Goal: Task Accomplishment & Management: Use online tool/utility

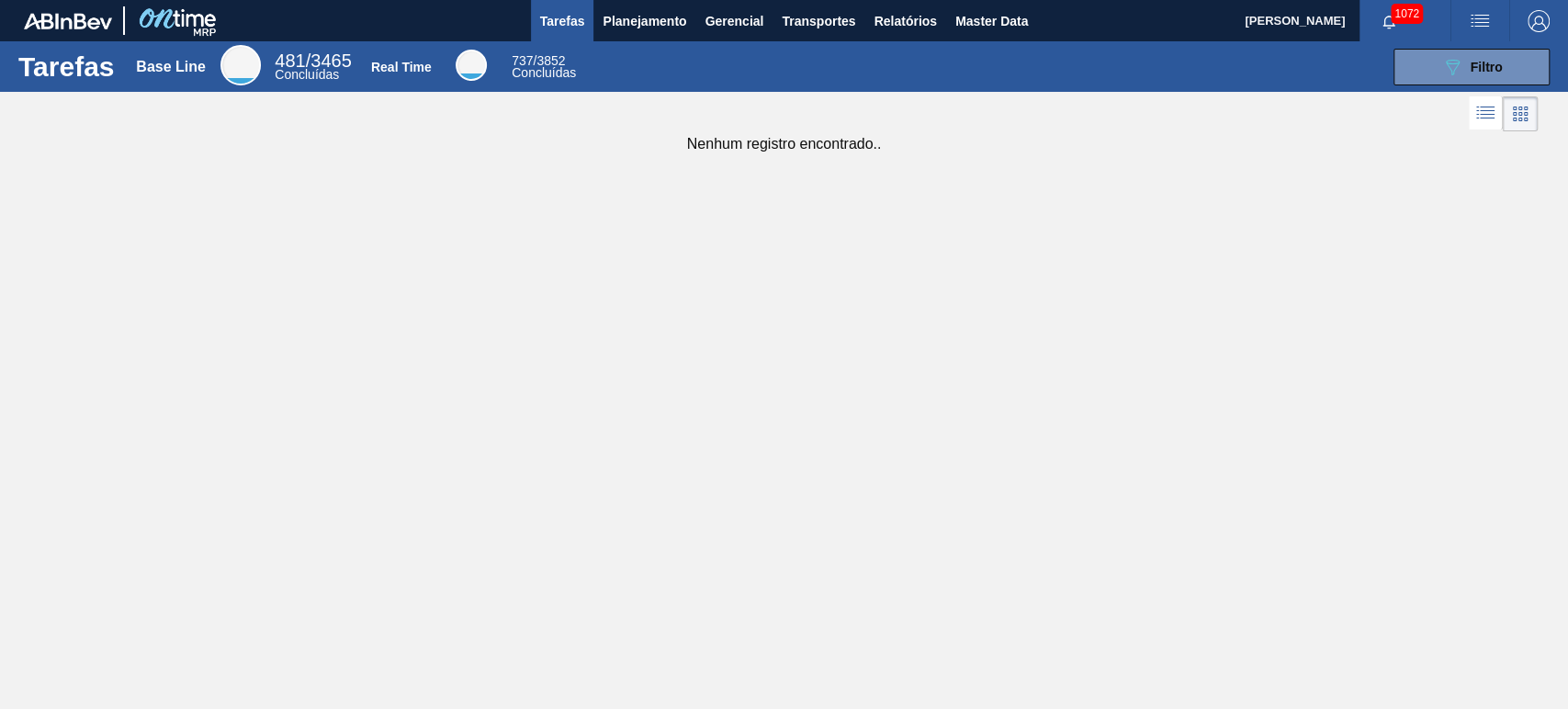
click at [1391, 13] on span "1072" at bounding box center [1407, 13] width 33 height 20
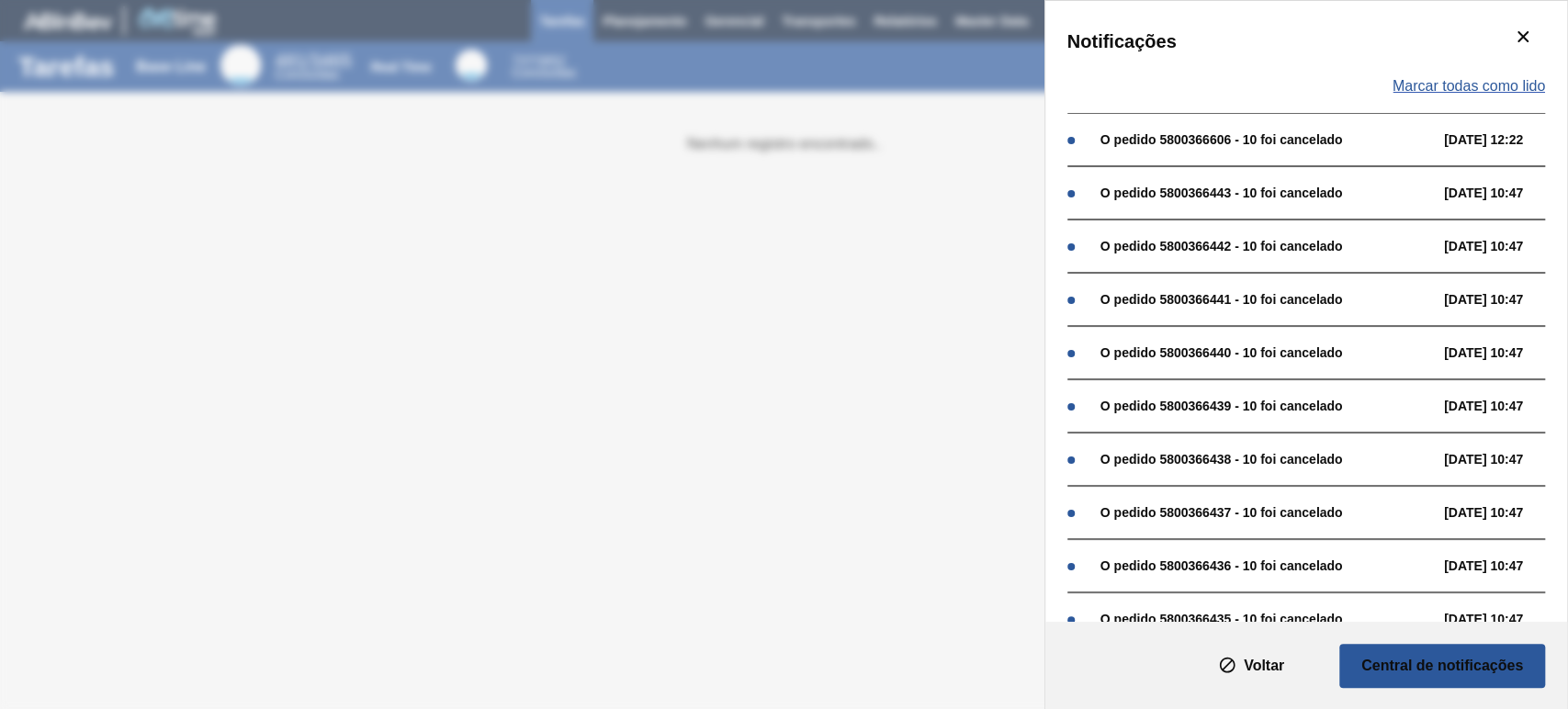
click at [1496, 94] on span "Marcar todas como lido" at bounding box center [1468, 86] width 152 height 16
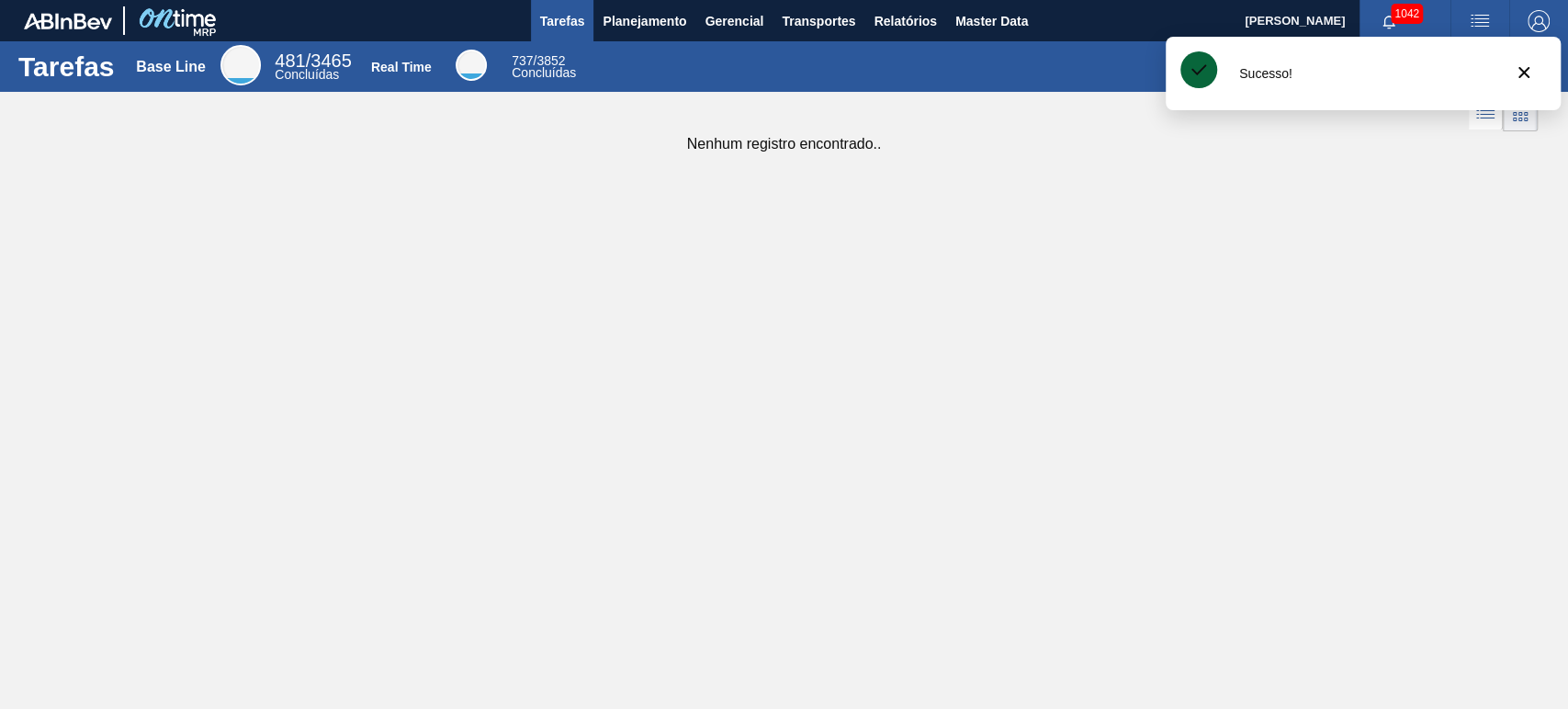
click at [1086, 73] on div "089F7B8B-B2A5-4AFE-B5C0-19BA573D28AC Filtro" at bounding box center [1074, 67] width 971 height 36
click at [1530, 78] on icon "botão de ícone" at bounding box center [1524, 72] width 22 height 22
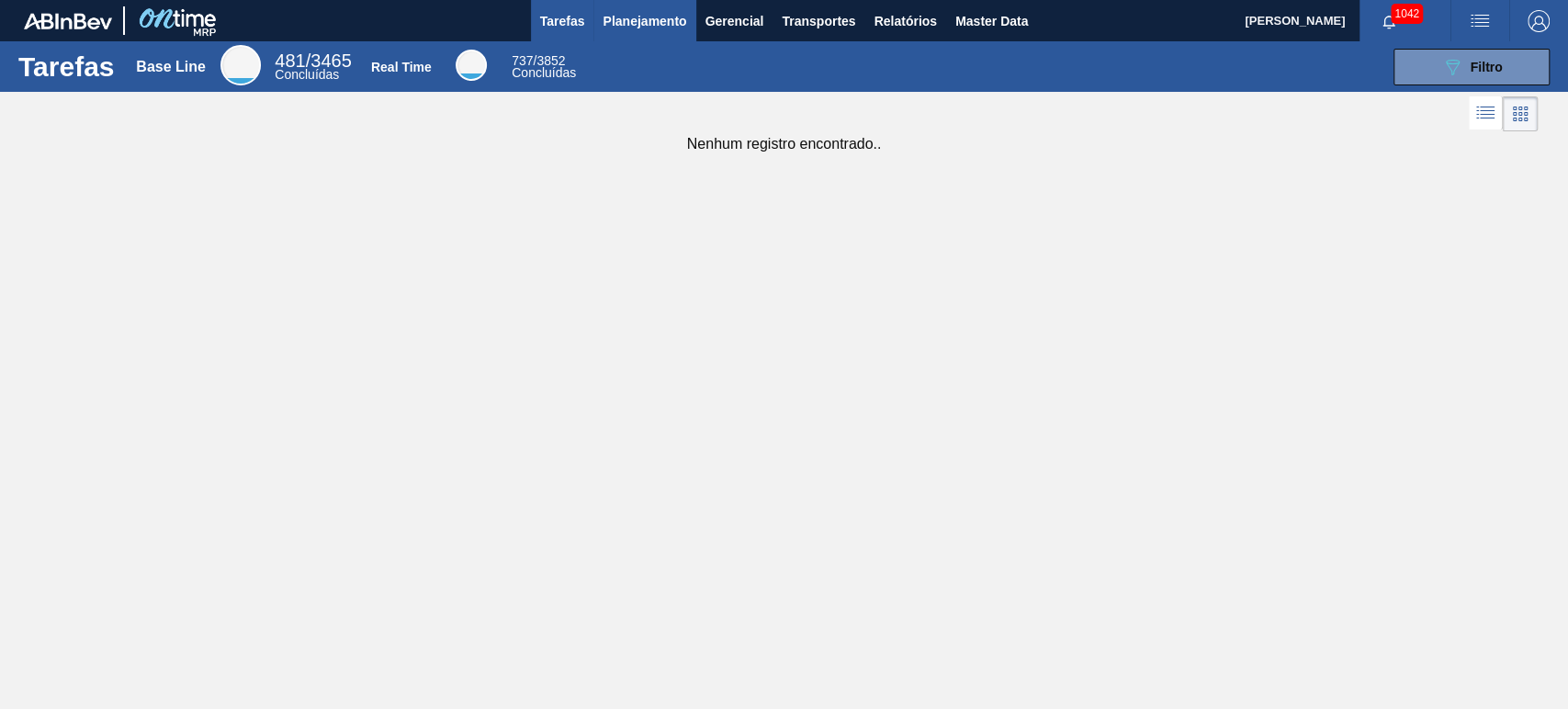
click at [669, 26] on span "Planejamento" at bounding box center [644, 21] width 83 height 22
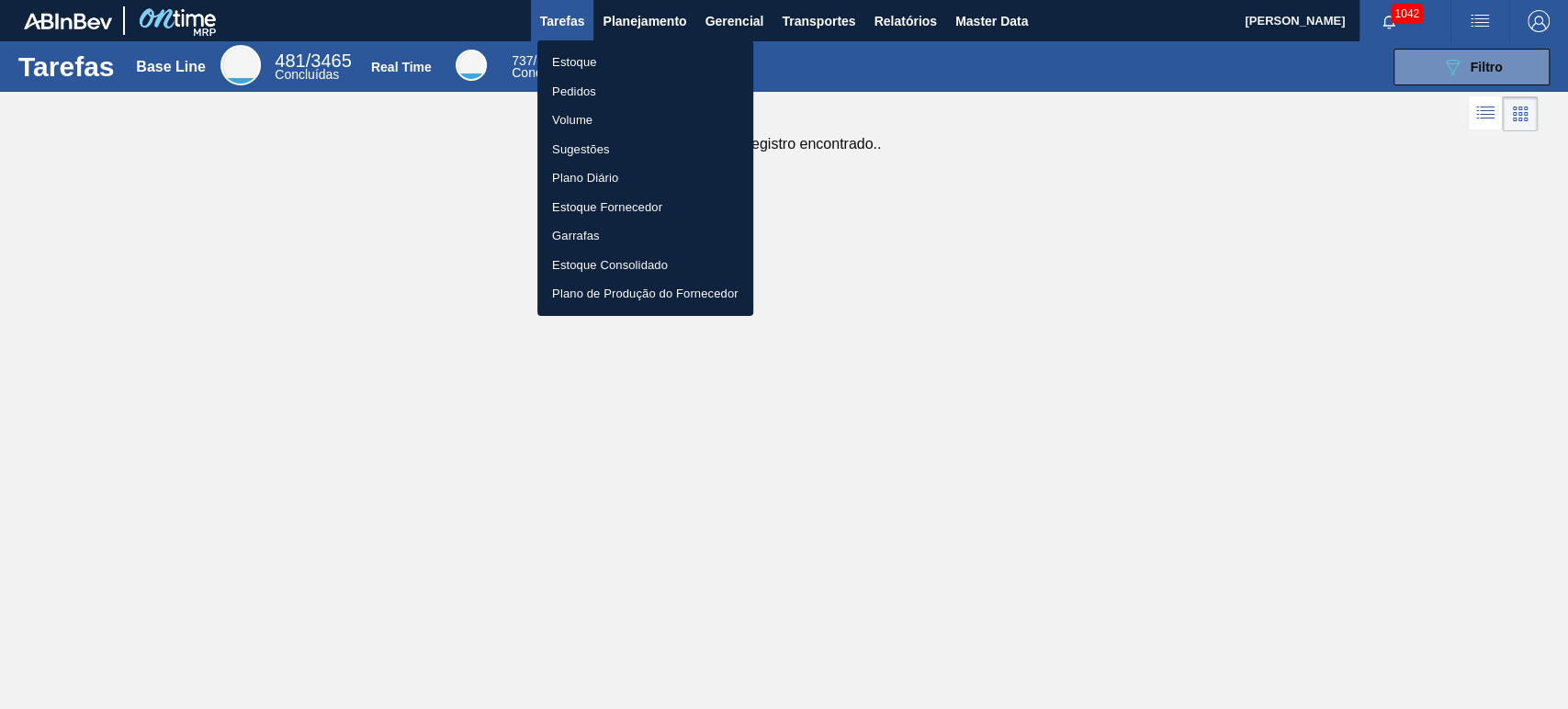
click at [569, 59] on li "Estoque" at bounding box center [645, 62] width 216 height 30
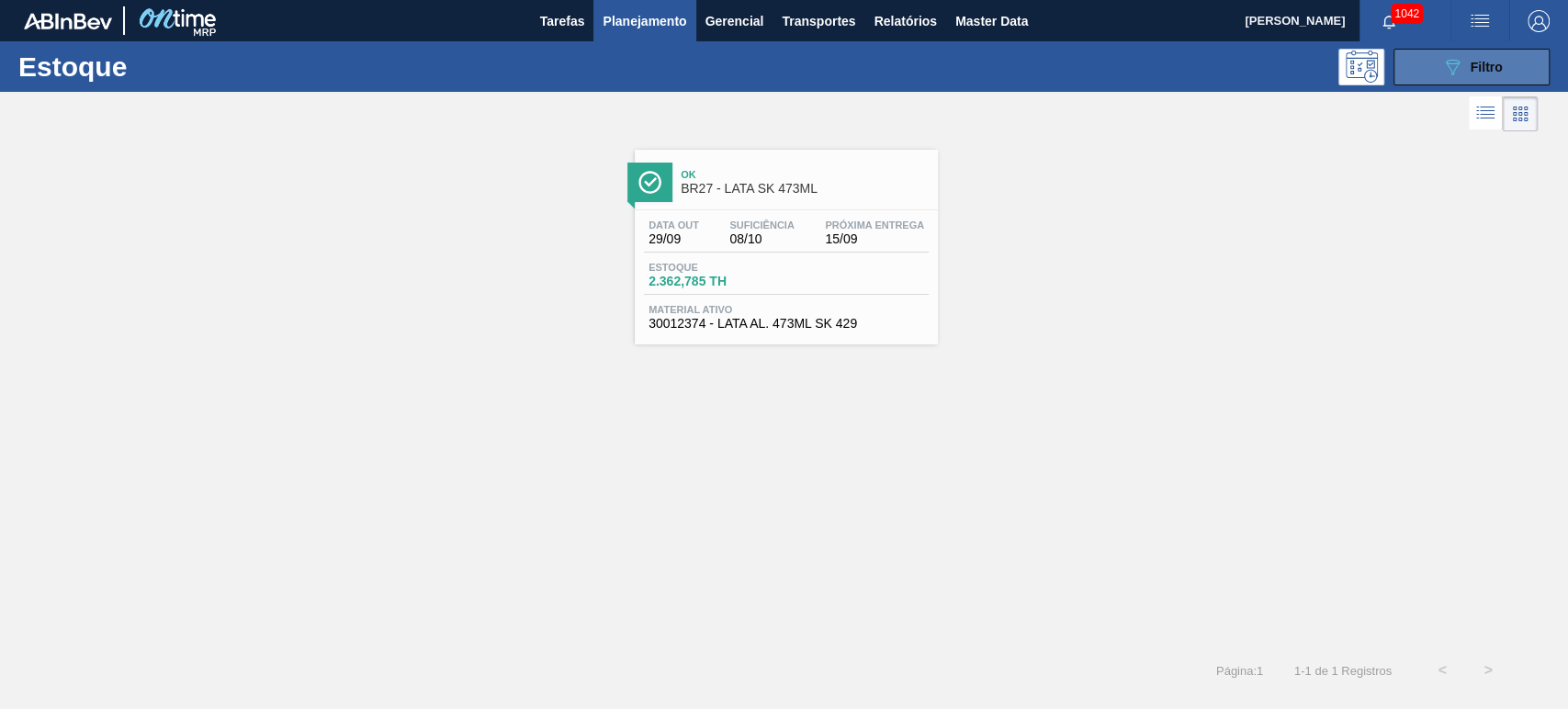
click at [1448, 70] on icon "089F7B8B-B2A5-4AFE-B5C0-19BA573D28AC" at bounding box center [1452, 67] width 22 height 22
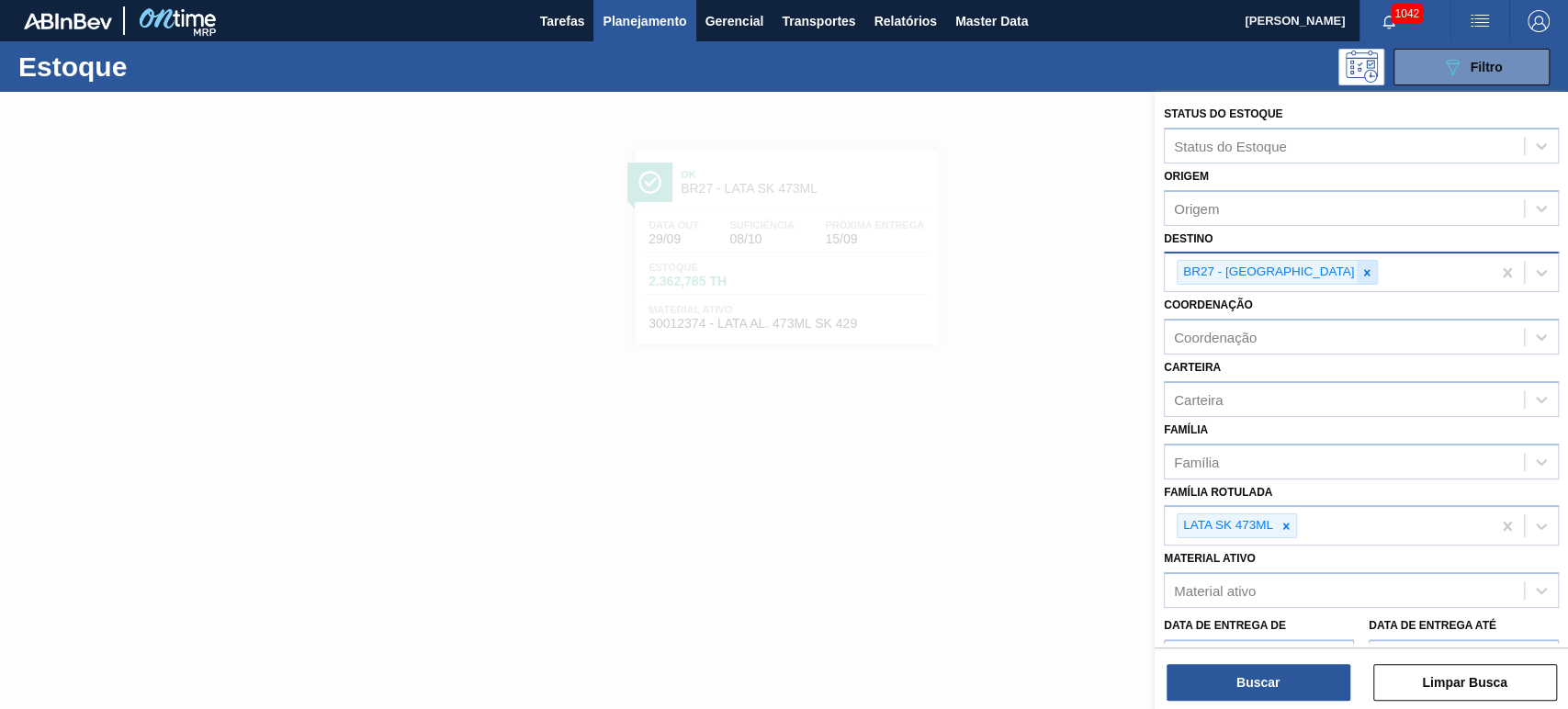
click at [1360, 275] on icon at bounding box center [1366, 272] width 12 height 12
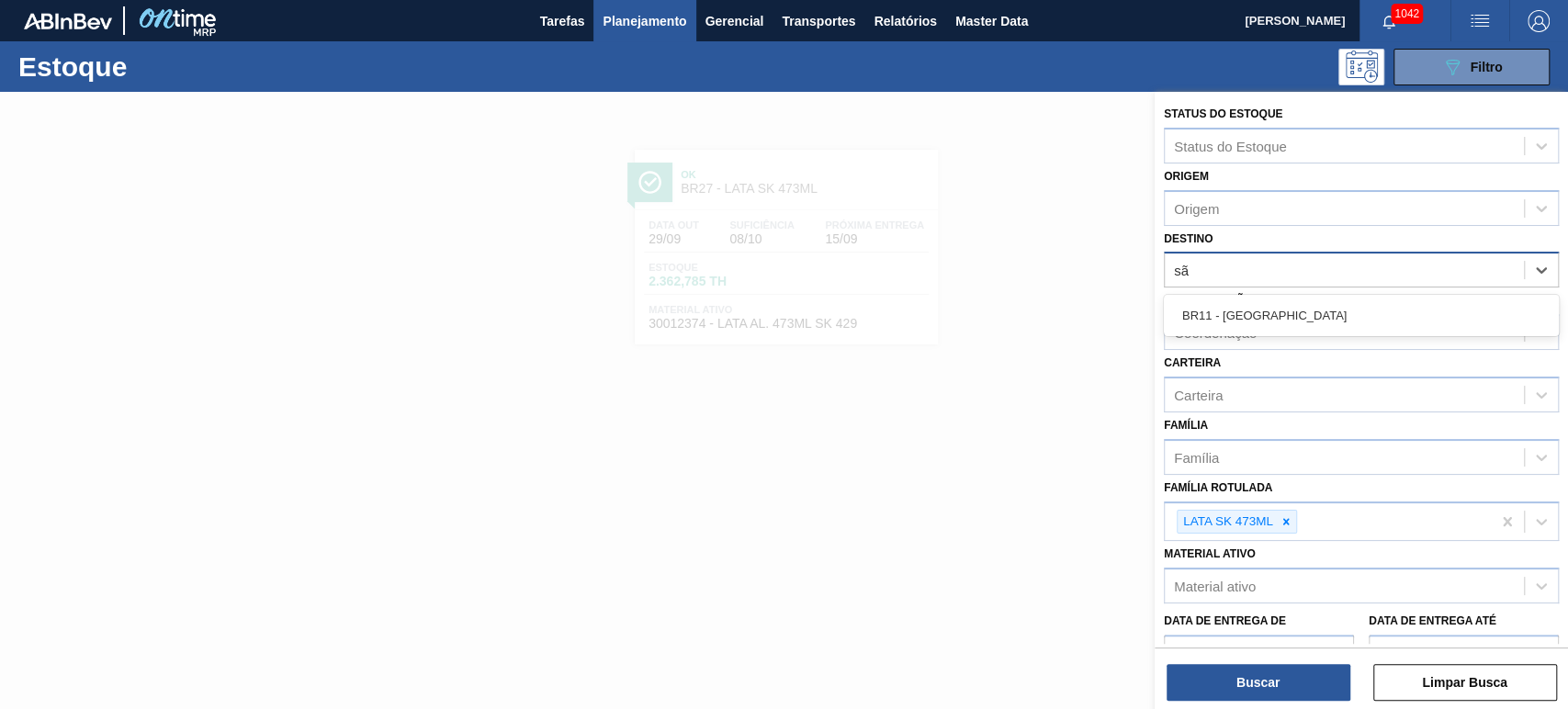
type input "são"
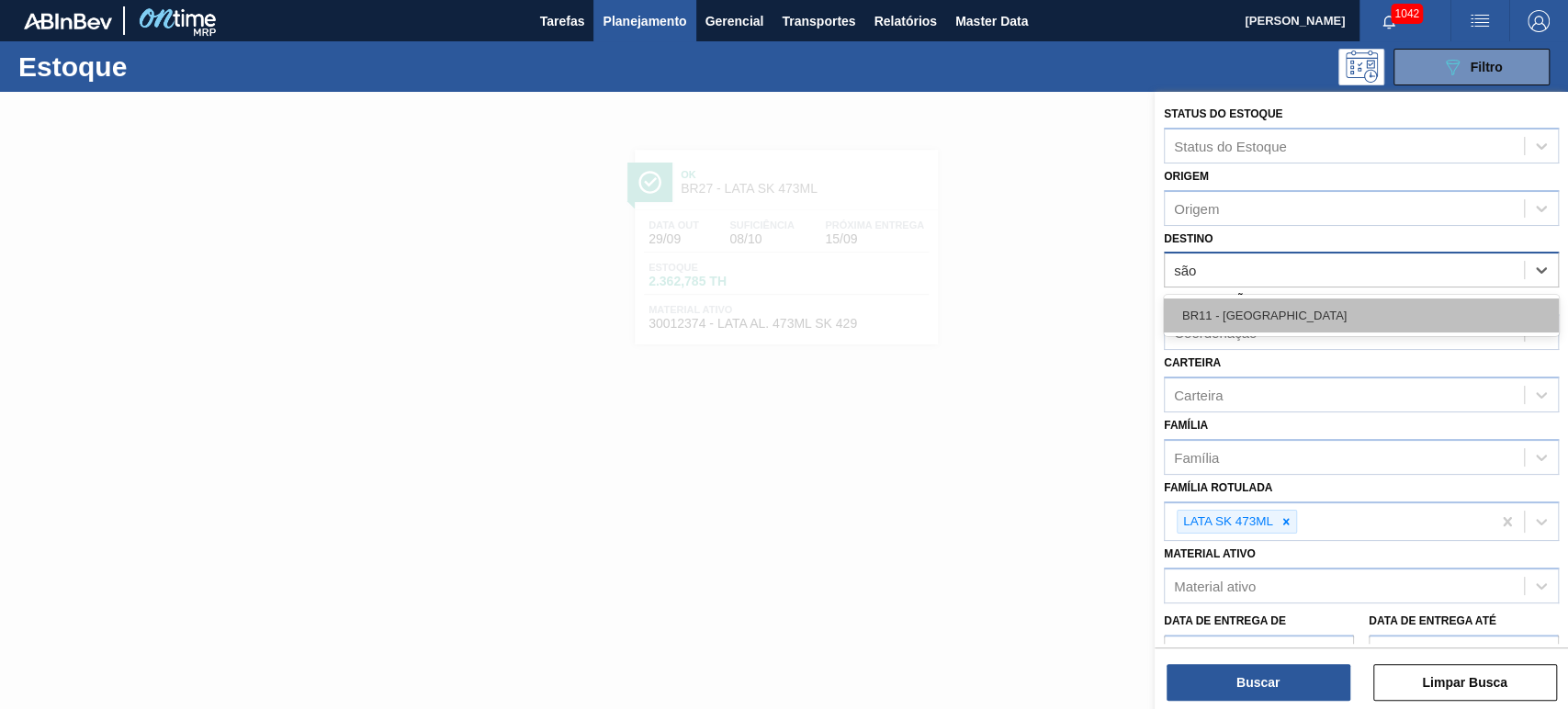
click at [1249, 318] on div "BR11 - [GEOGRAPHIC_DATA][PERSON_NAME]" at bounding box center [1361, 316] width 395 height 34
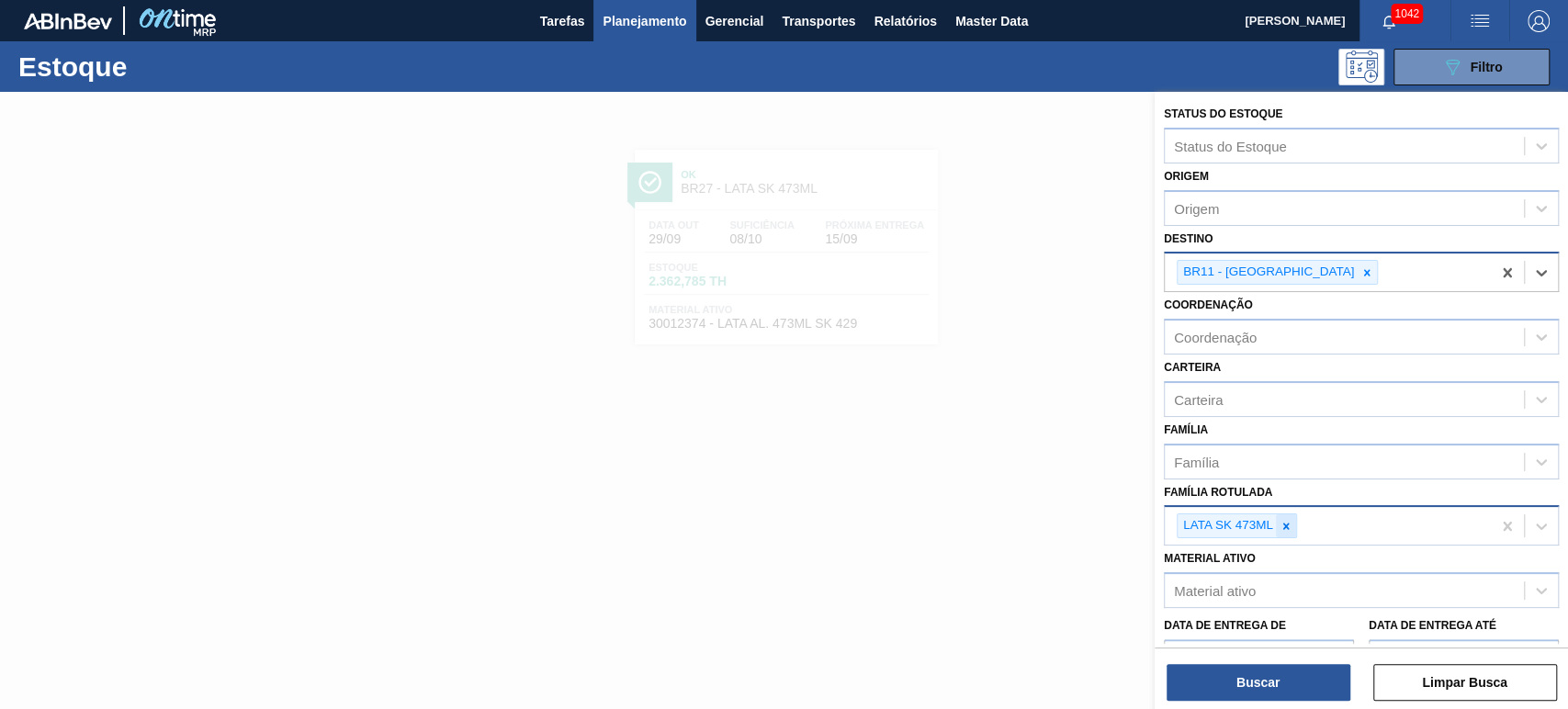
click at [1289, 520] on icon at bounding box center [1286, 525] width 12 height 12
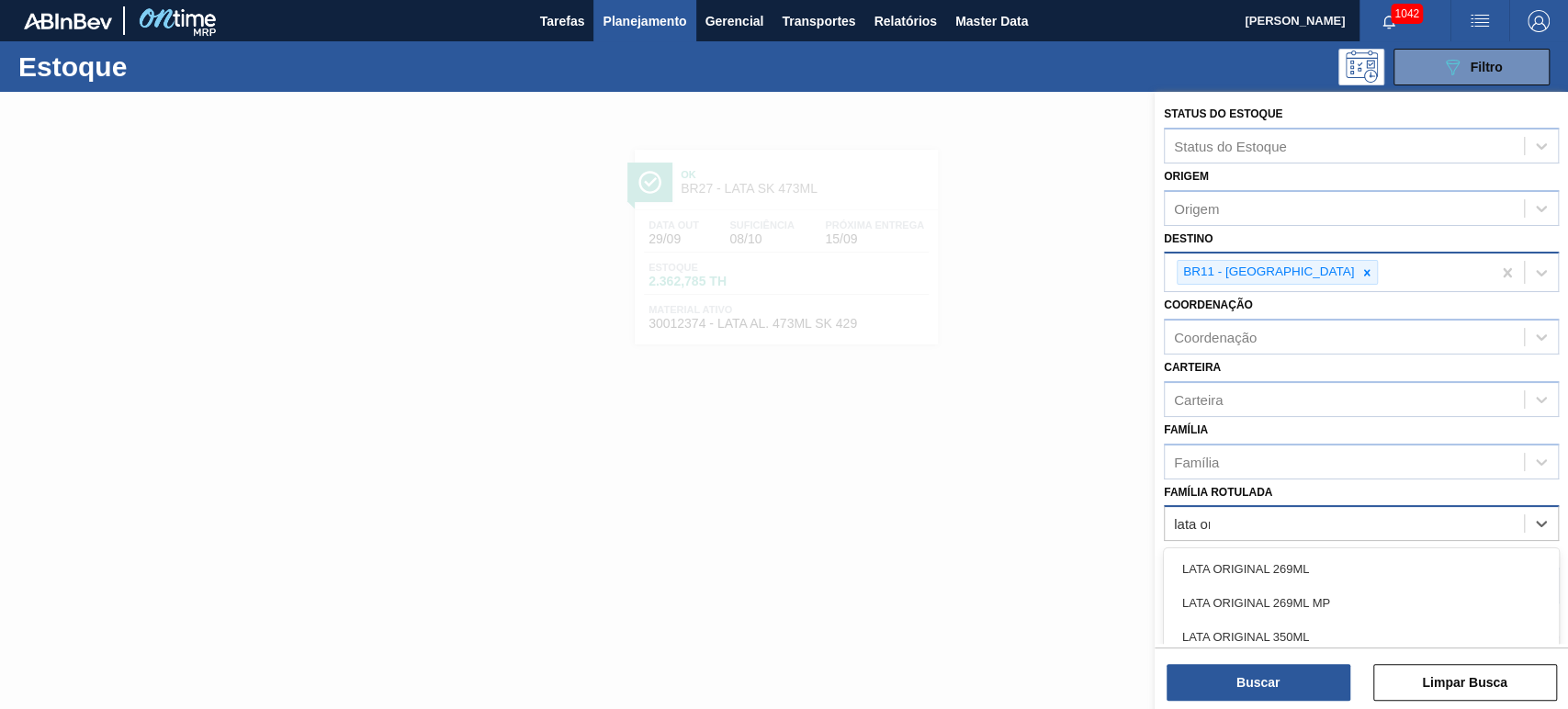
type Rotulada "lata ori"
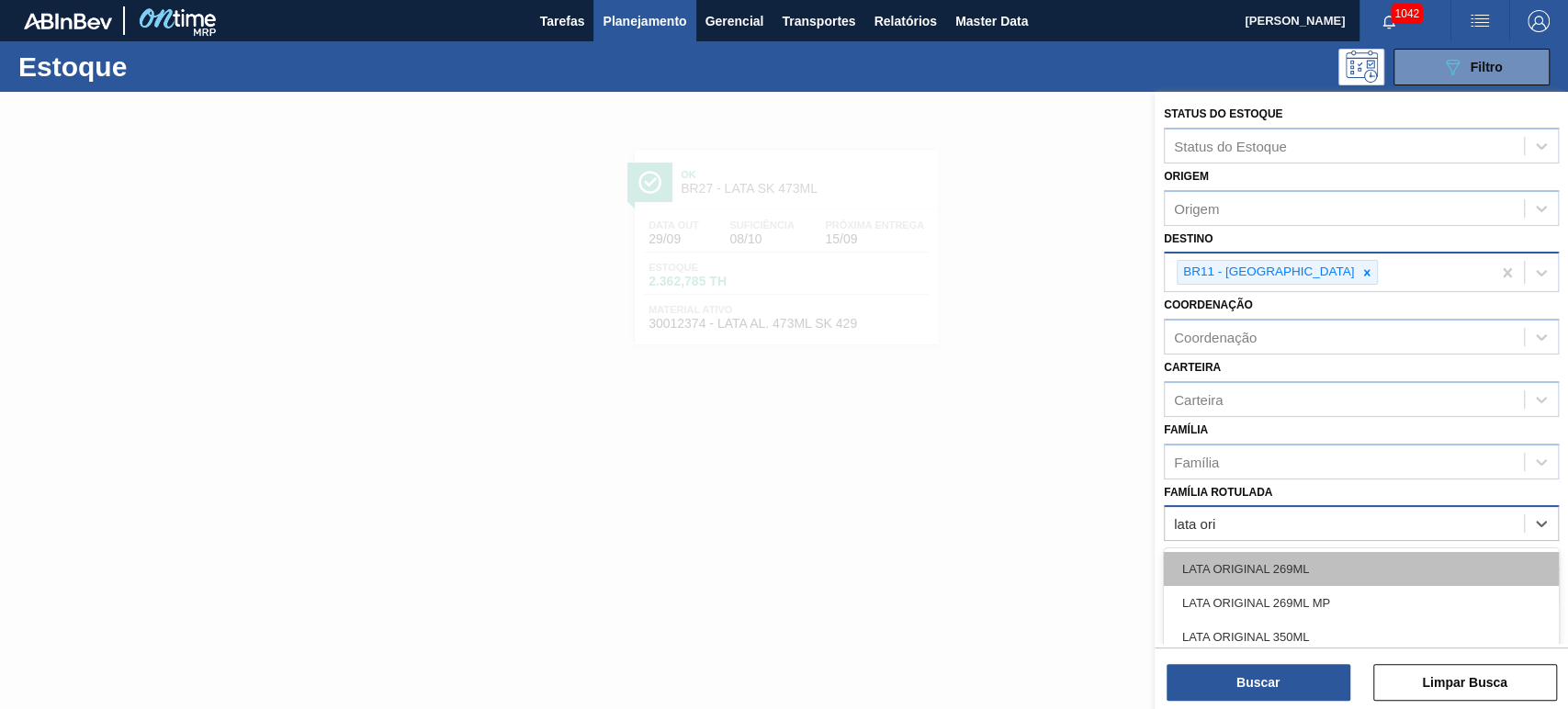
click at [1284, 552] on div "LATA ORIGINAL 269ML" at bounding box center [1361, 569] width 395 height 34
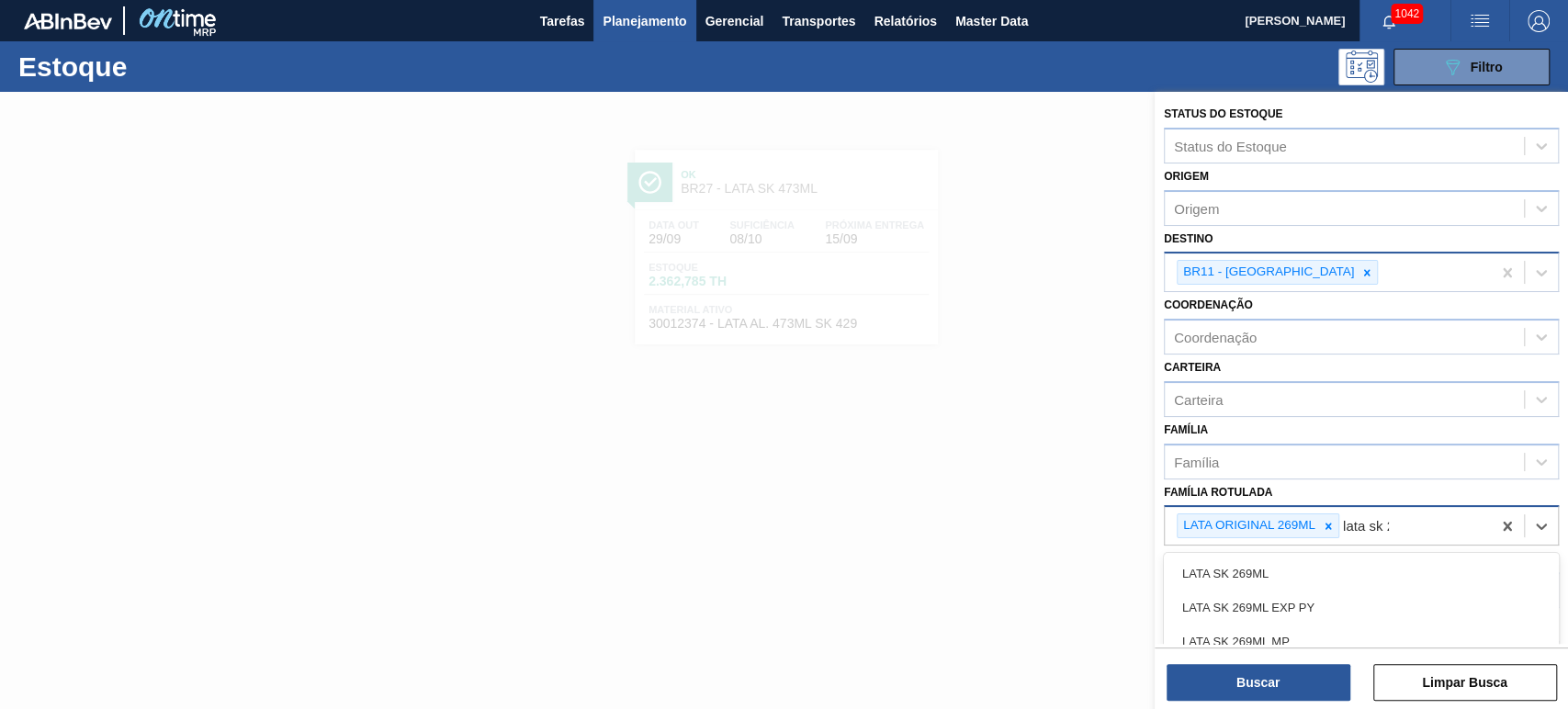
type Rotulada "lata sk 26"
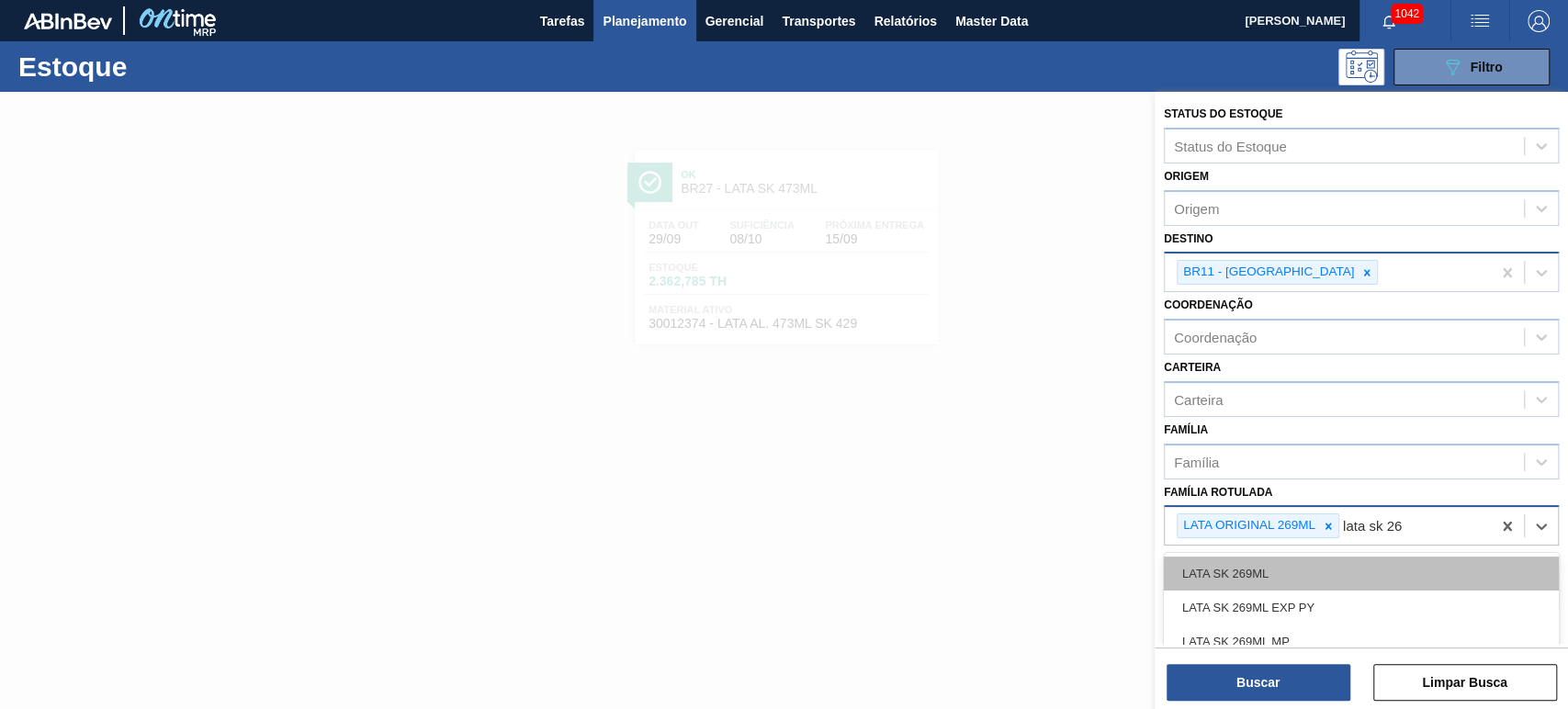
click at [1271, 565] on div "LATA SK 269ML" at bounding box center [1361, 574] width 395 height 34
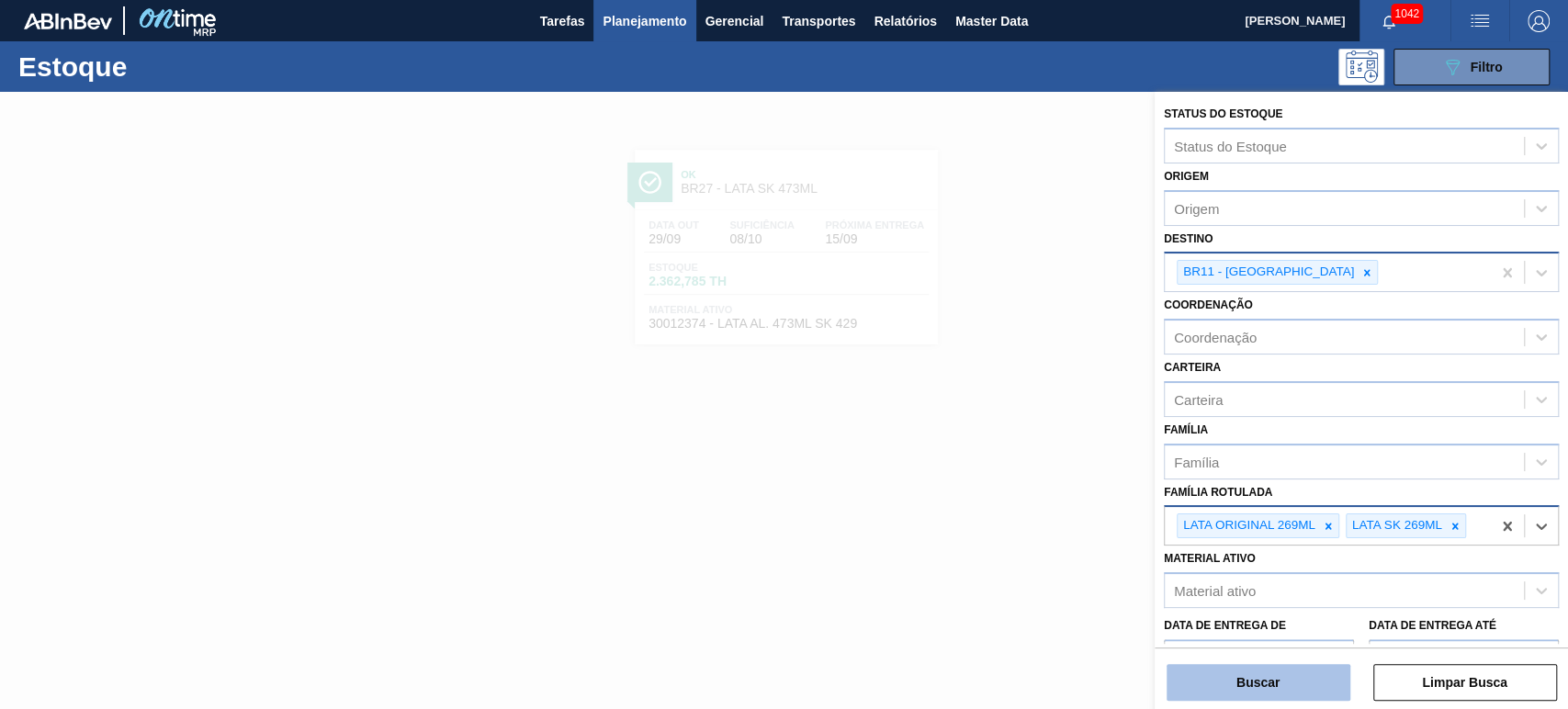
click at [1281, 691] on button "Buscar" at bounding box center [1259, 682] width 184 height 36
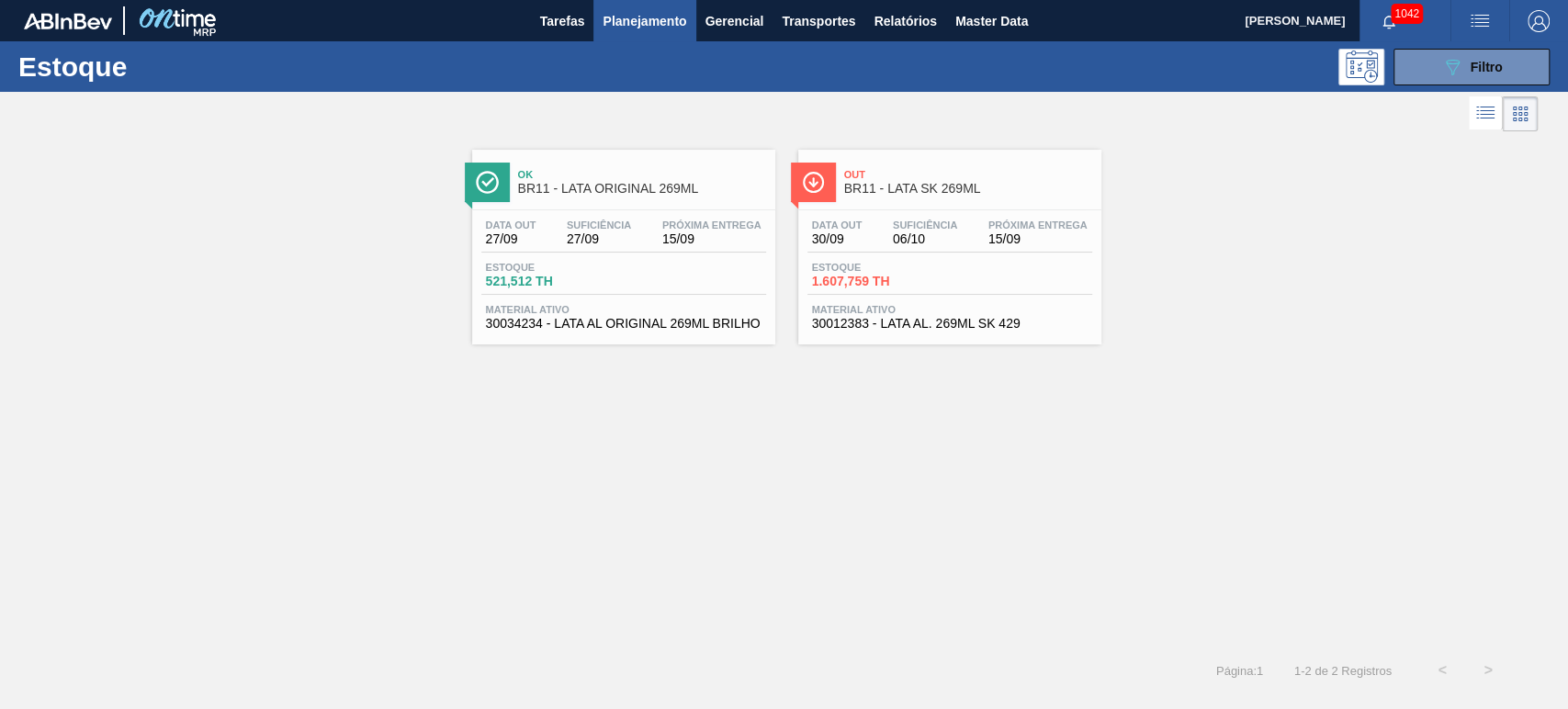
click at [808, 423] on div "Ok BR11 - LATA ORIGINAL 269ML Data out 27/09 Suficiência 27/09 Próxima Entrega …" at bounding box center [784, 391] width 1568 height 512
click at [630, 181] on div "Ok BR11 - LATA ORIGINAL 269ML" at bounding box center [641, 182] width 248 height 41
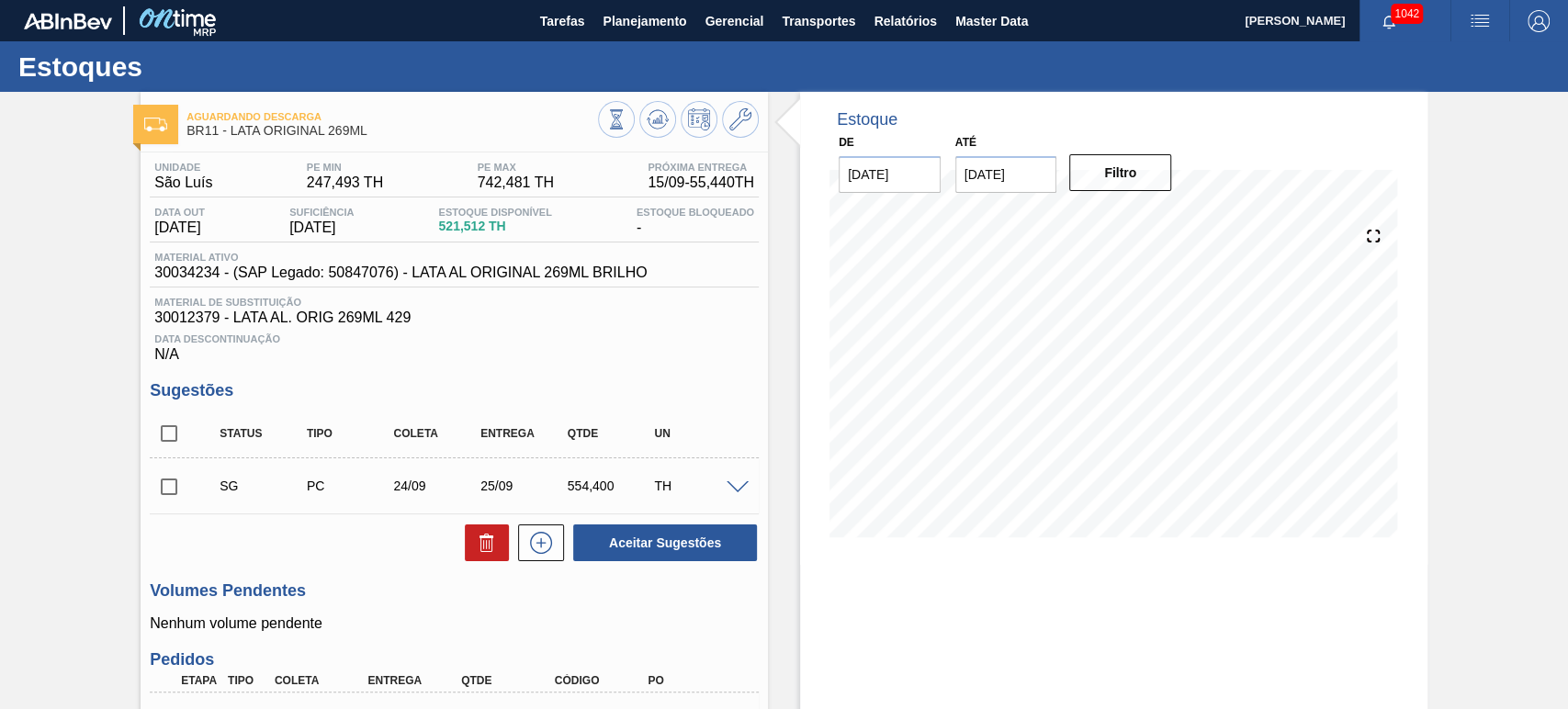
click at [1495, 17] on span "button" at bounding box center [1480, 21] width 44 height 22
click at [1461, 65] on li "Pedido Contingência" at bounding box center [1469, 65] width 168 height 33
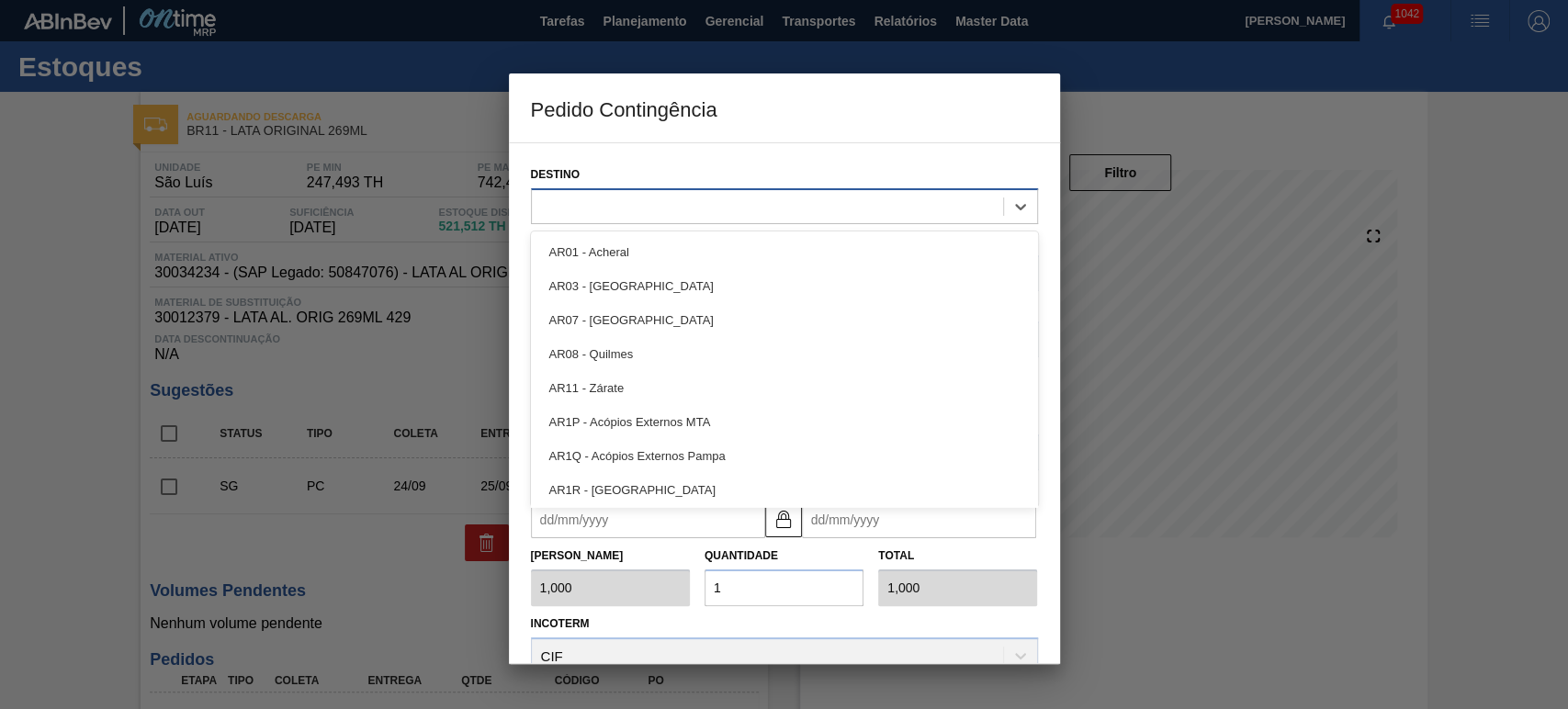
click at [779, 219] on div at bounding box center [785, 206] width 507 height 35
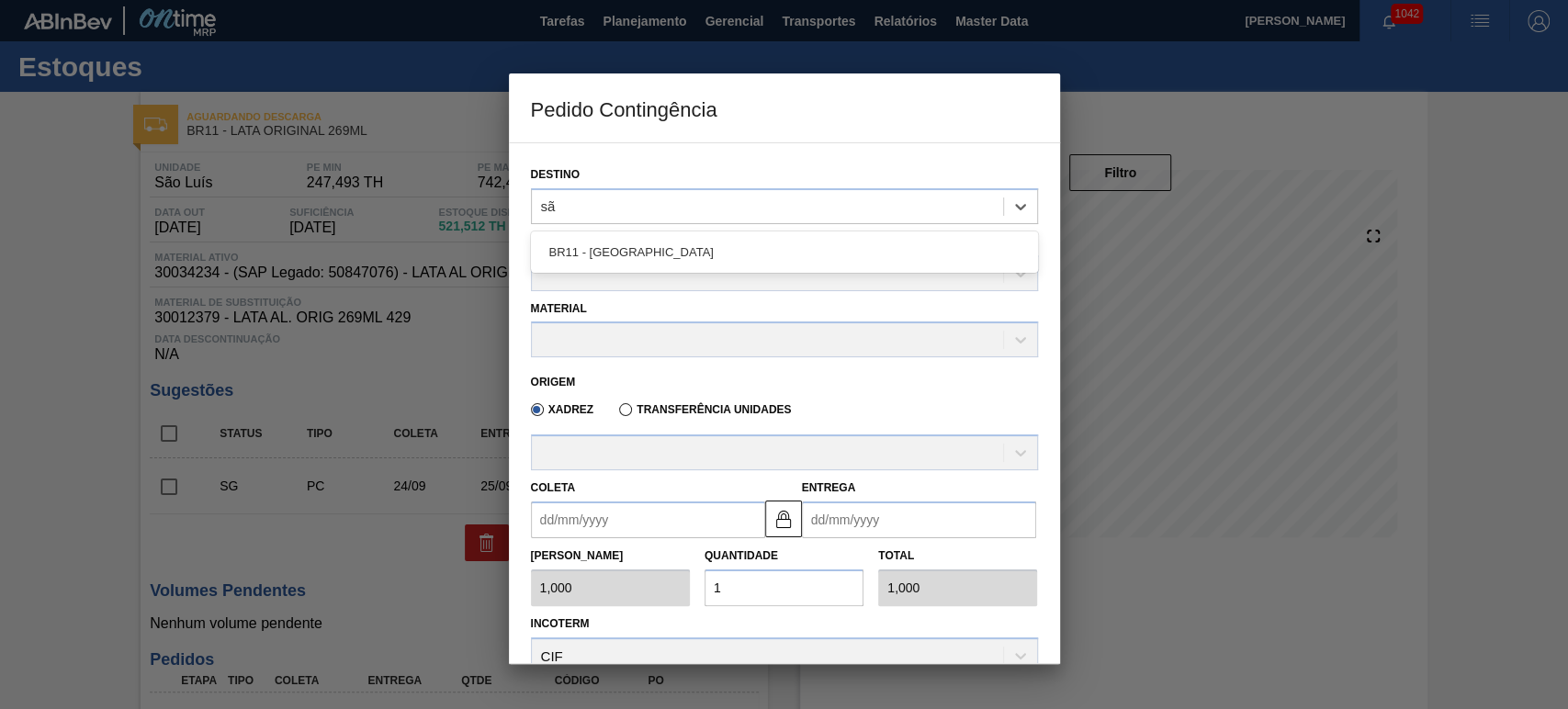
type input "são"
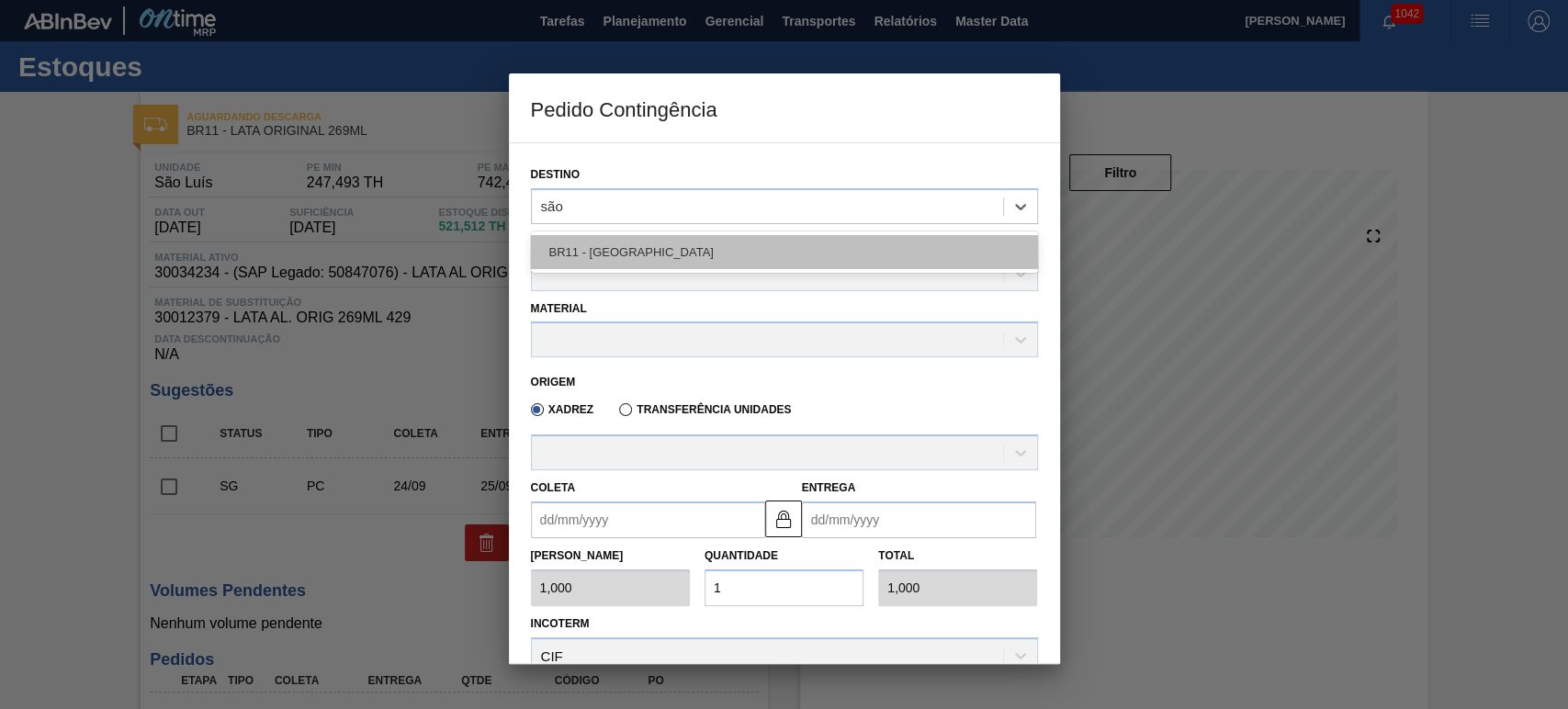
click at [669, 256] on div "BR11 - [GEOGRAPHIC_DATA][PERSON_NAME]" at bounding box center [785, 253] width 507 height 34
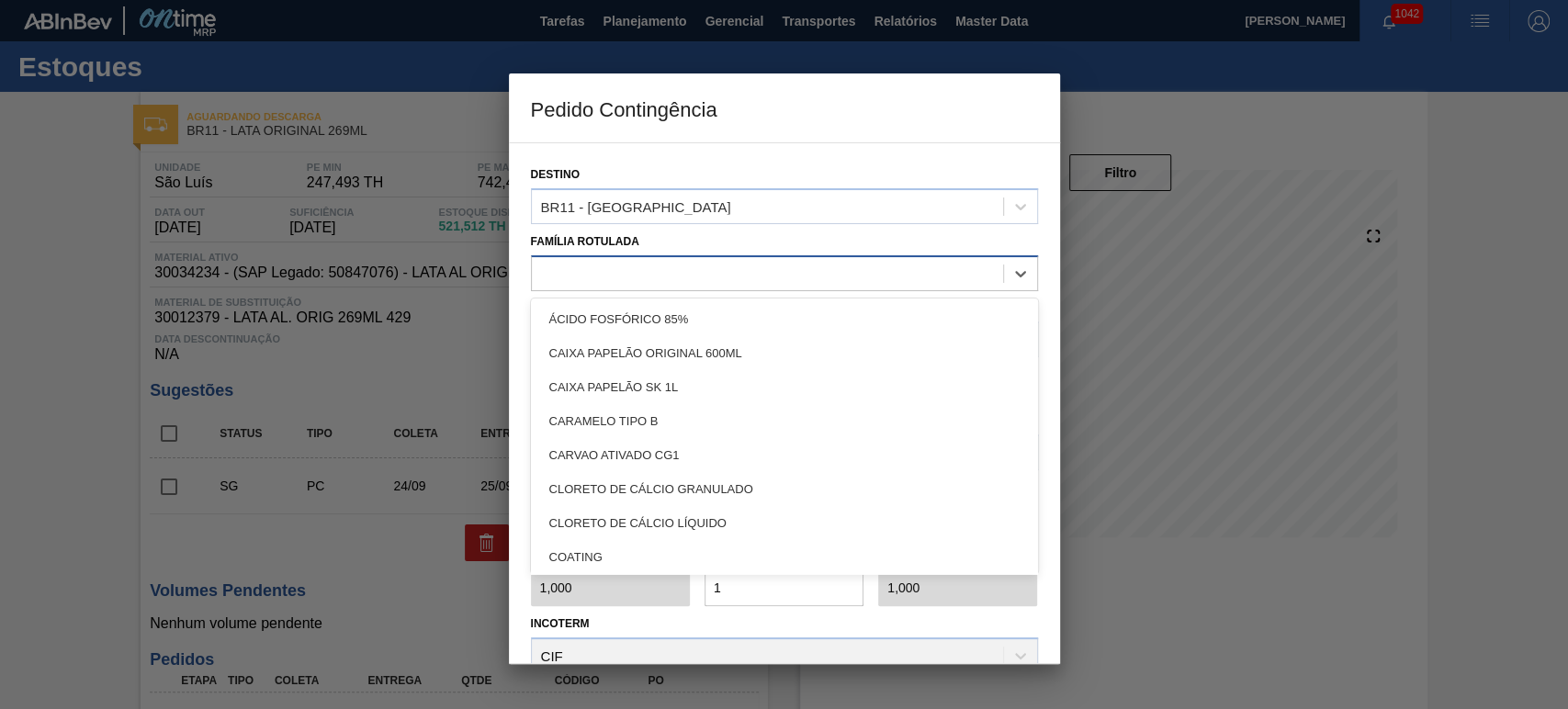
click at [622, 275] on div at bounding box center [768, 274] width 471 height 27
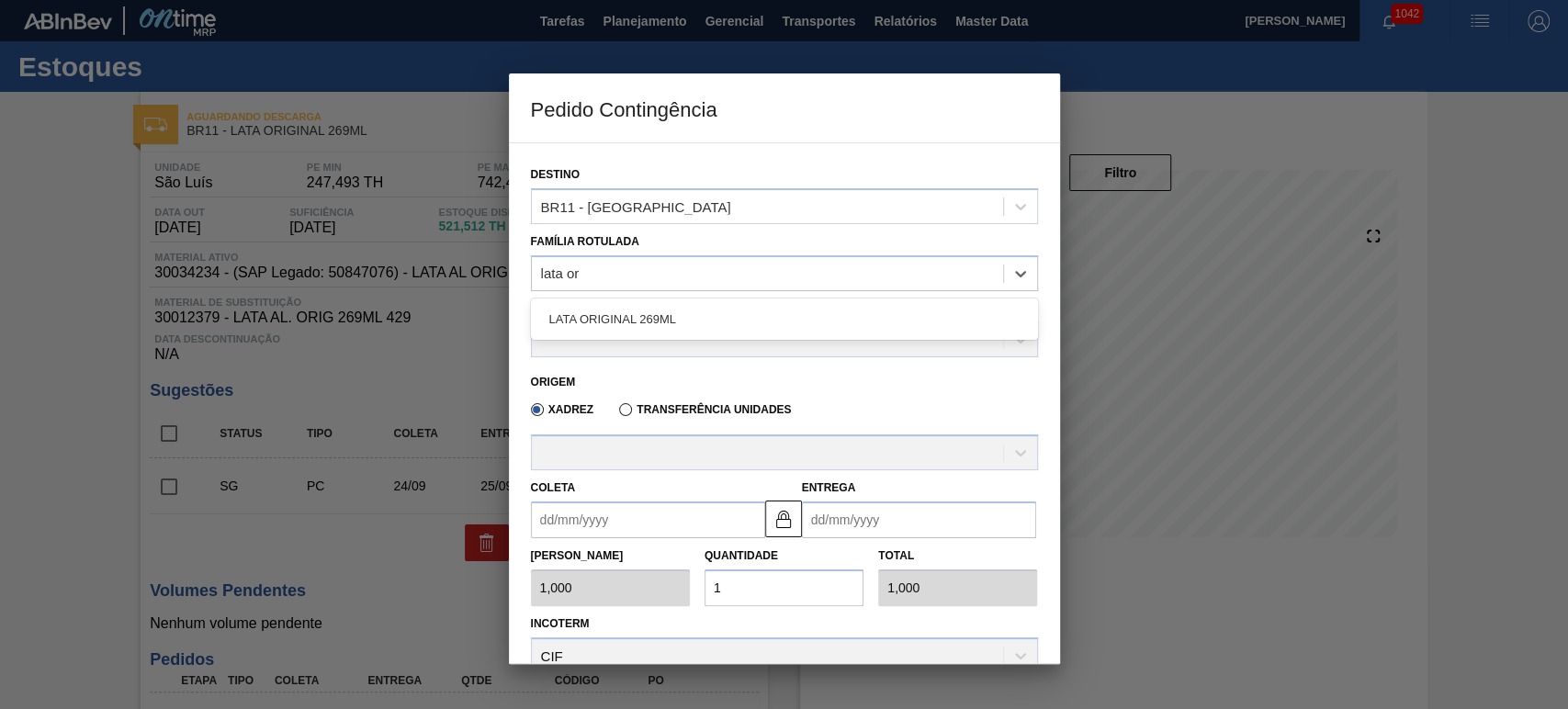
type Rotulada "lata ori"
click at [616, 315] on div "LATA ORIGINAL 269ML" at bounding box center [785, 320] width 507 height 34
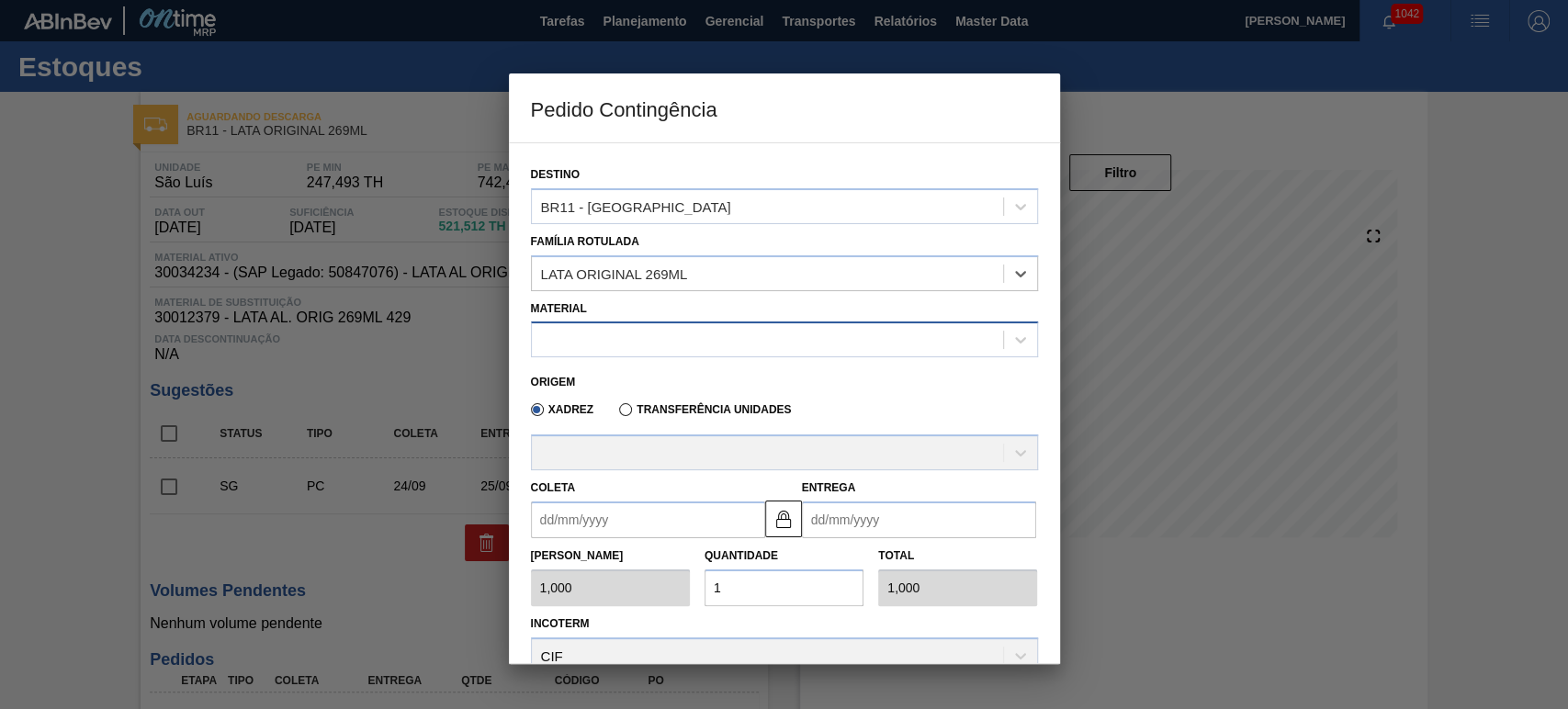
click at [607, 338] on div at bounding box center [768, 341] width 471 height 27
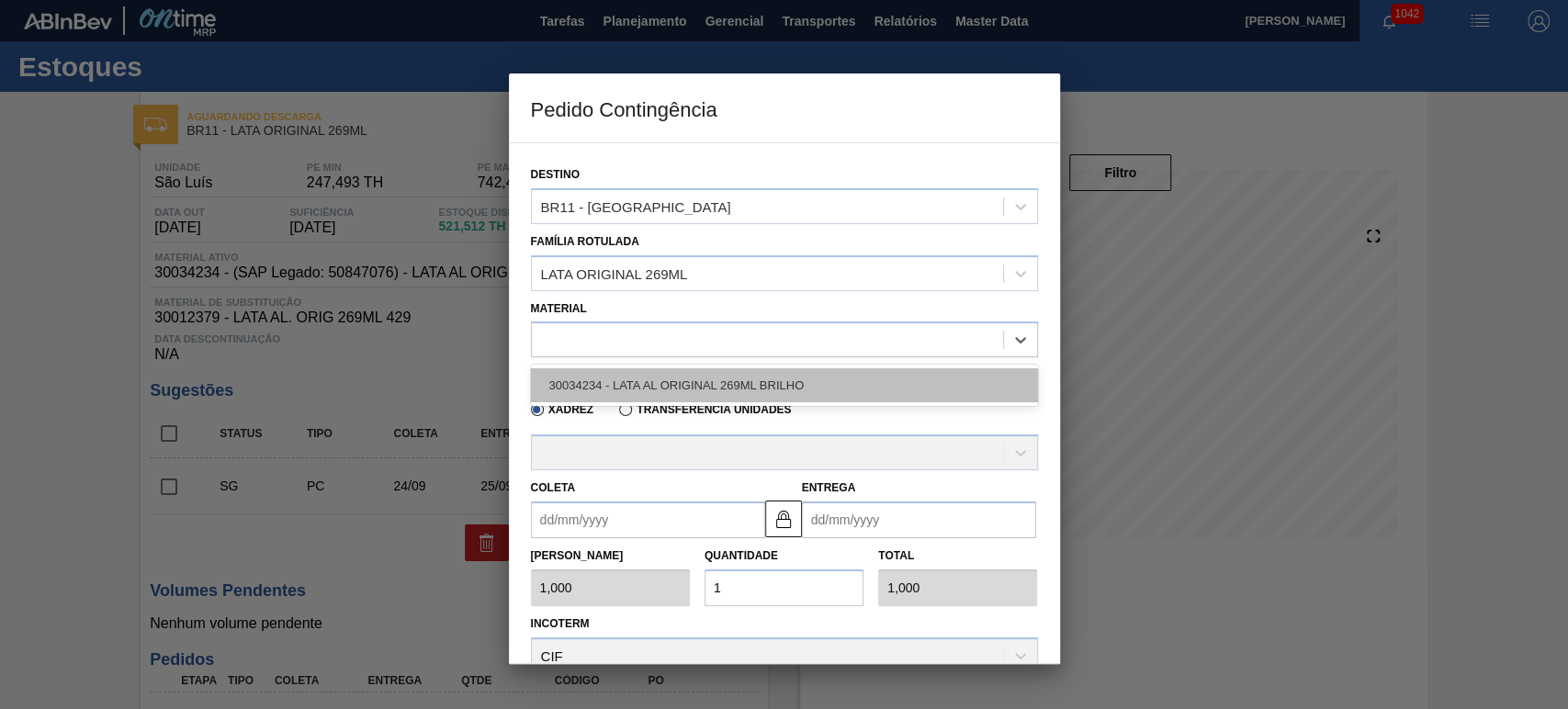
click at [664, 383] on div "30034234 - LATA AL ORIGINAL 269ML BRILHO" at bounding box center [785, 386] width 507 height 34
type input "11,088"
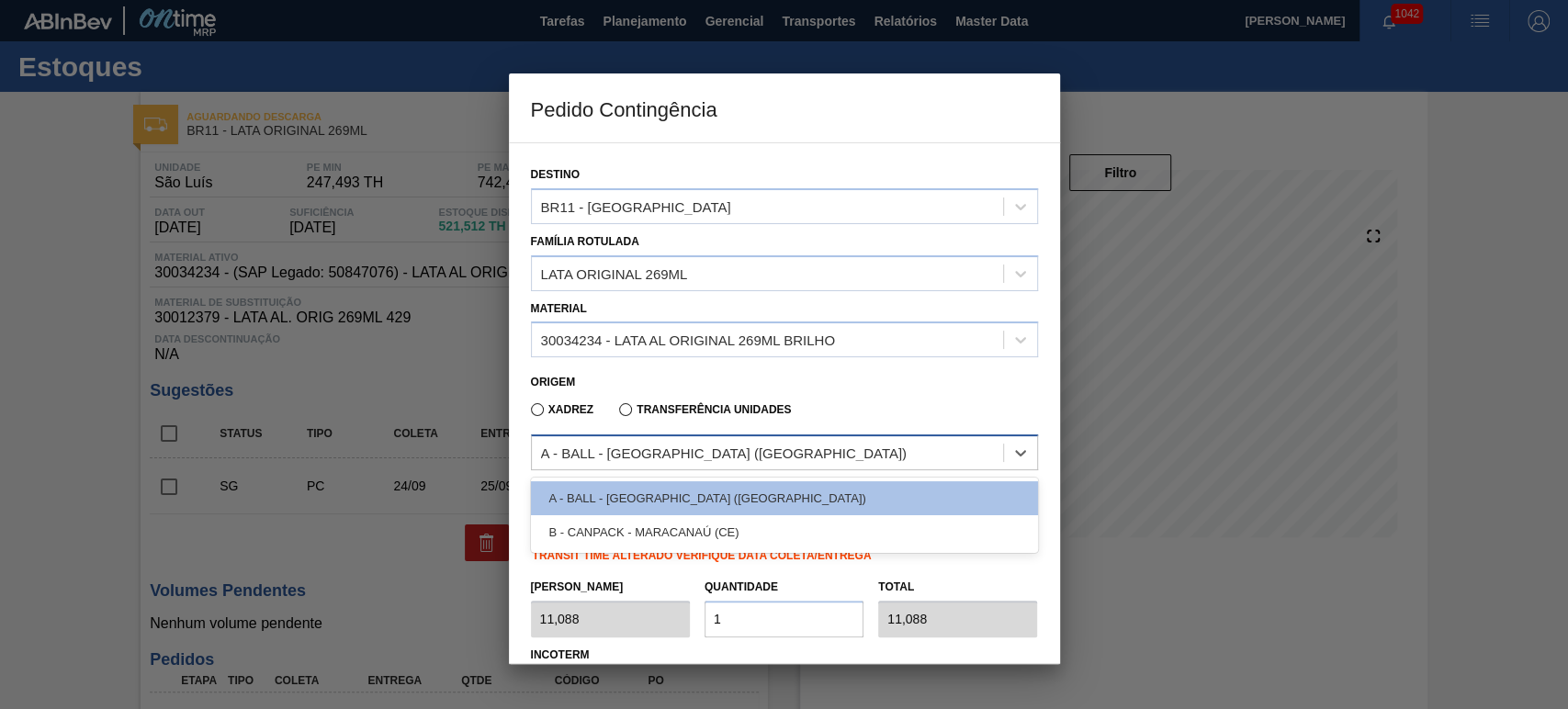
click at [682, 462] on div "A - BALL - RECIFE (PE)" at bounding box center [768, 454] width 471 height 27
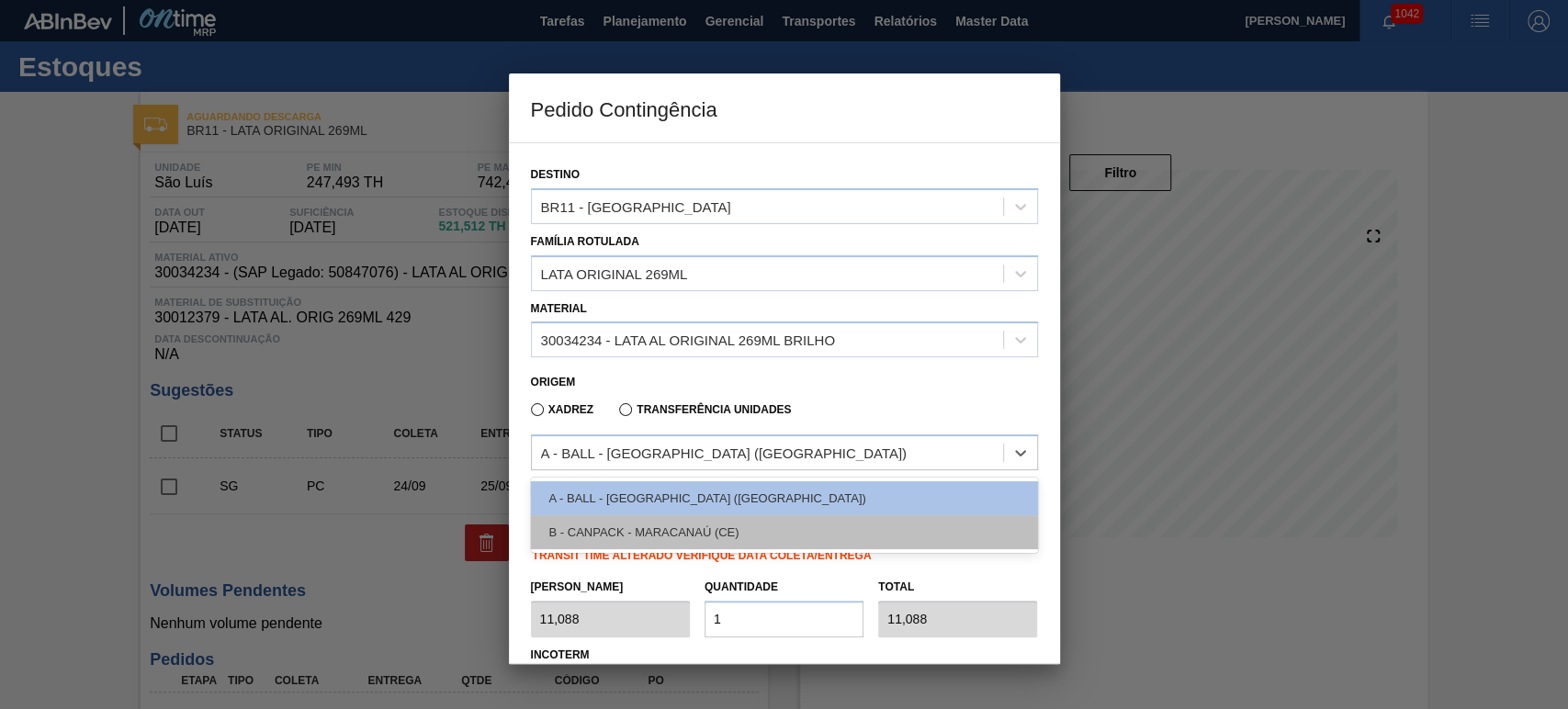
click at [676, 523] on div "B - CANPACK - MARACANAÚ (CE)" at bounding box center [785, 532] width 507 height 34
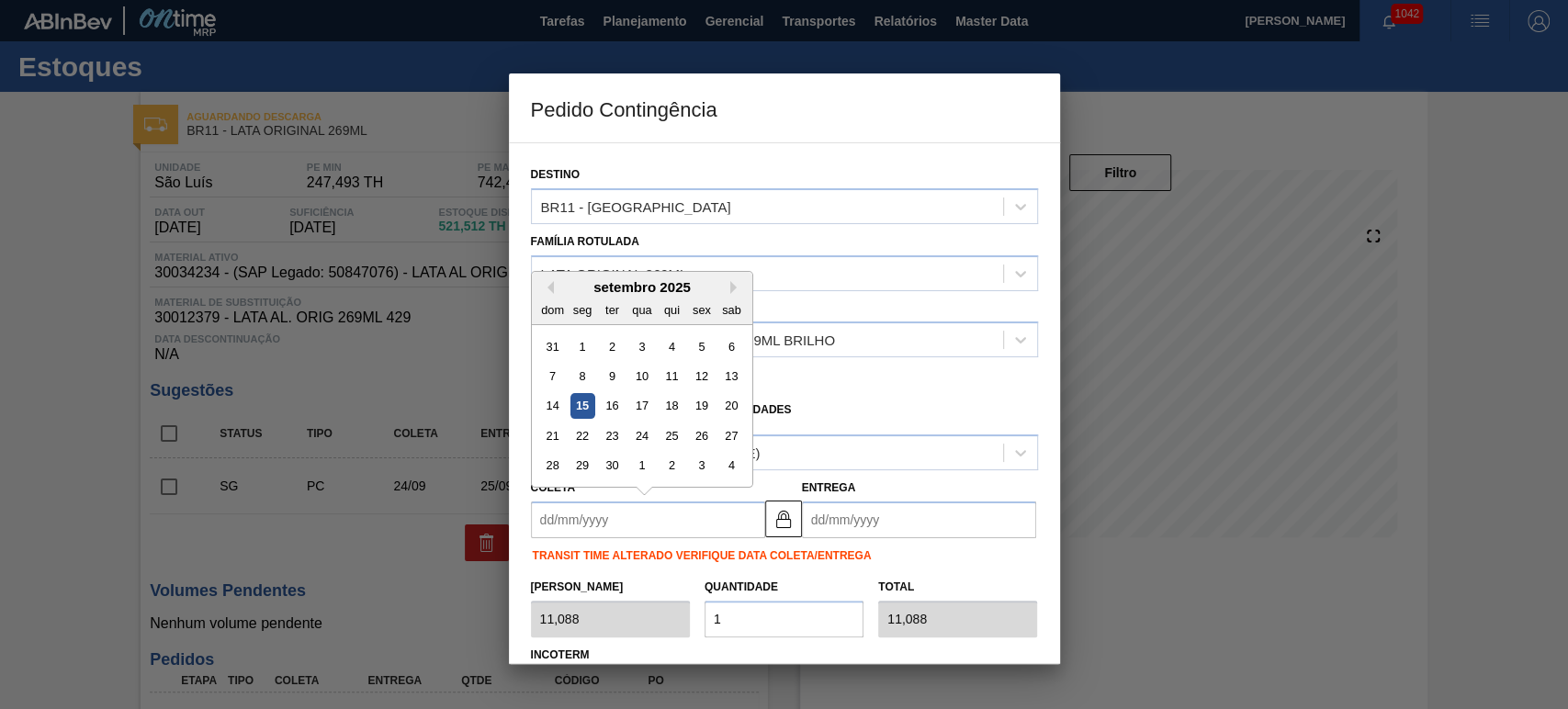
click at [642, 510] on input "Coleta" at bounding box center [648, 520] width 235 height 36
click at [592, 415] on div "15" at bounding box center [582, 407] width 25 height 25
type input "[DATE]"
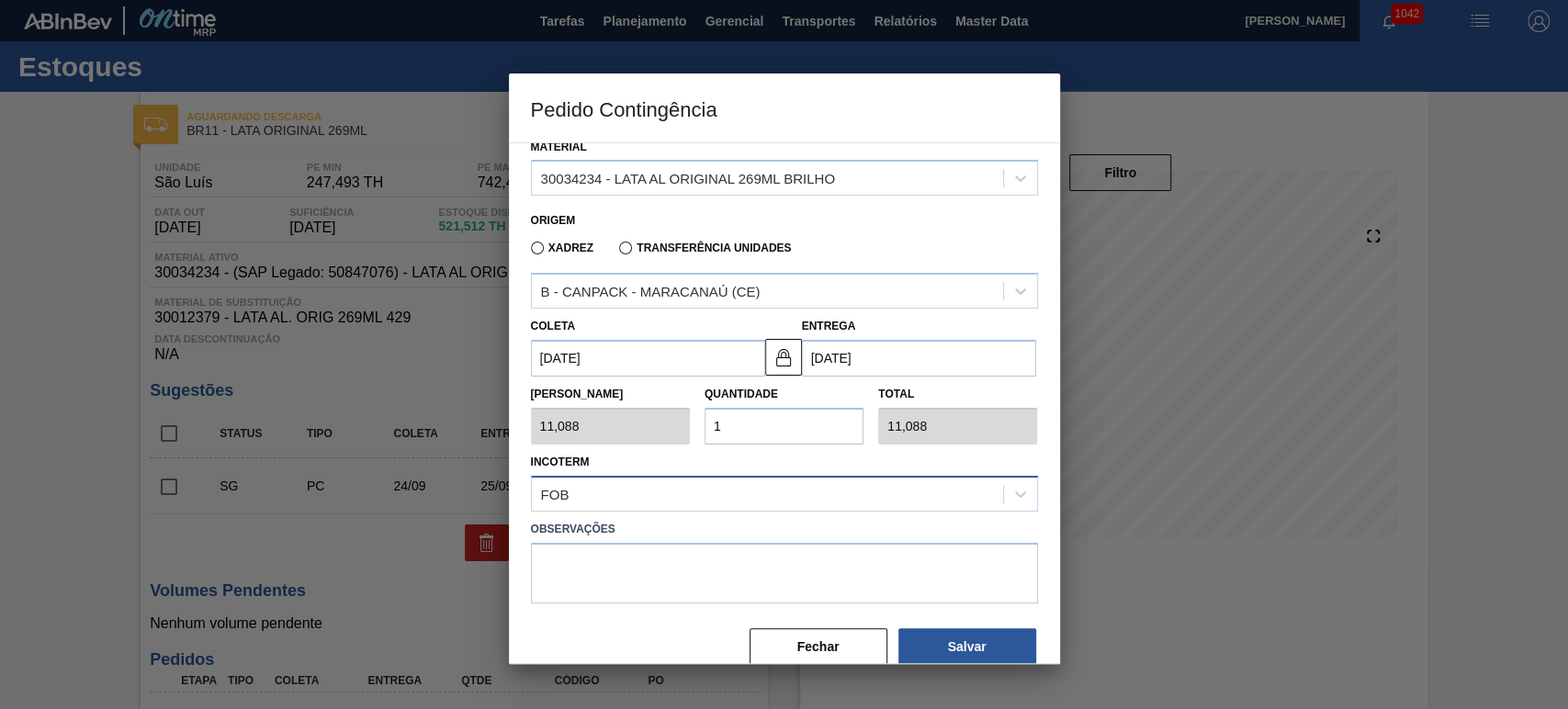
scroll to position [190, 0]
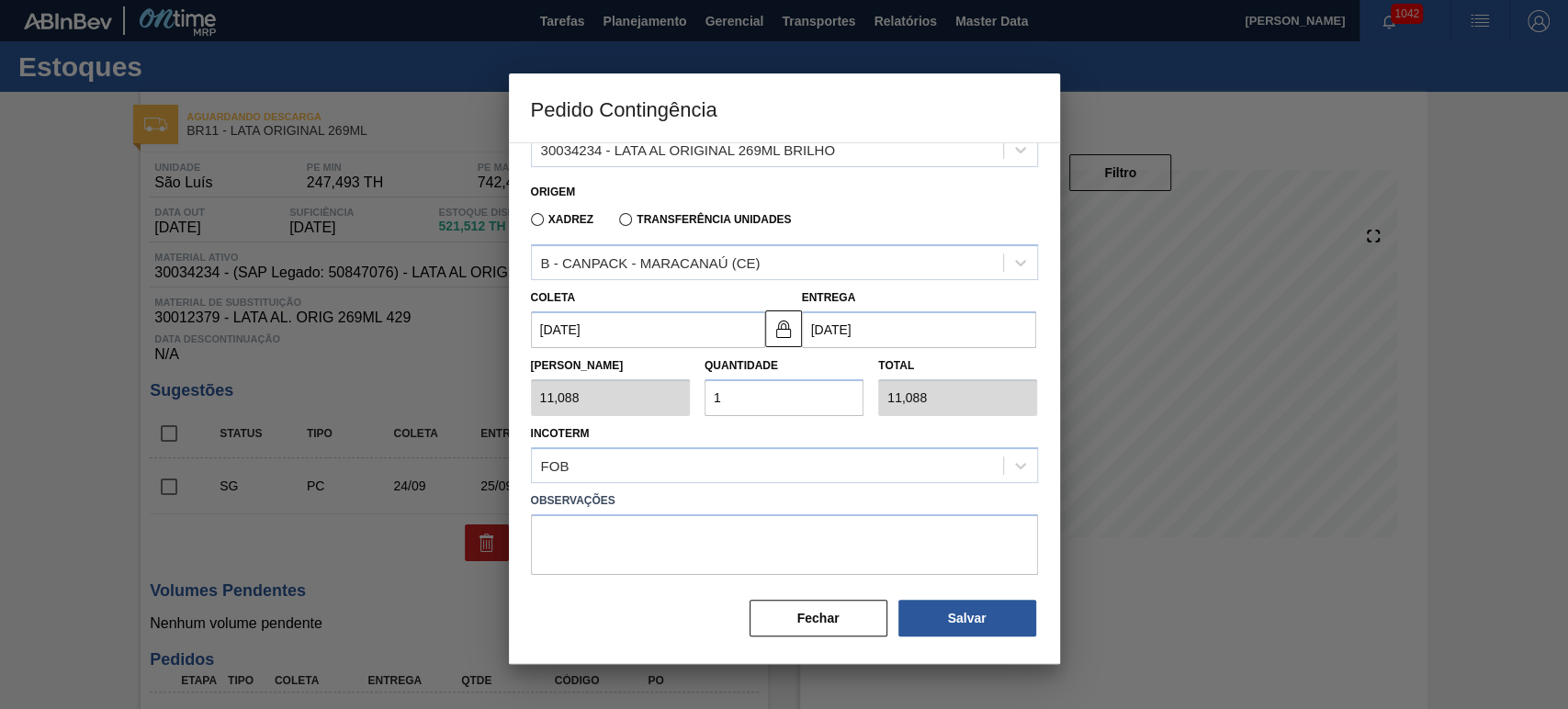
click at [647, 397] on div "Tam Lote 11,088 Quantidade 1 Total 11,088" at bounding box center [784, 382] width 522 height 68
type input "2"
type input "22,176"
type input "25"
type input "277,200"
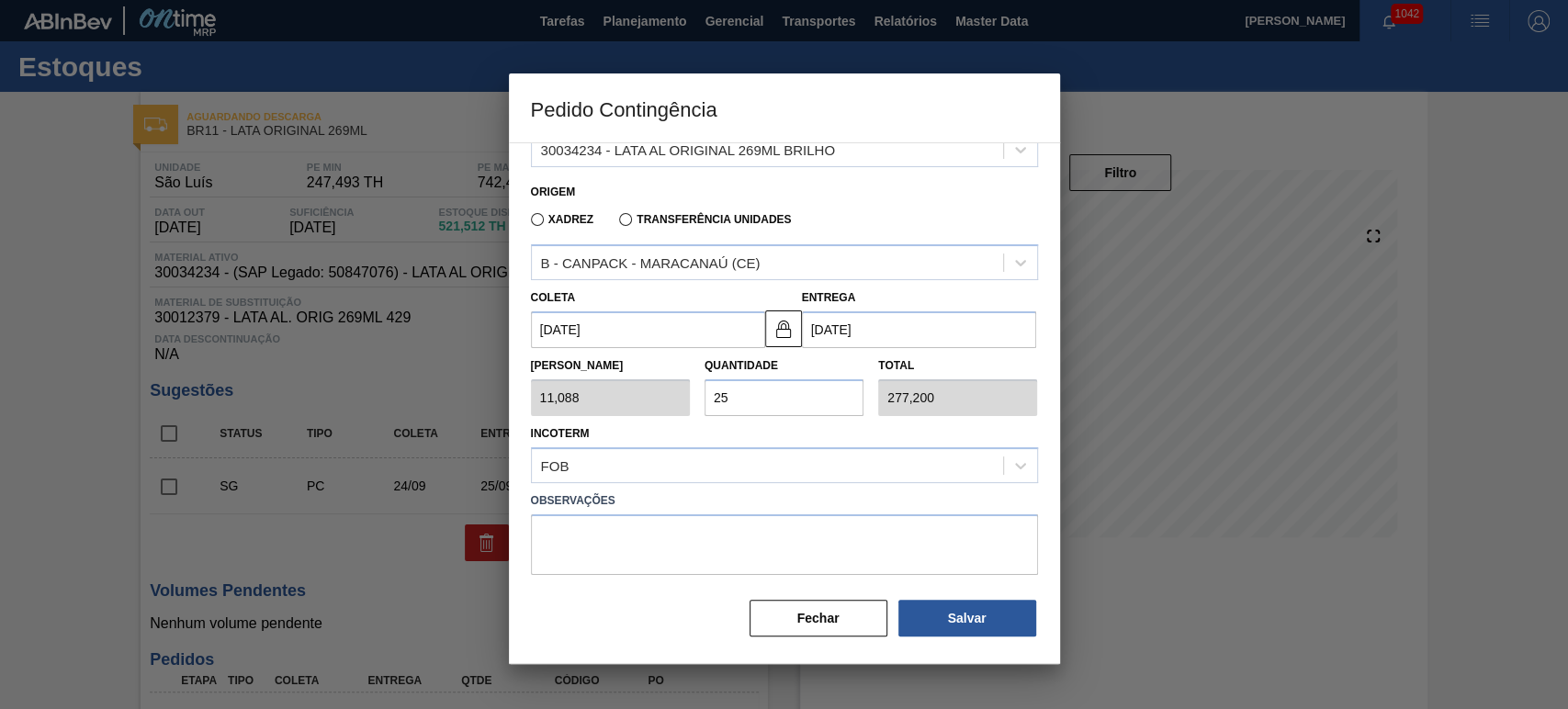
click at [776, 432] on div "Incoterm FOB" at bounding box center [785, 452] width 507 height 62
click at [980, 626] on button "Salvar" at bounding box center [968, 618] width 138 height 36
type input "1,000"
type input "1"
type input "1,000"
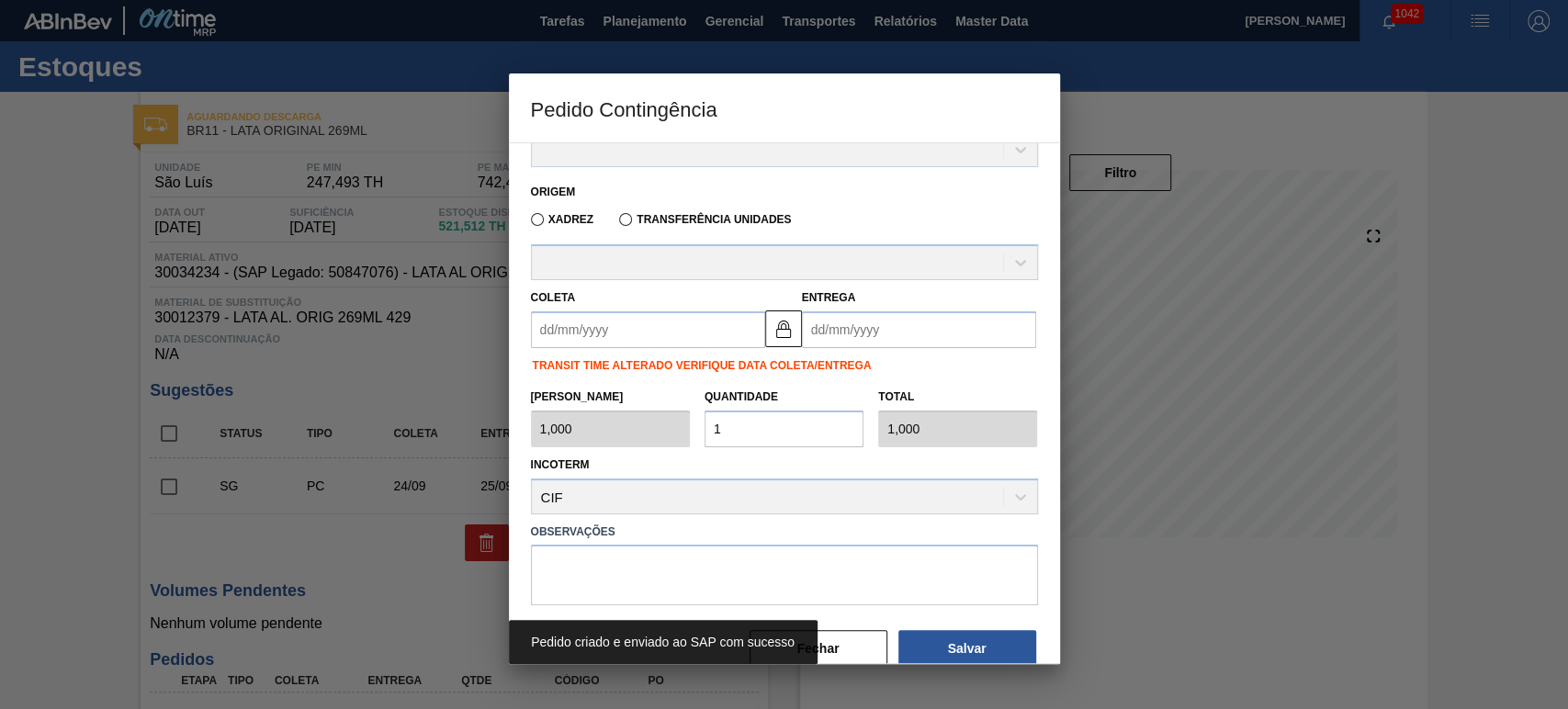
scroll to position [198, 0]
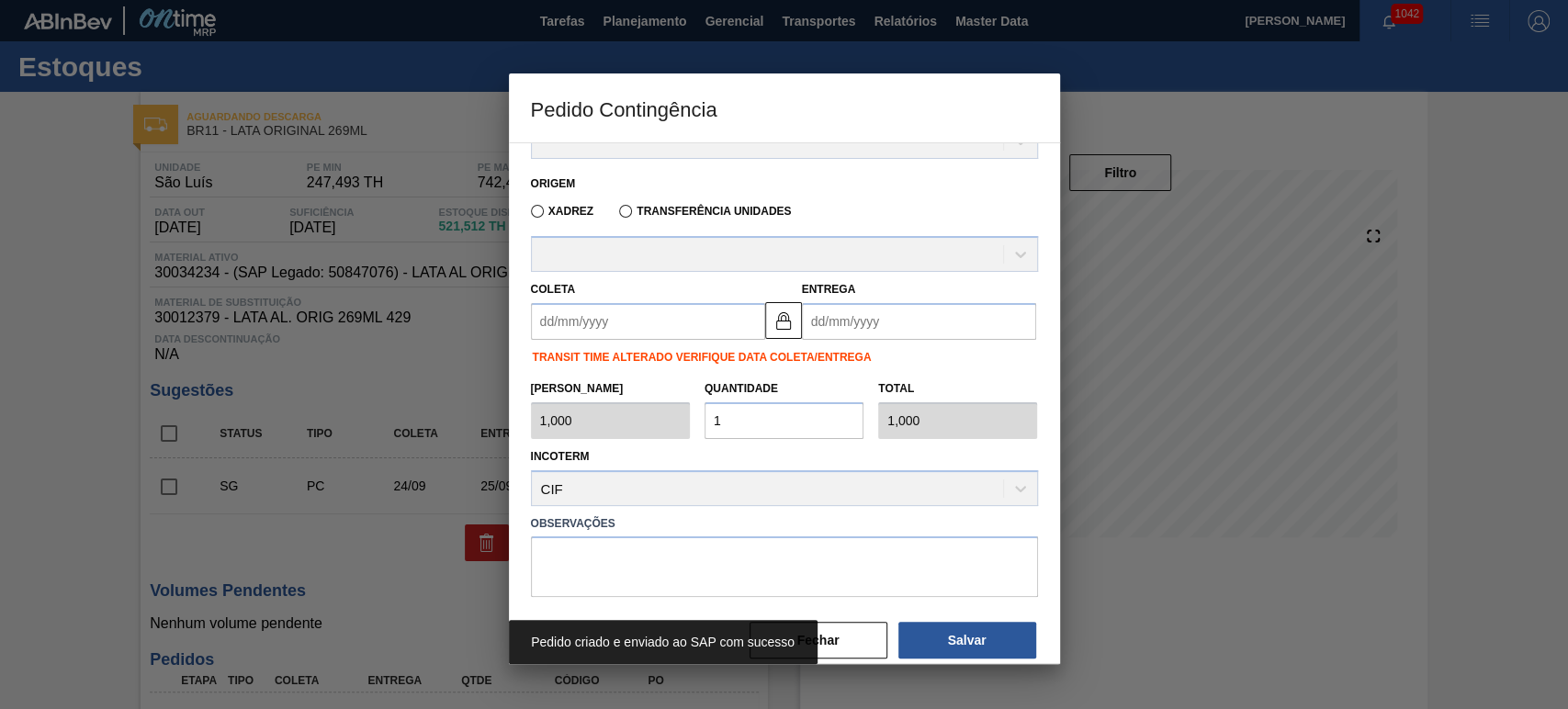
click at [900, 529] on label "Observações" at bounding box center [785, 524] width 507 height 27
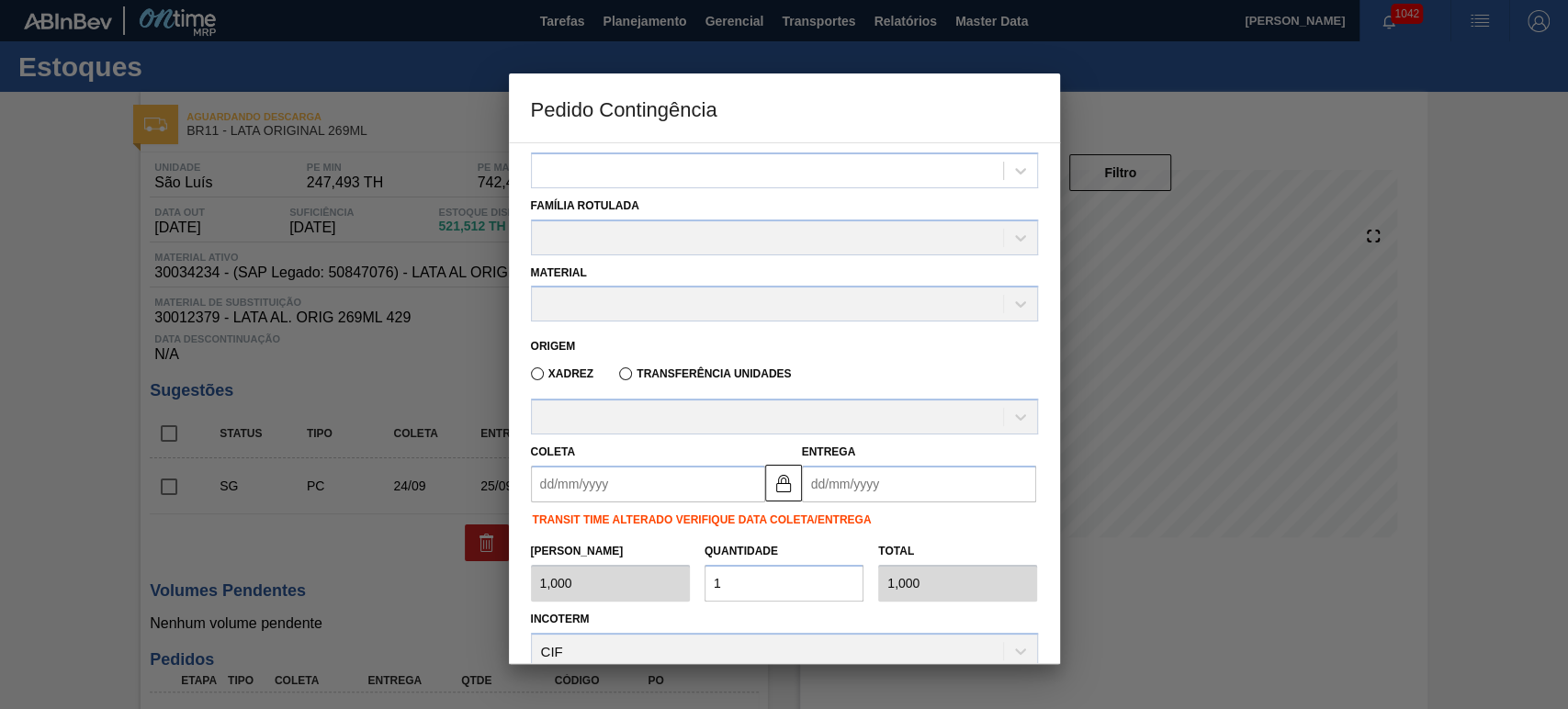
scroll to position [0, 0]
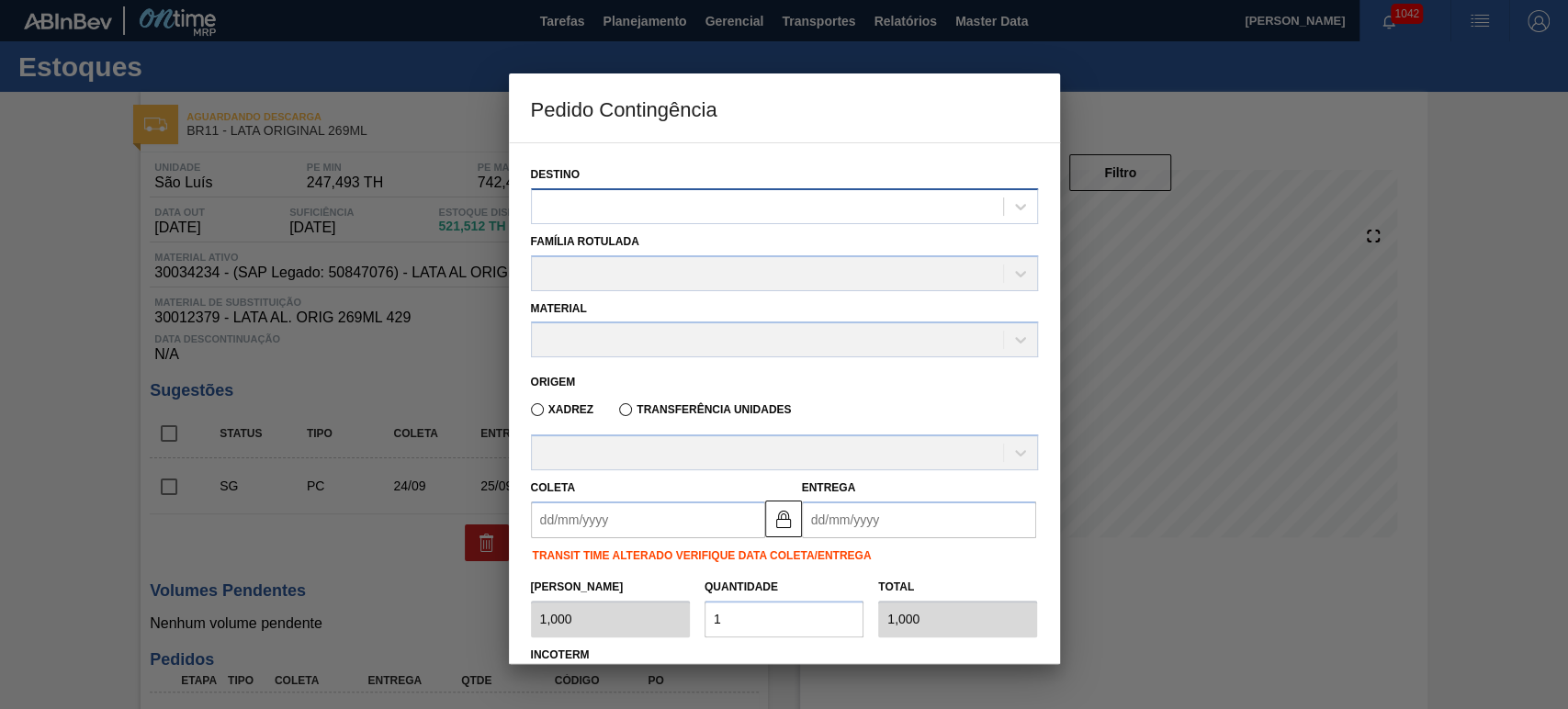
click at [735, 221] on div at bounding box center [785, 206] width 507 height 35
type input "são"
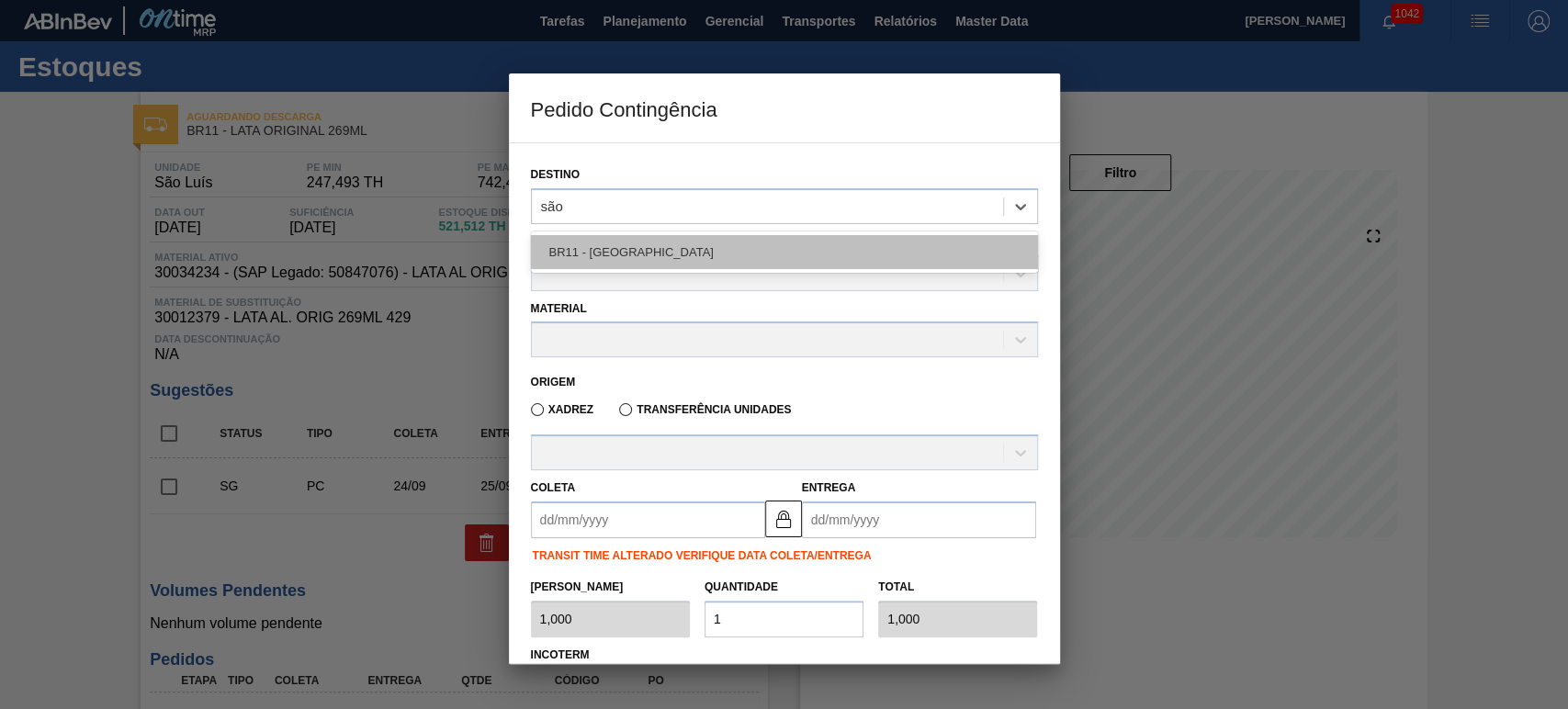
click at [683, 255] on div "BR11 - [GEOGRAPHIC_DATA][PERSON_NAME]" at bounding box center [785, 253] width 507 height 34
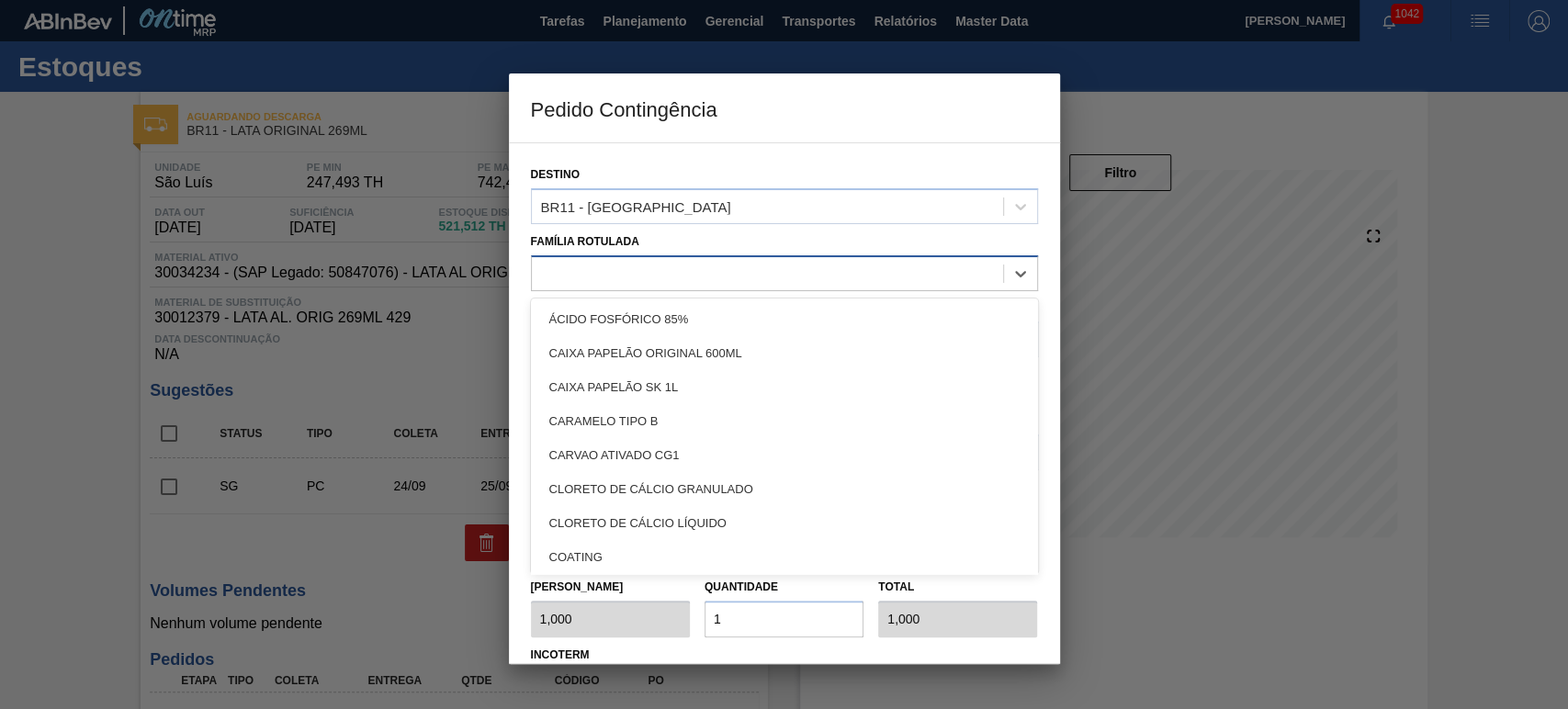
click at [636, 289] on div at bounding box center [785, 273] width 507 height 35
type Rotulada "lata sk 2"
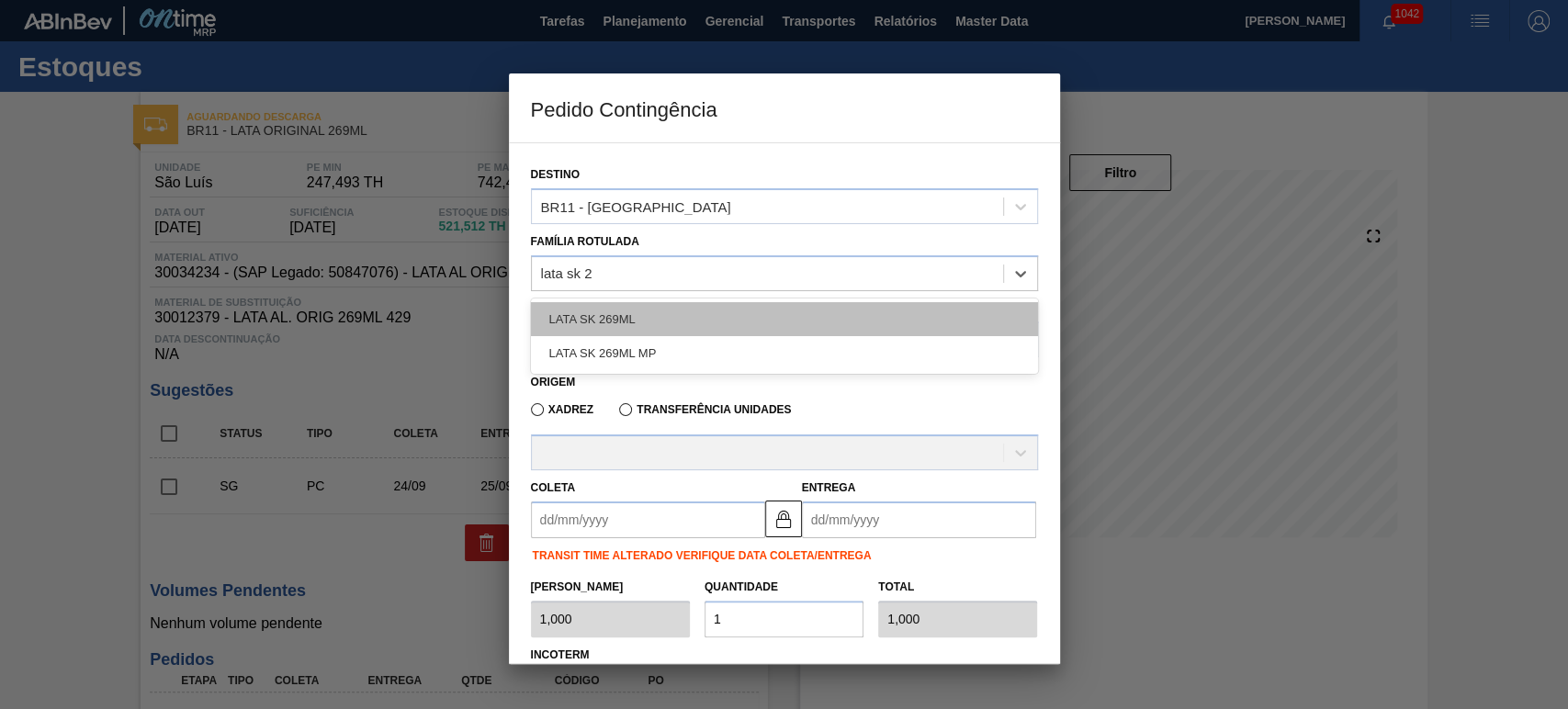
click at [626, 309] on div "LATA SK 269ML" at bounding box center [785, 320] width 507 height 34
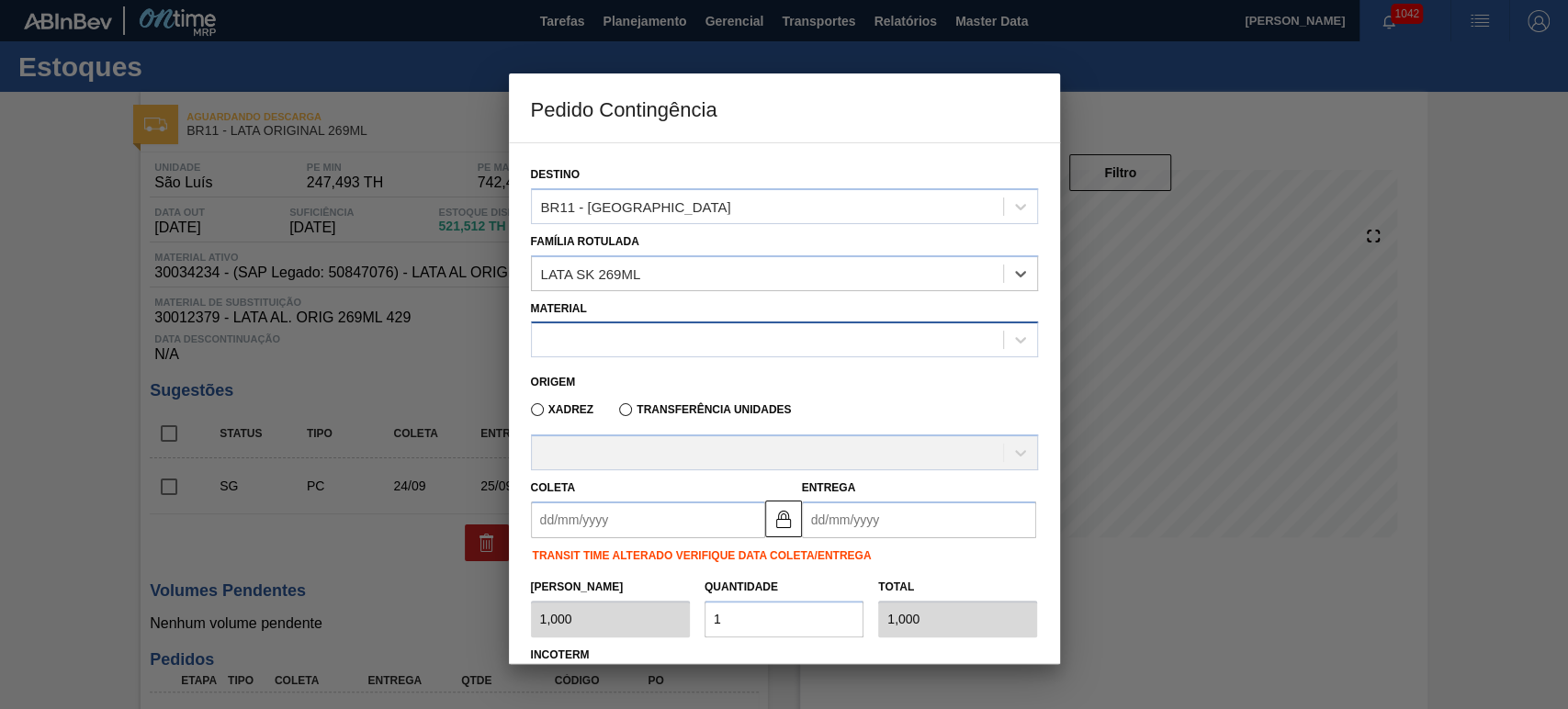
click at [609, 334] on div at bounding box center [768, 341] width 471 height 27
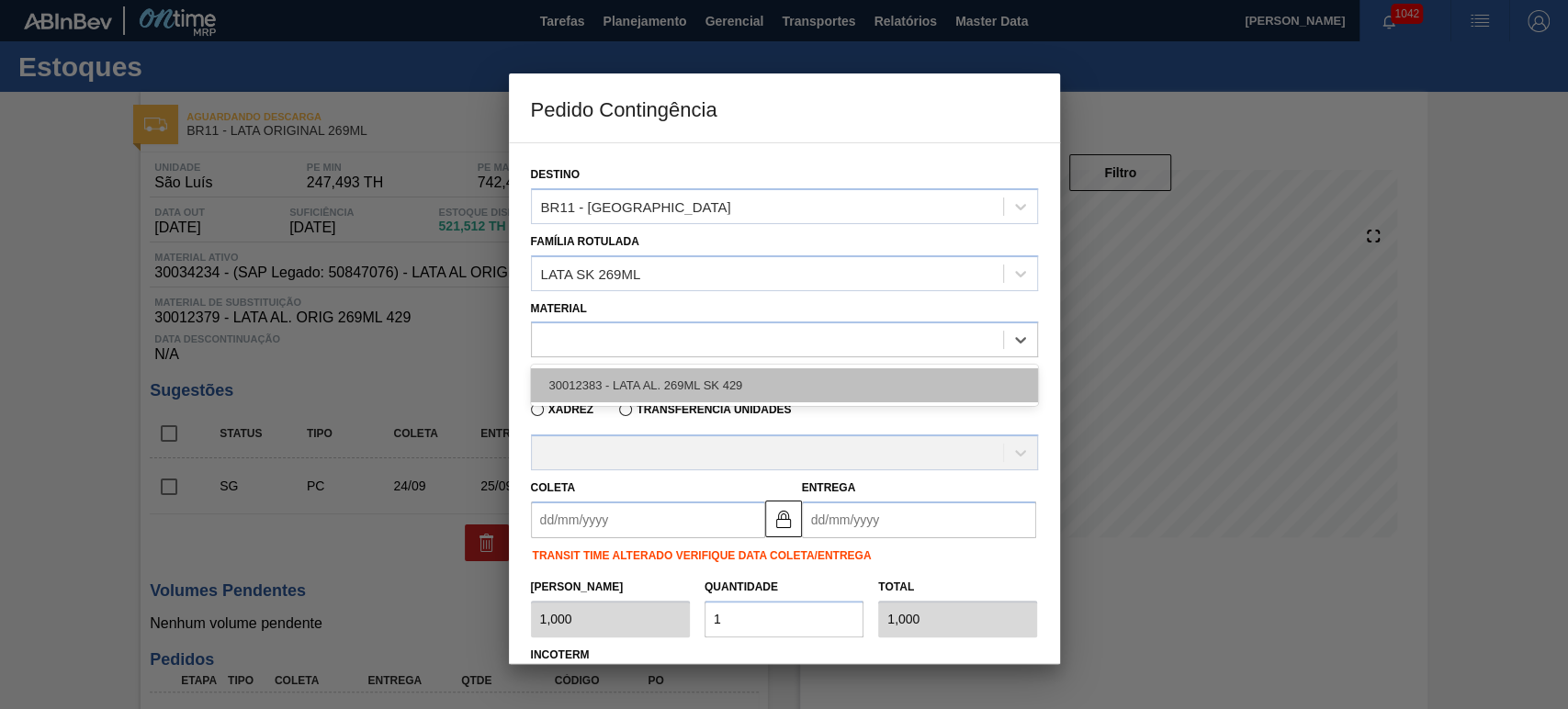
click at [664, 388] on div "30012383 - LATA AL. 269ML SK 429" at bounding box center [785, 386] width 507 height 34
type input "11,088"
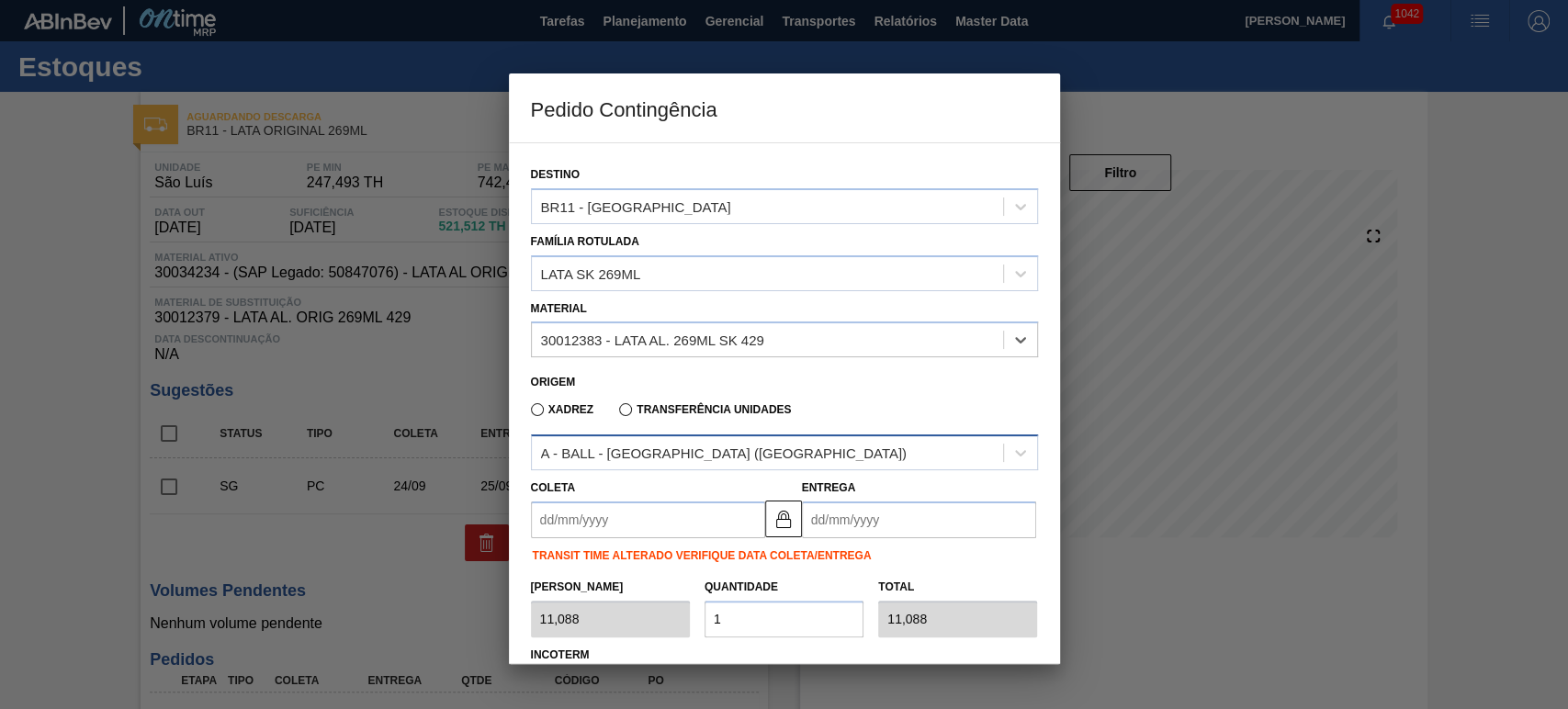
click at [651, 454] on div "A - BALL - RECIFE (PE)" at bounding box center [724, 453] width 366 height 15
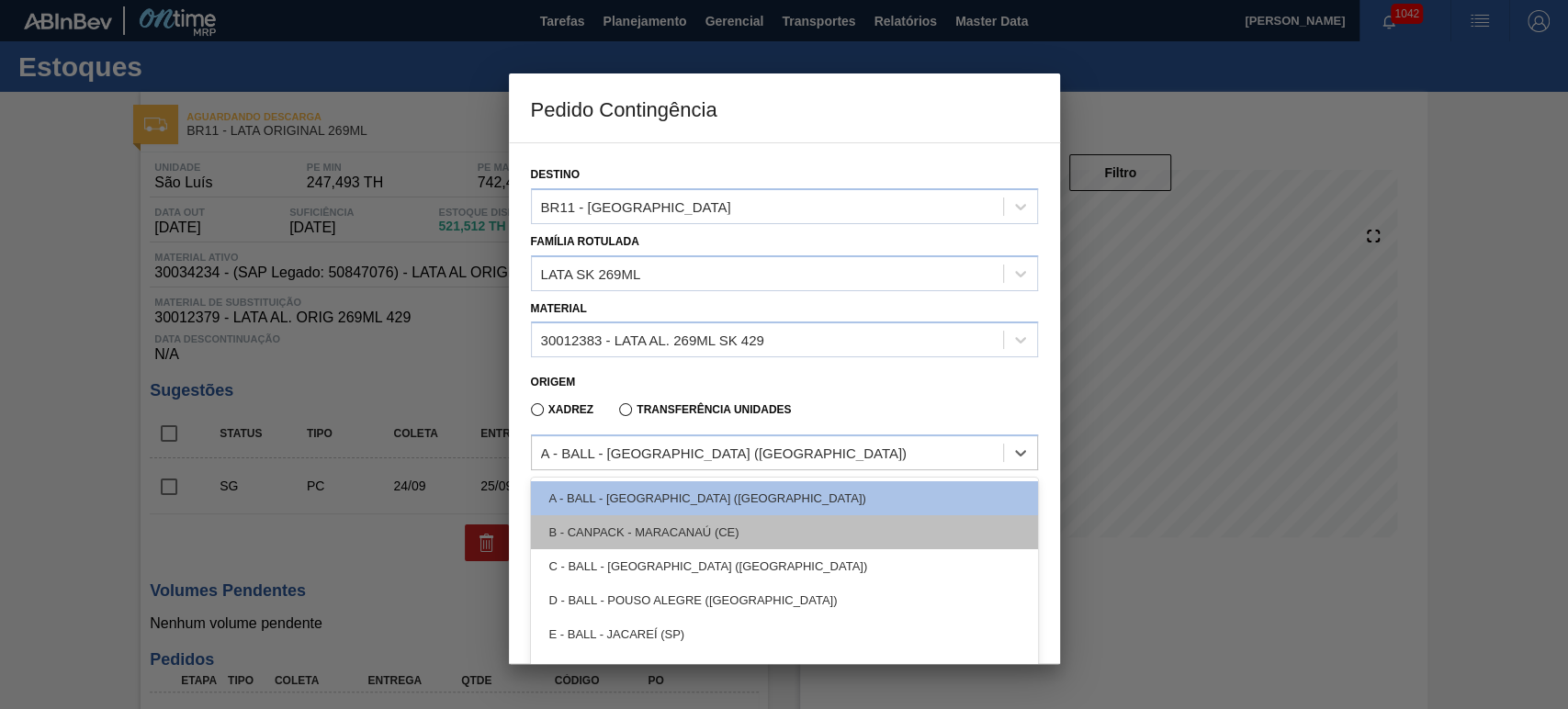
click at [664, 534] on div "B - CANPACK - MARACANAÚ (CE)" at bounding box center [785, 532] width 507 height 34
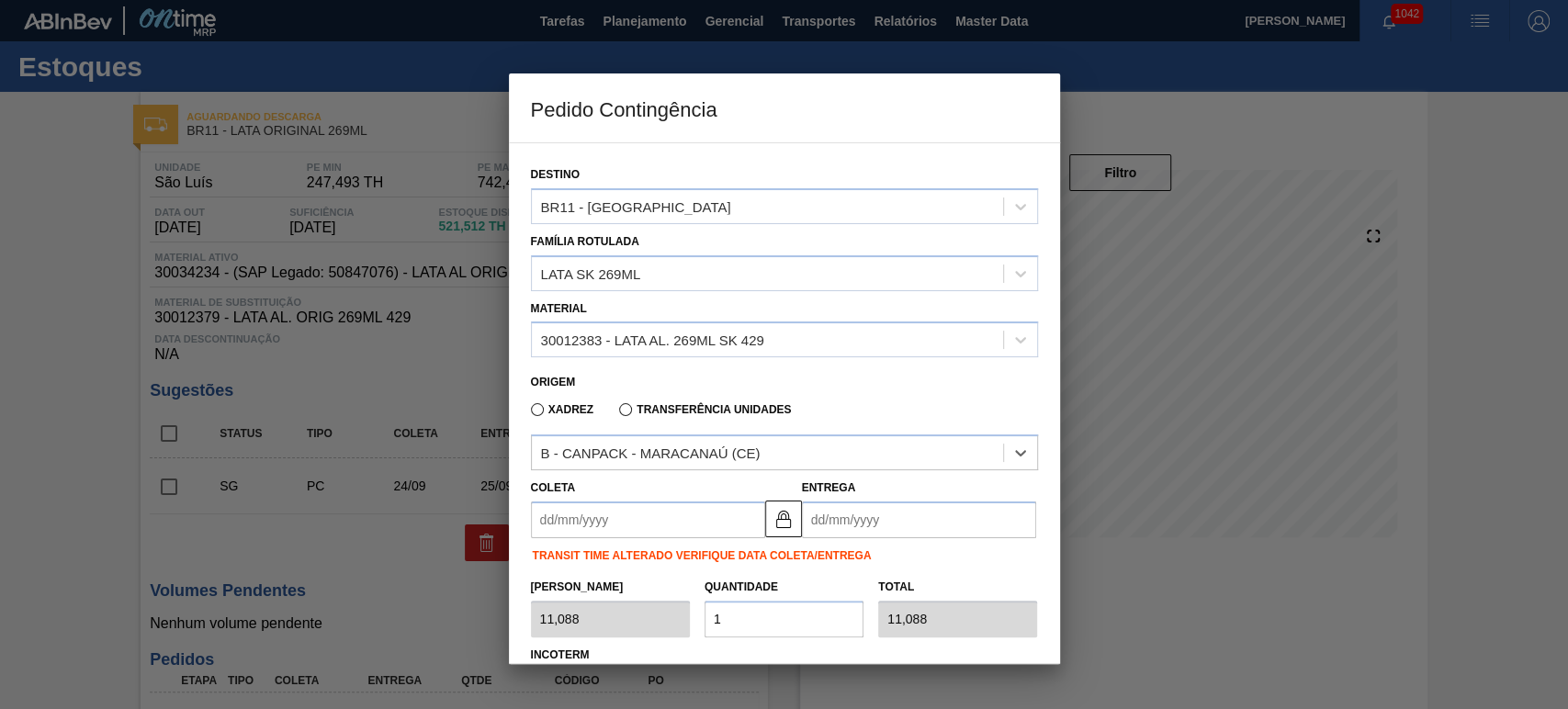
click at [653, 522] on input "Coleta" at bounding box center [648, 520] width 235 height 36
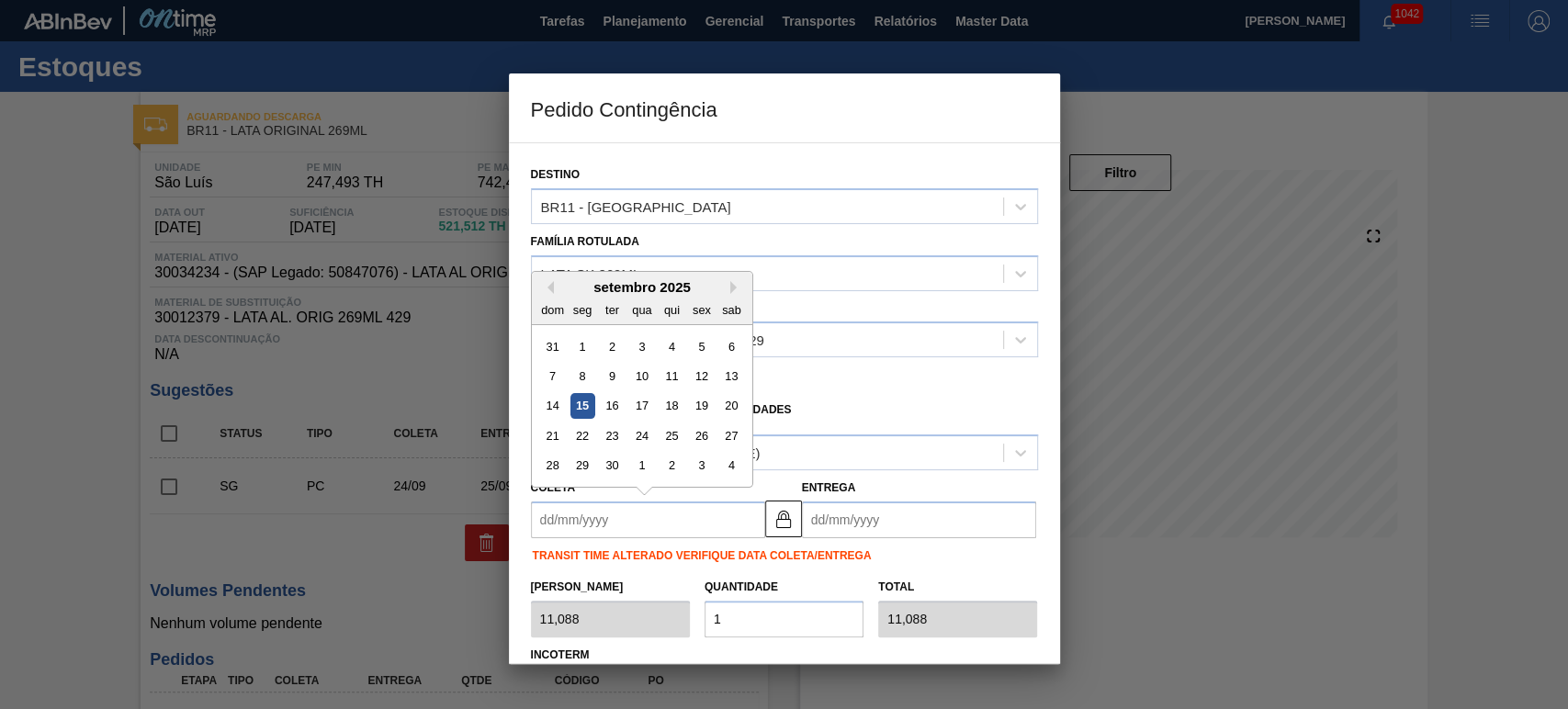
click at [587, 407] on div "15" at bounding box center [582, 407] width 25 height 25
type input "[DATE]"
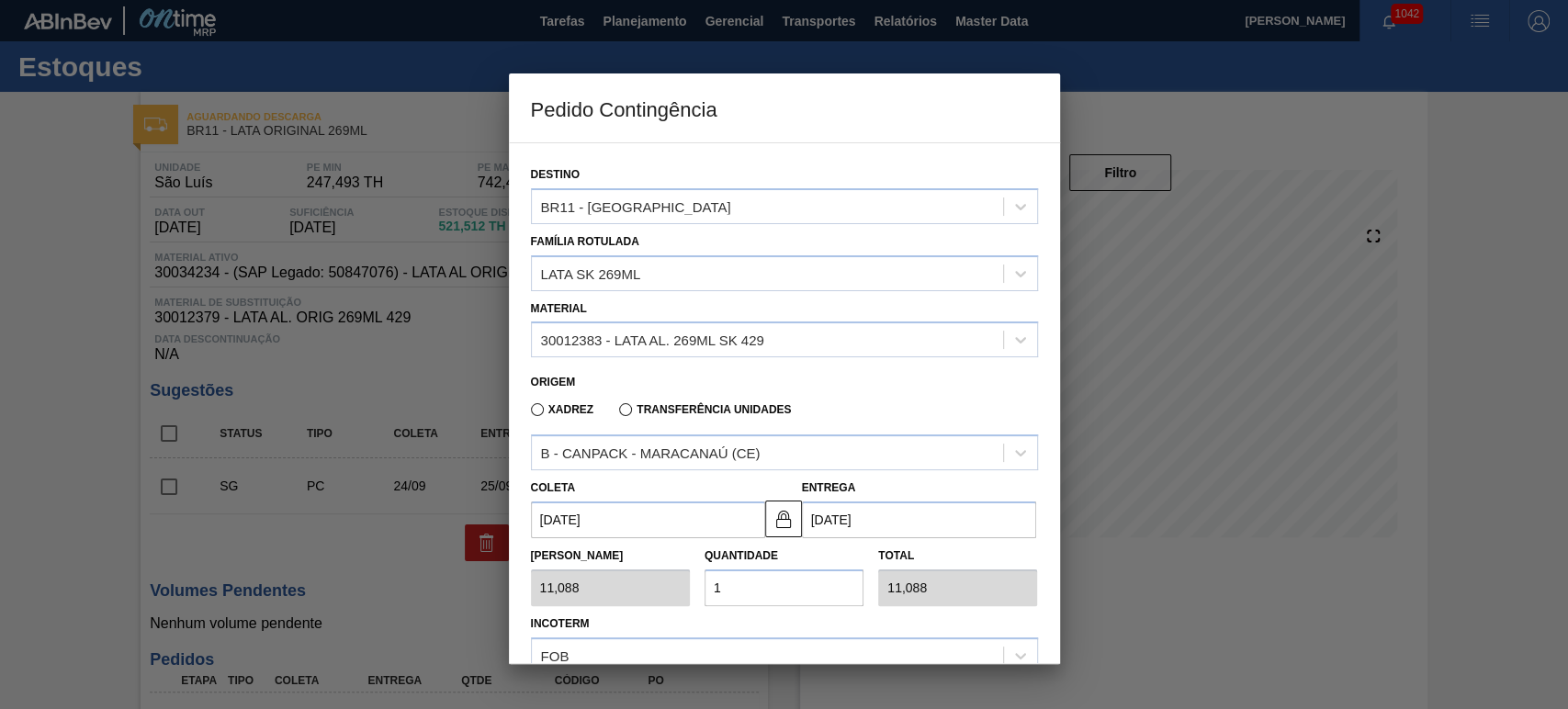
click at [686, 577] on div "Tam Lote 11,088 Quantidade 1 Total 11,088" at bounding box center [784, 571] width 522 height 68
type input "2"
type input "22,176"
type input "25"
type input "277,200"
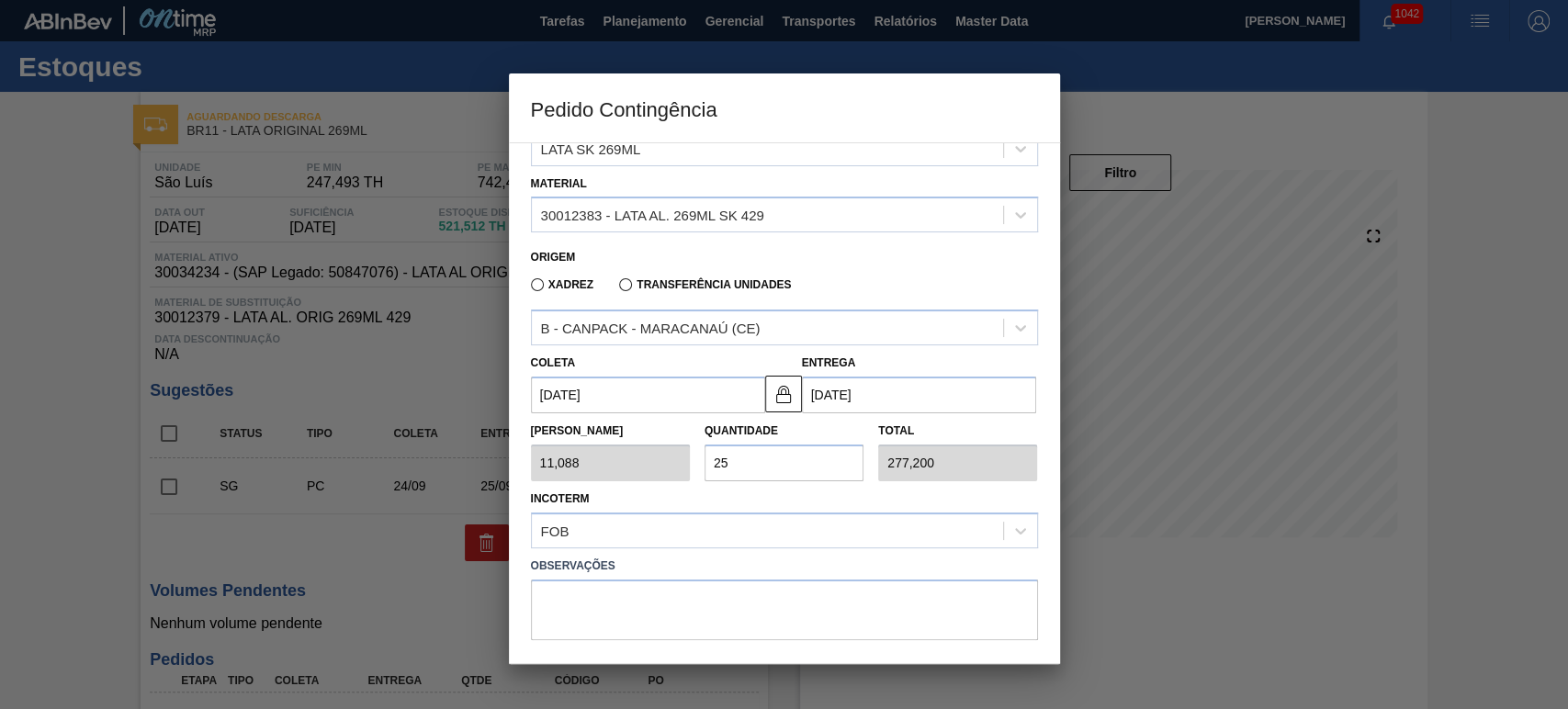
scroll to position [190, 0]
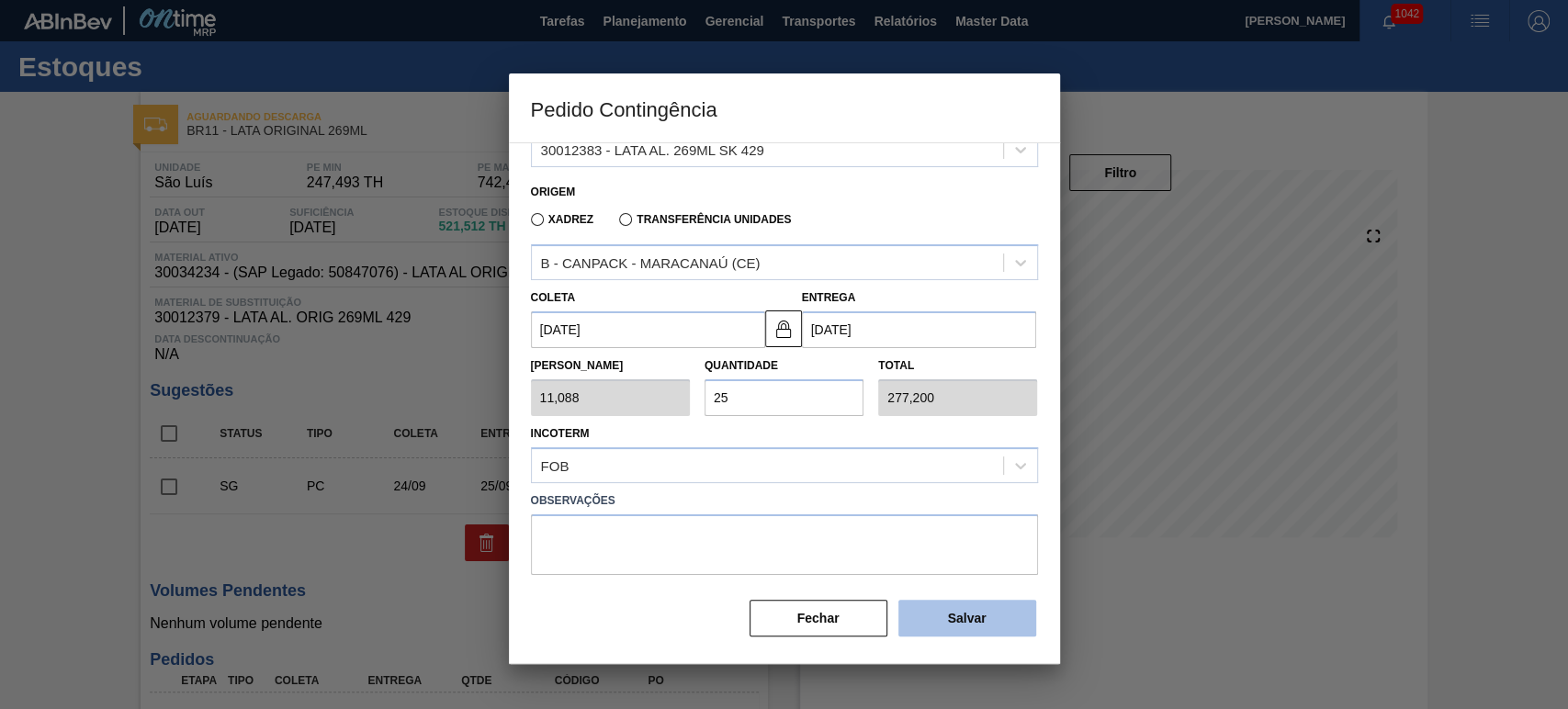
click at [949, 619] on button "Salvar" at bounding box center [968, 618] width 138 height 36
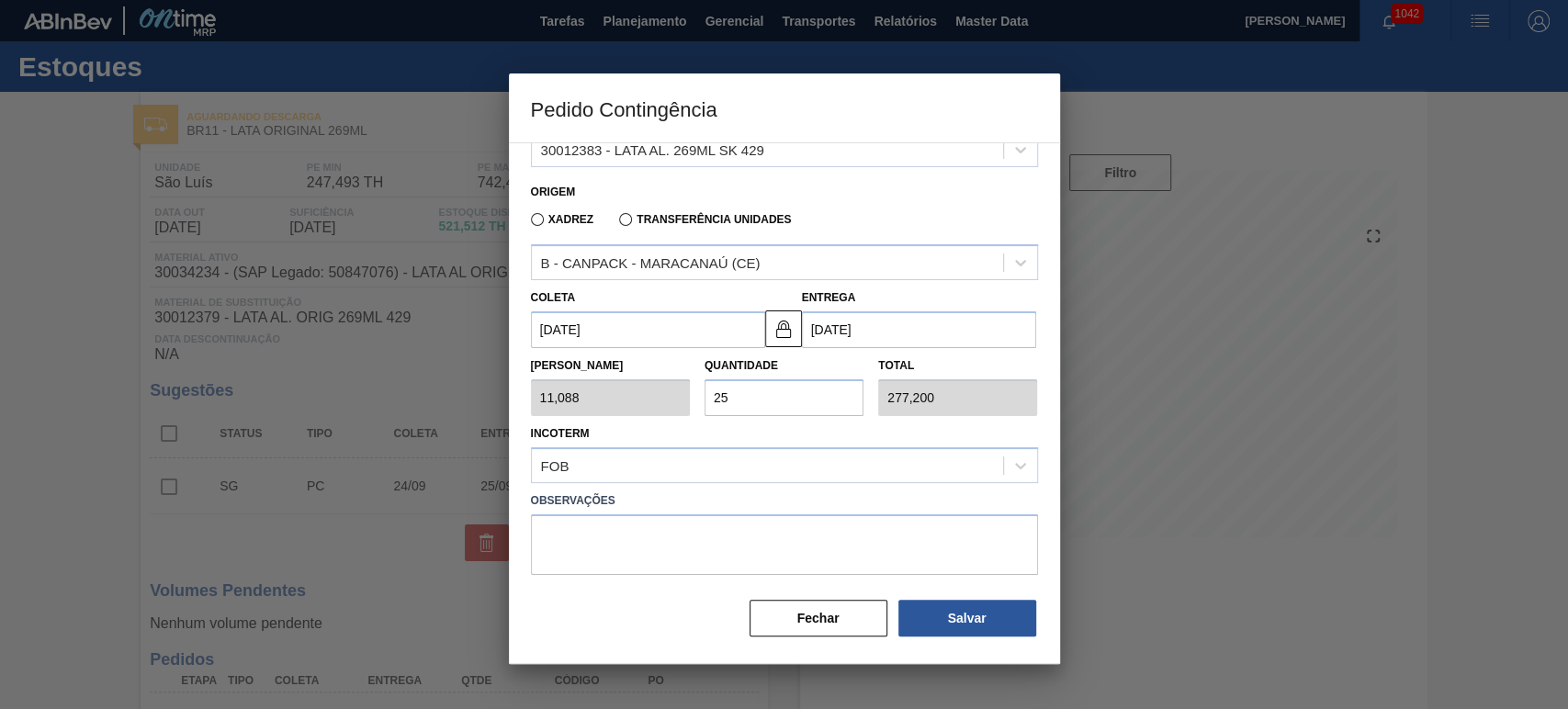
type input "1,000"
type input "1"
type input "1,000"
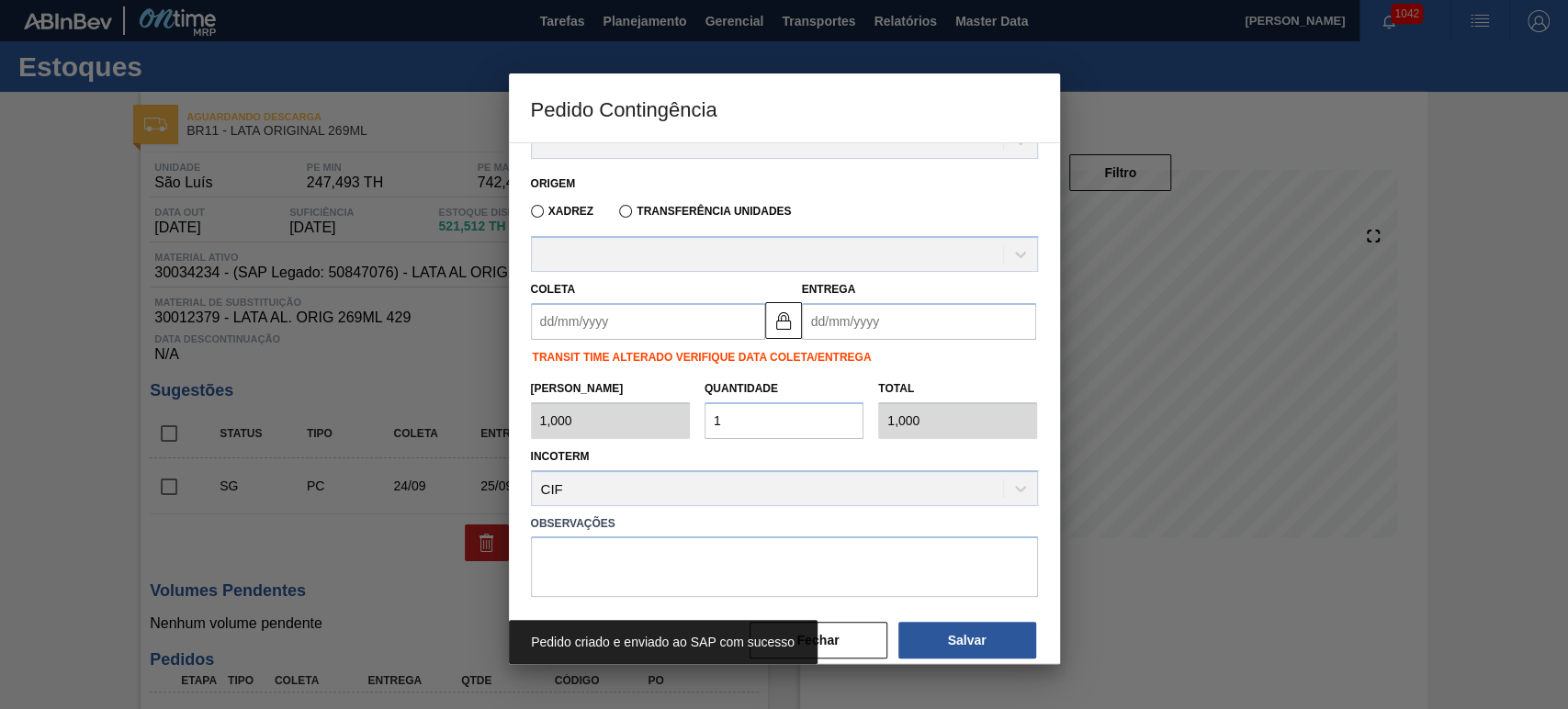
click at [919, 526] on label "Observações" at bounding box center [785, 524] width 507 height 27
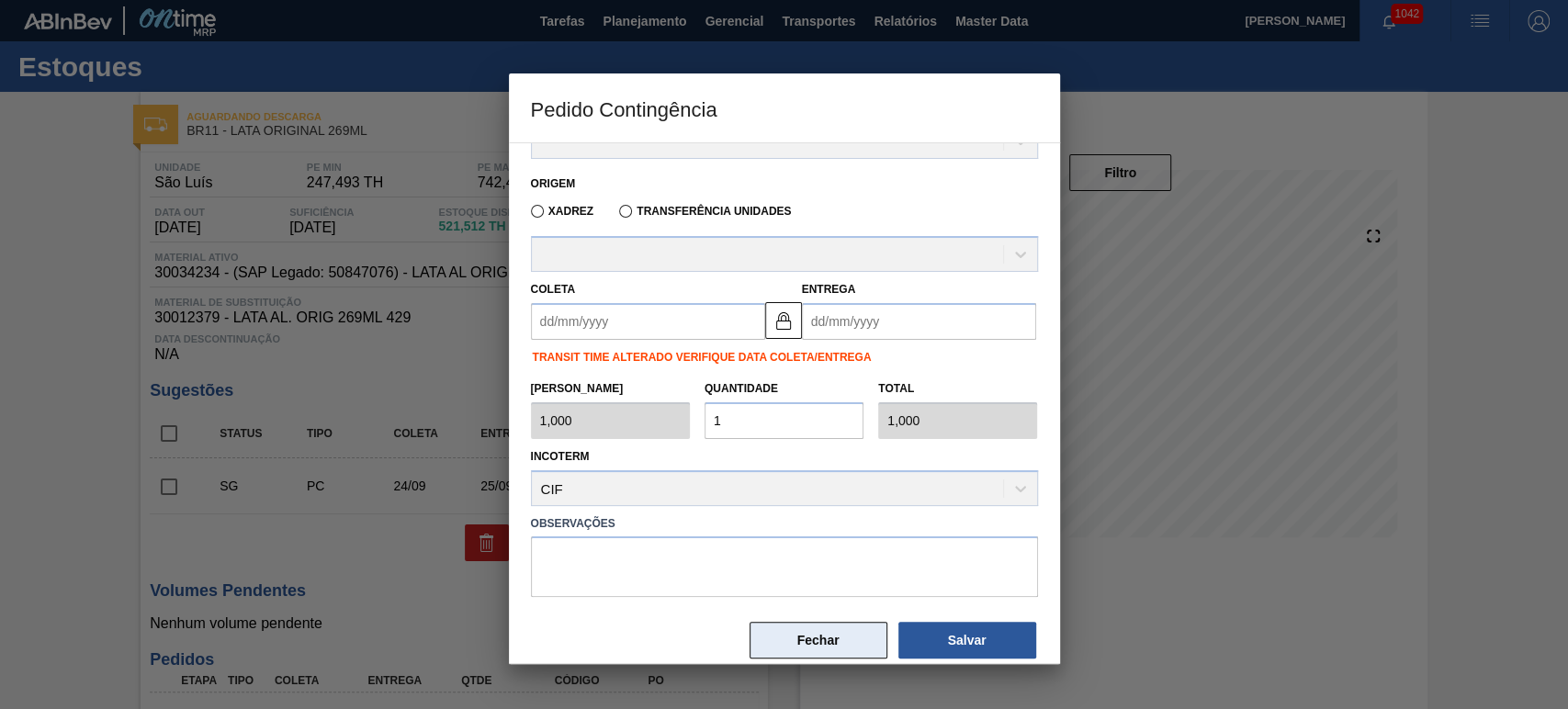
click at [820, 626] on button "Fechar" at bounding box center [818, 640] width 138 height 36
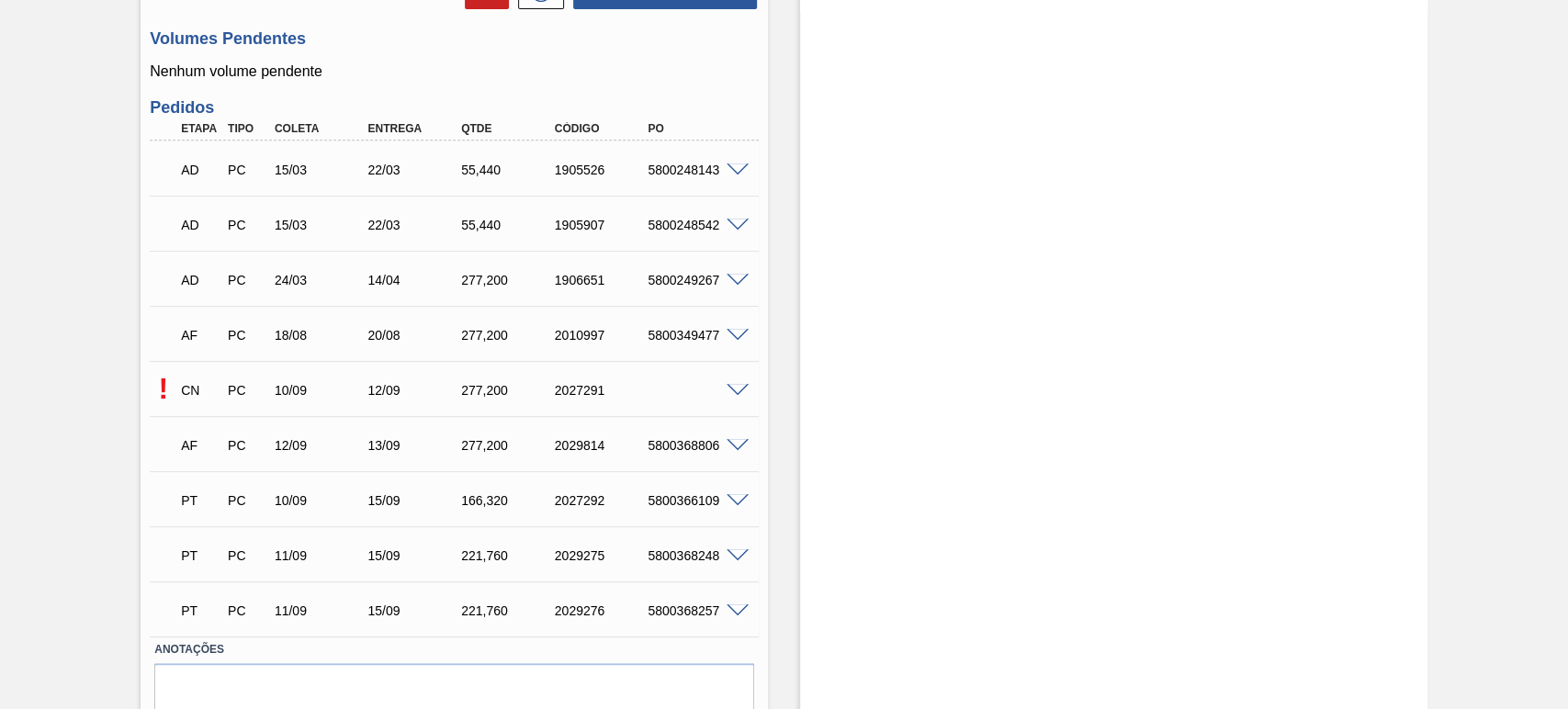
scroll to position [631, 0]
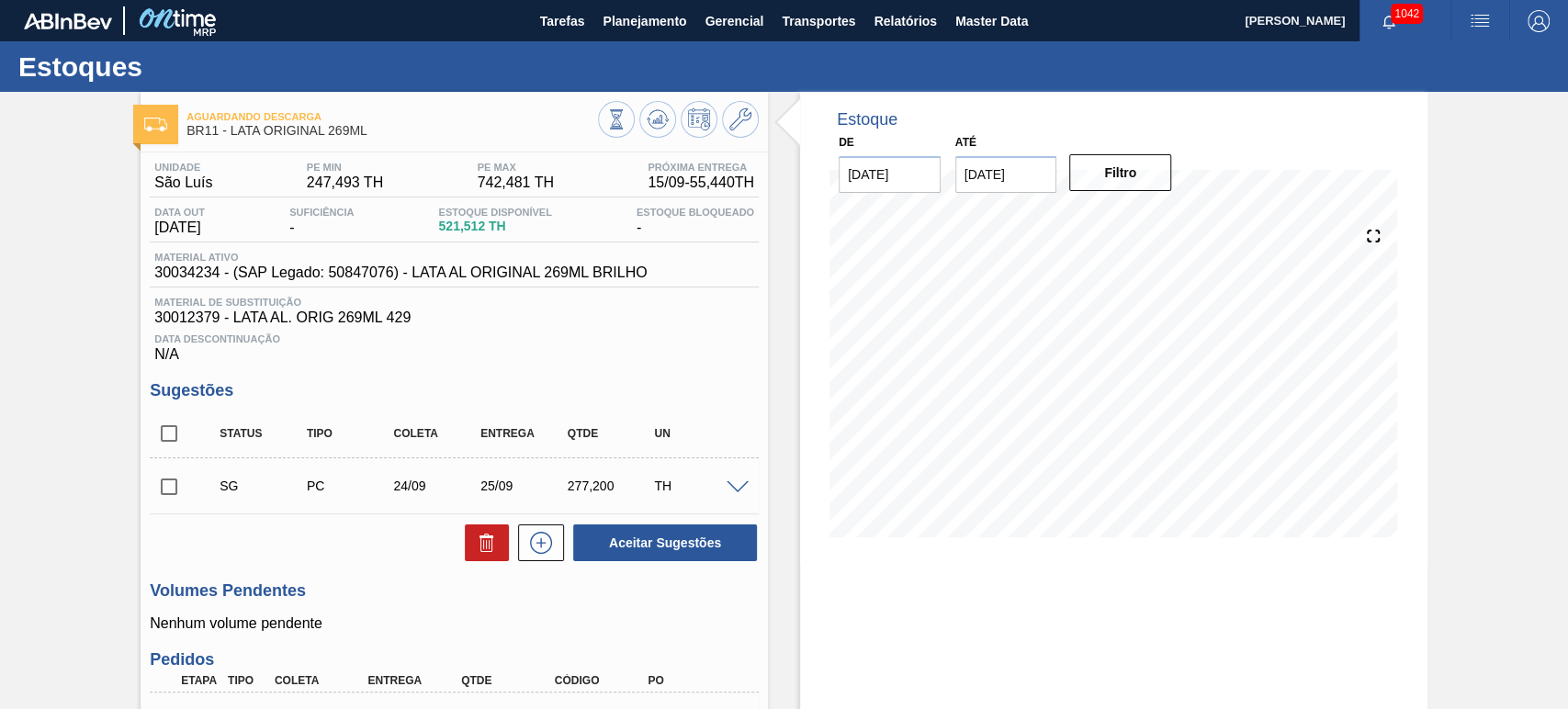
scroll to position [687, 0]
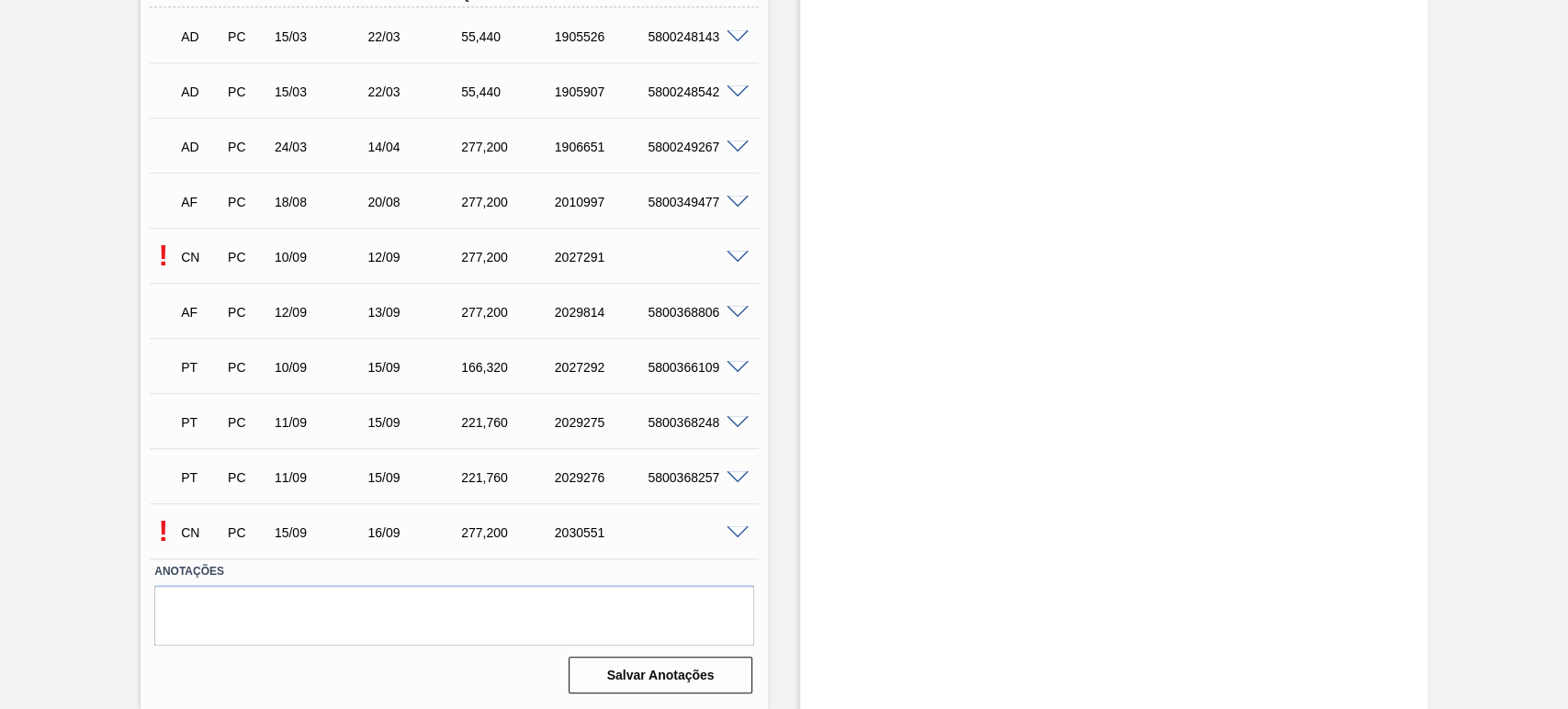
click at [736, 525] on div at bounding box center [740, 531] width 36 height 13
click at [743, 530] on span at bounding box center [737, 533] width 22 height 13
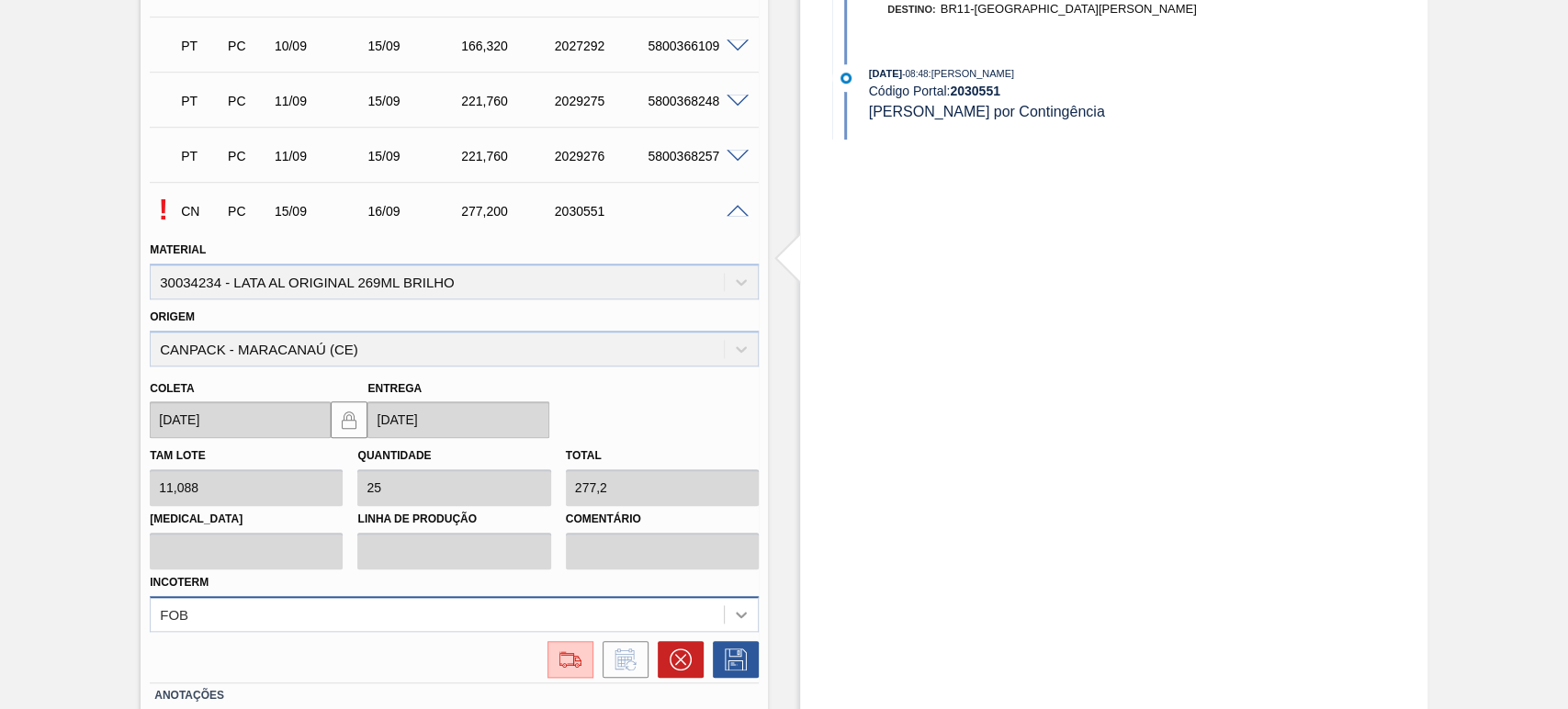
scroll to position [1131, 0]
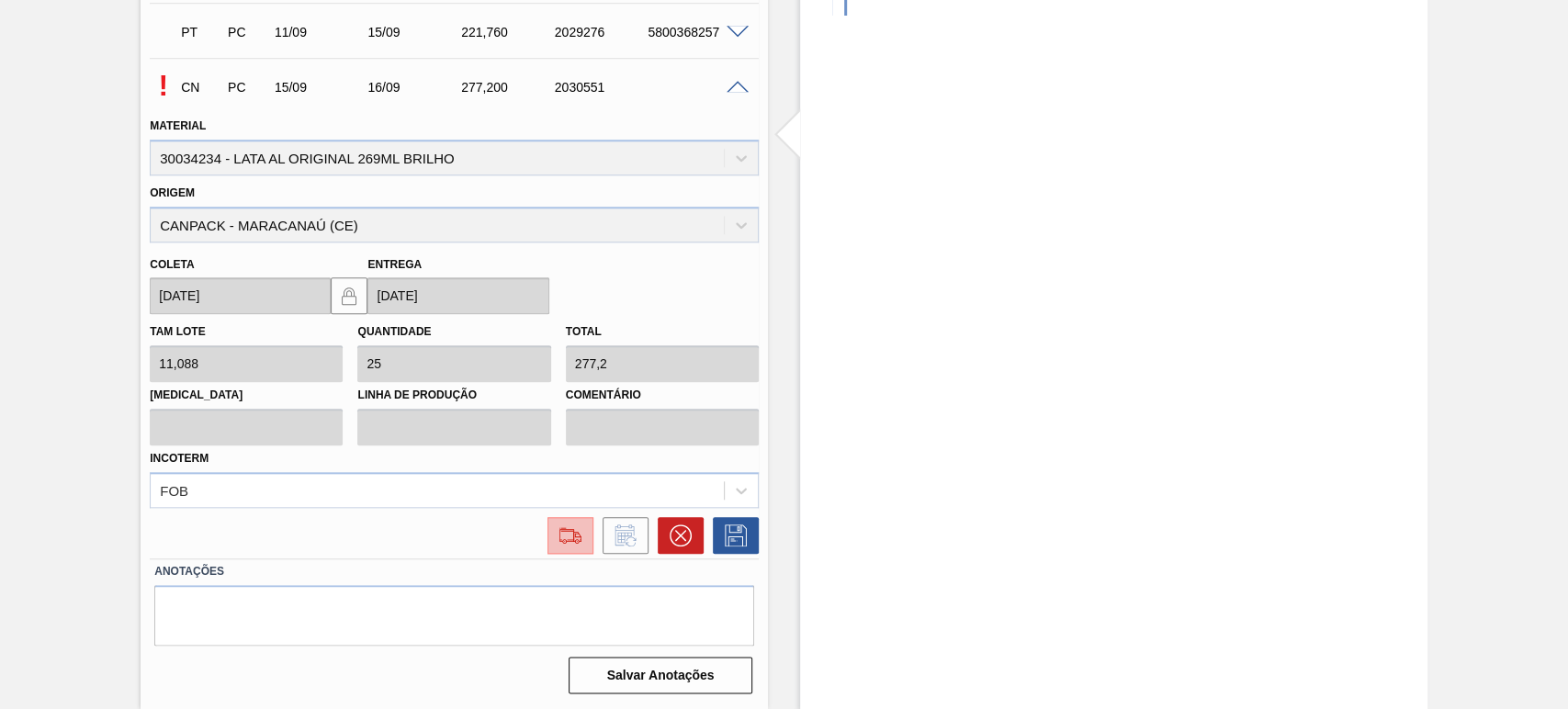
click at [571, 533] on img at bounding box center [571, 535] width 30 height 22
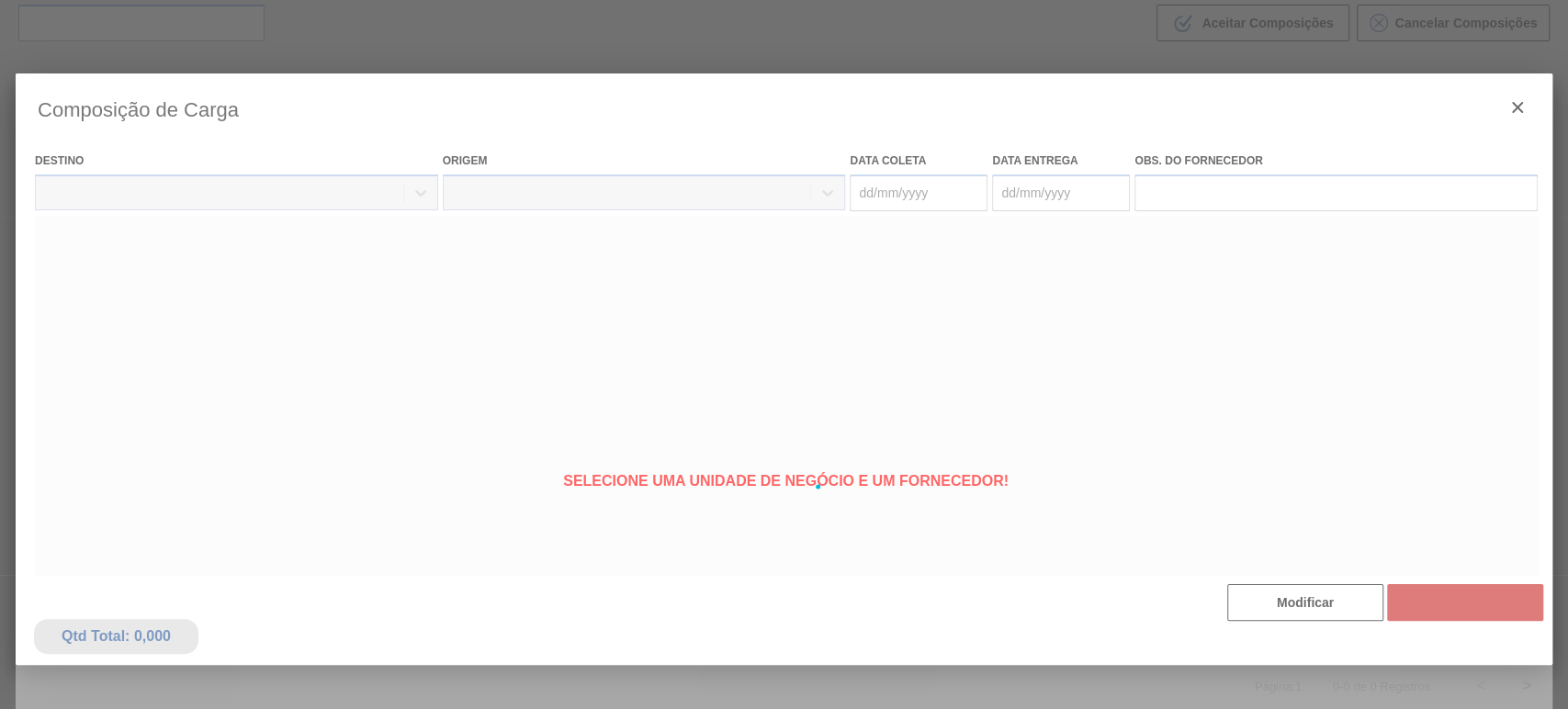
type coleta "[DATE]"
type entrega "[DATE]"
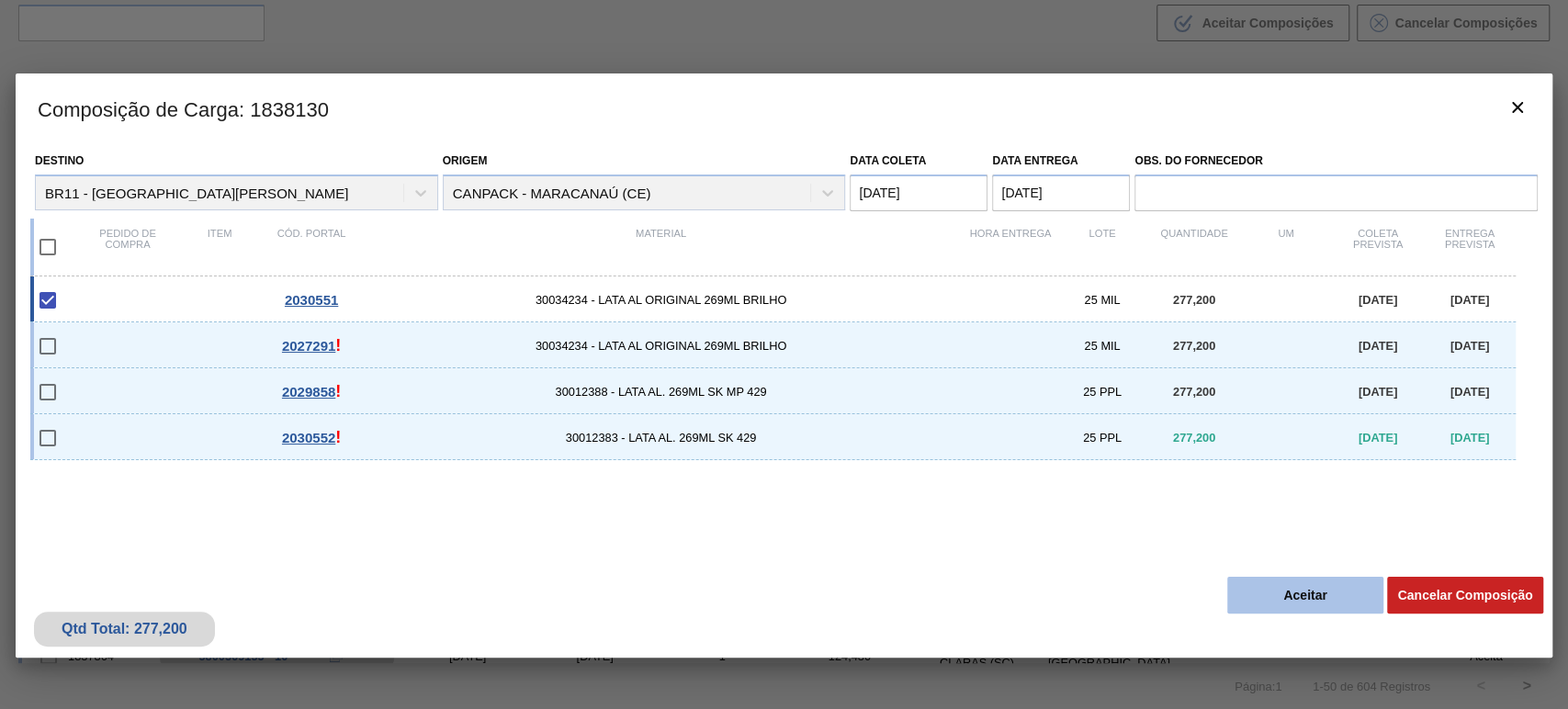
click at [1290, 590] on button "Aceitar" at bounding box center [1305, 595] width 156 height 36
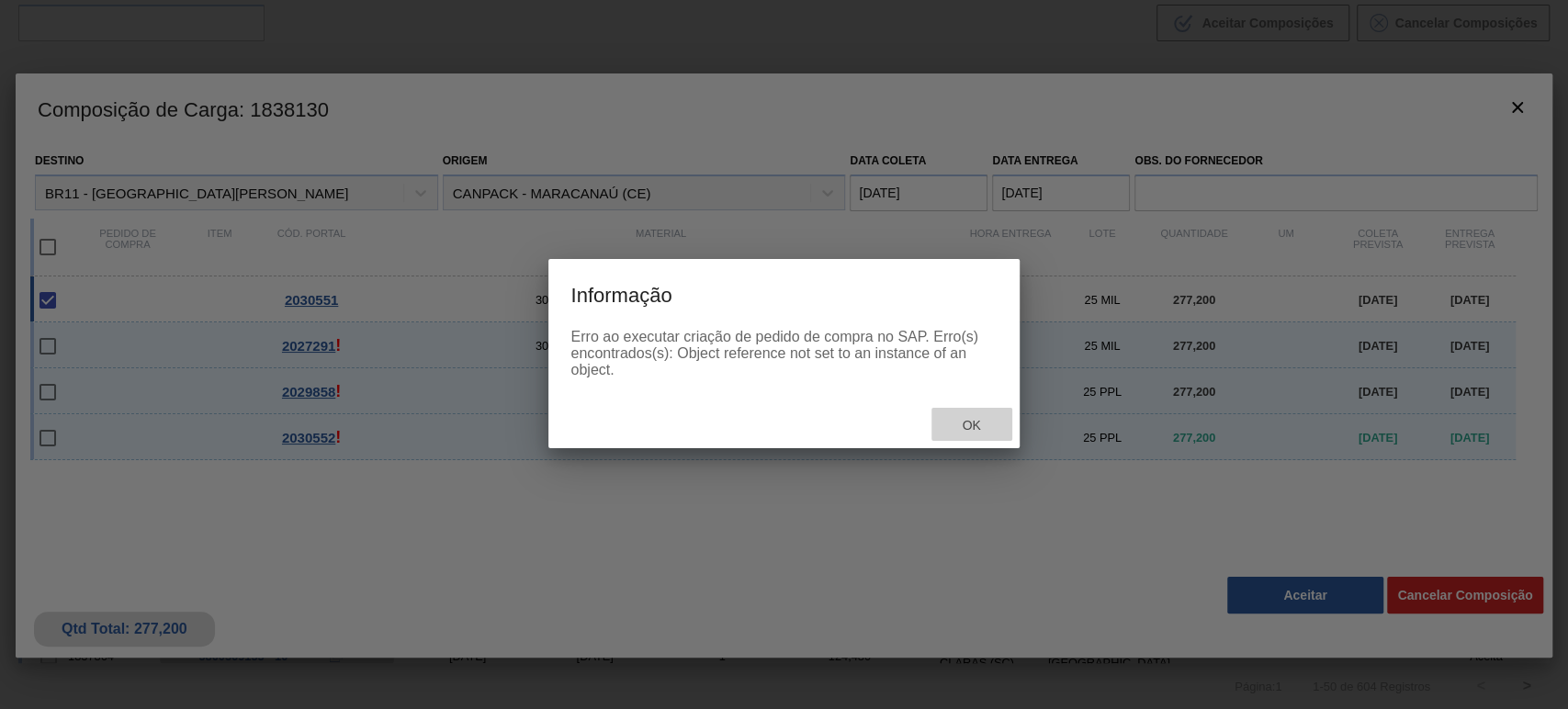
click at [963, 433] on div "Ok" at bounding box center [972, 425] width 80 height 34
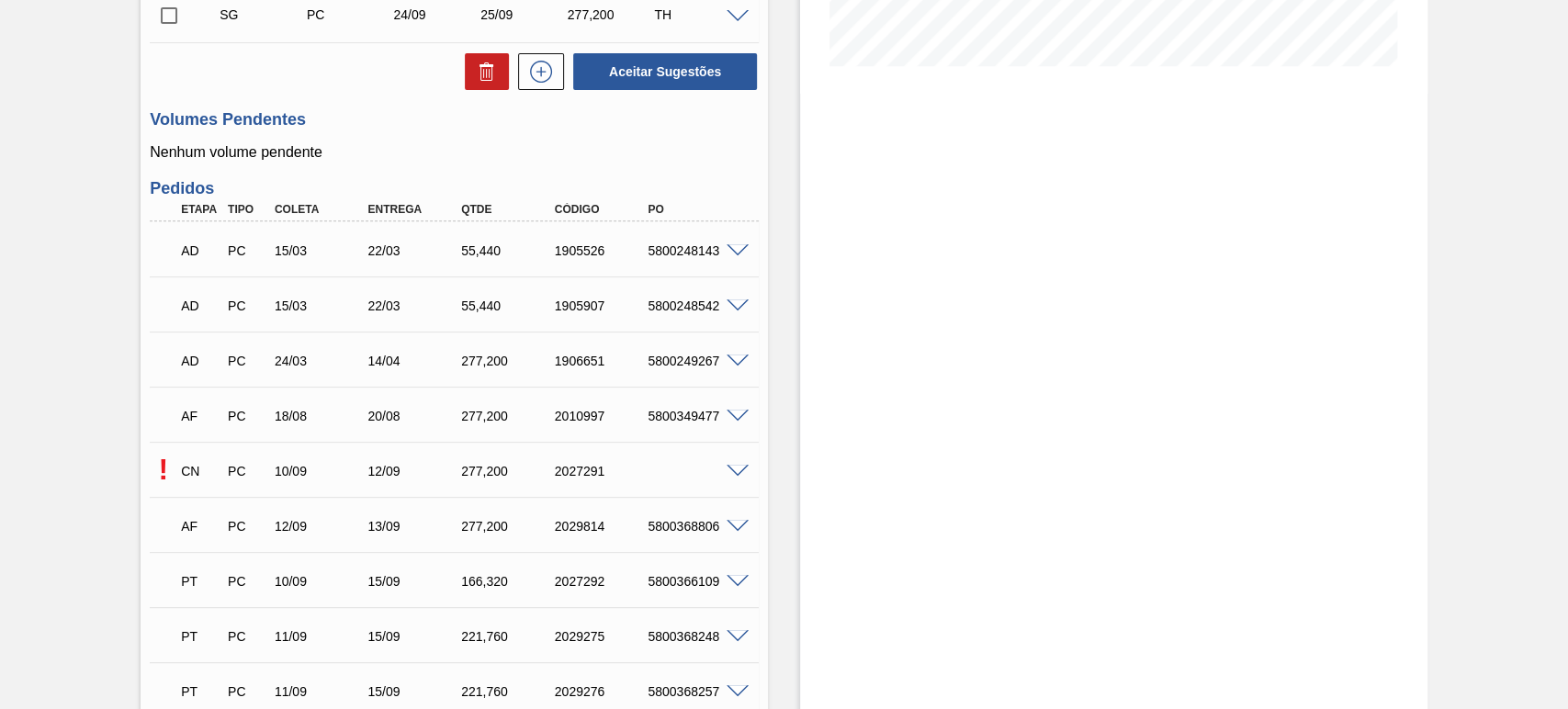
scroll to position [687, 0]
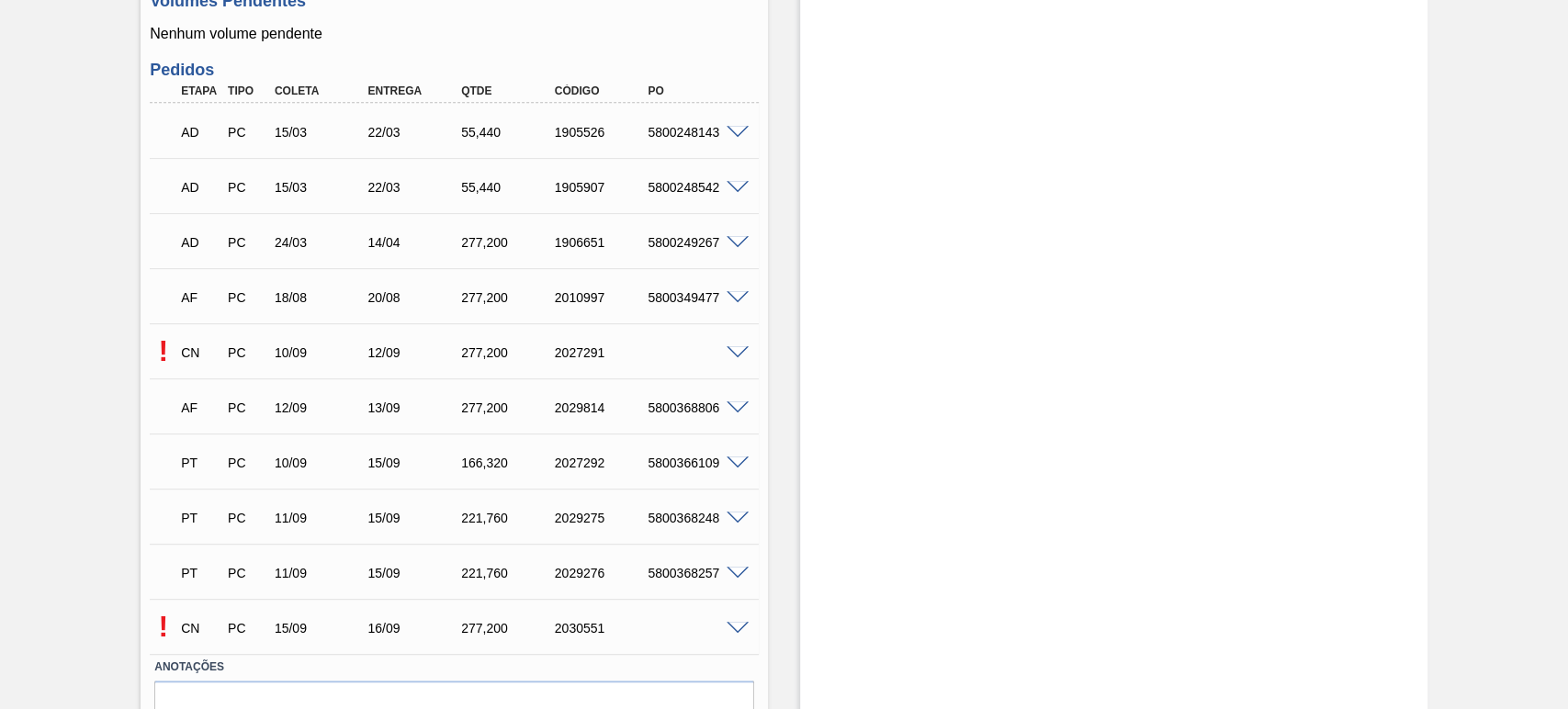
scroll to position [687, 0]
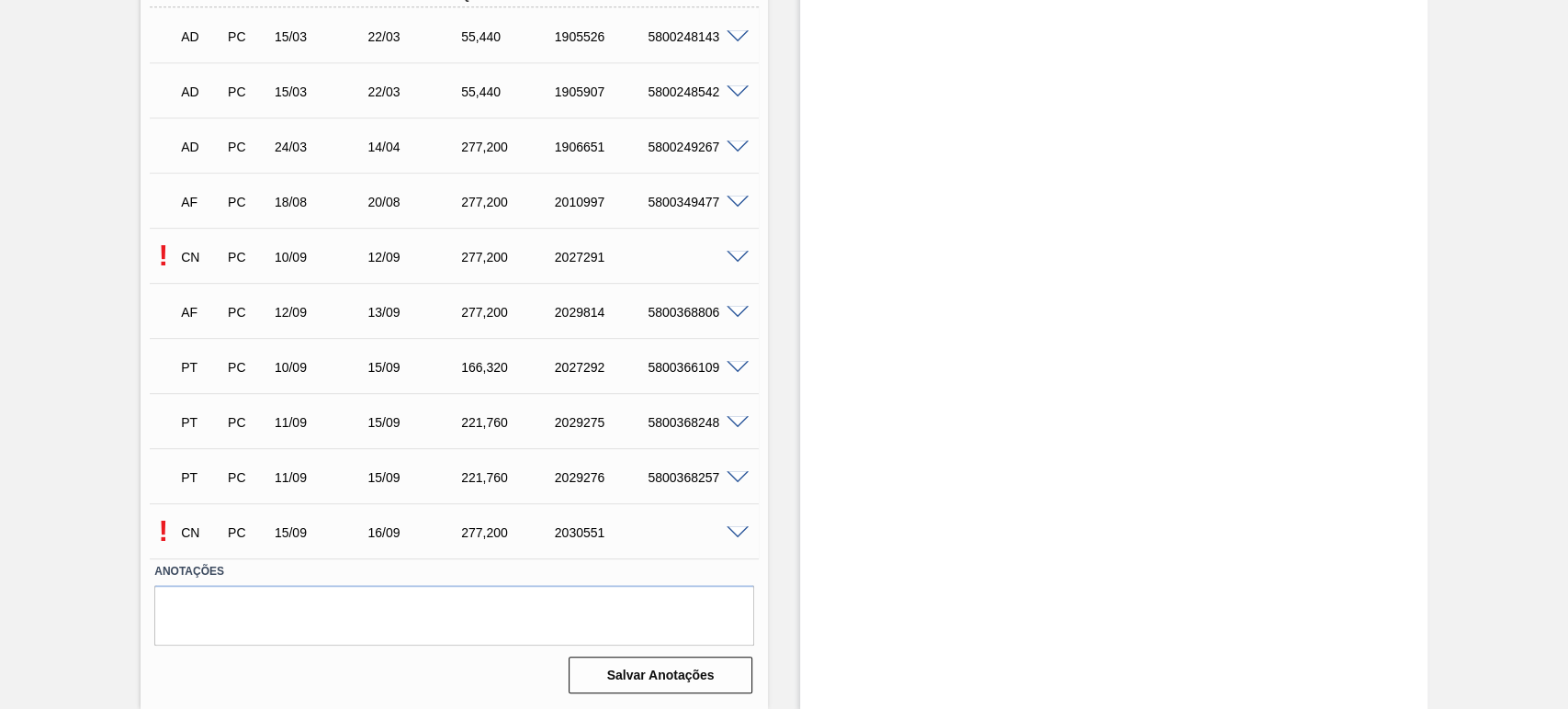
click at [727, 524] on div at bounding box center [740, 531] width 36 height 13
click at [734, 534] on span at bounding box center [737, 533] width 22 height 13
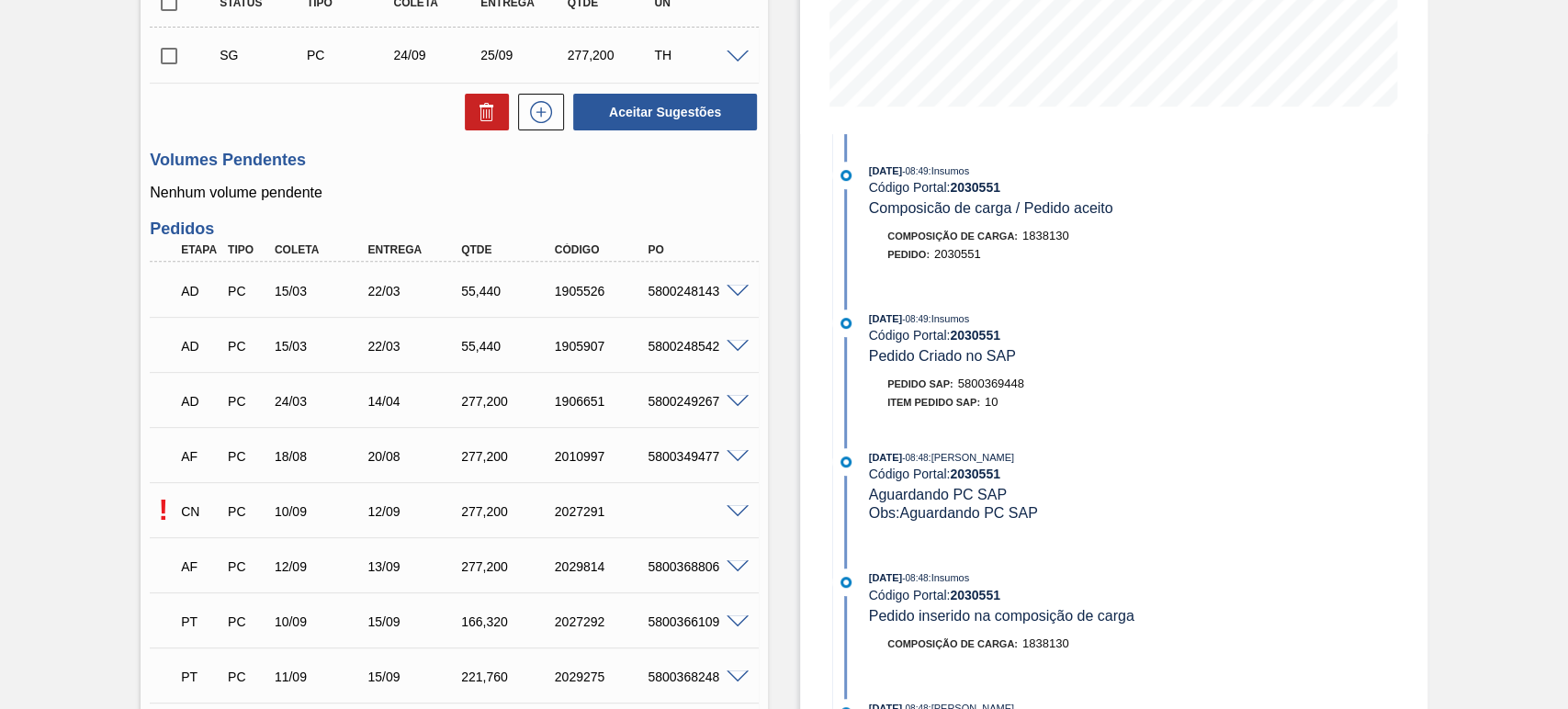
scroll to position [415, 0]
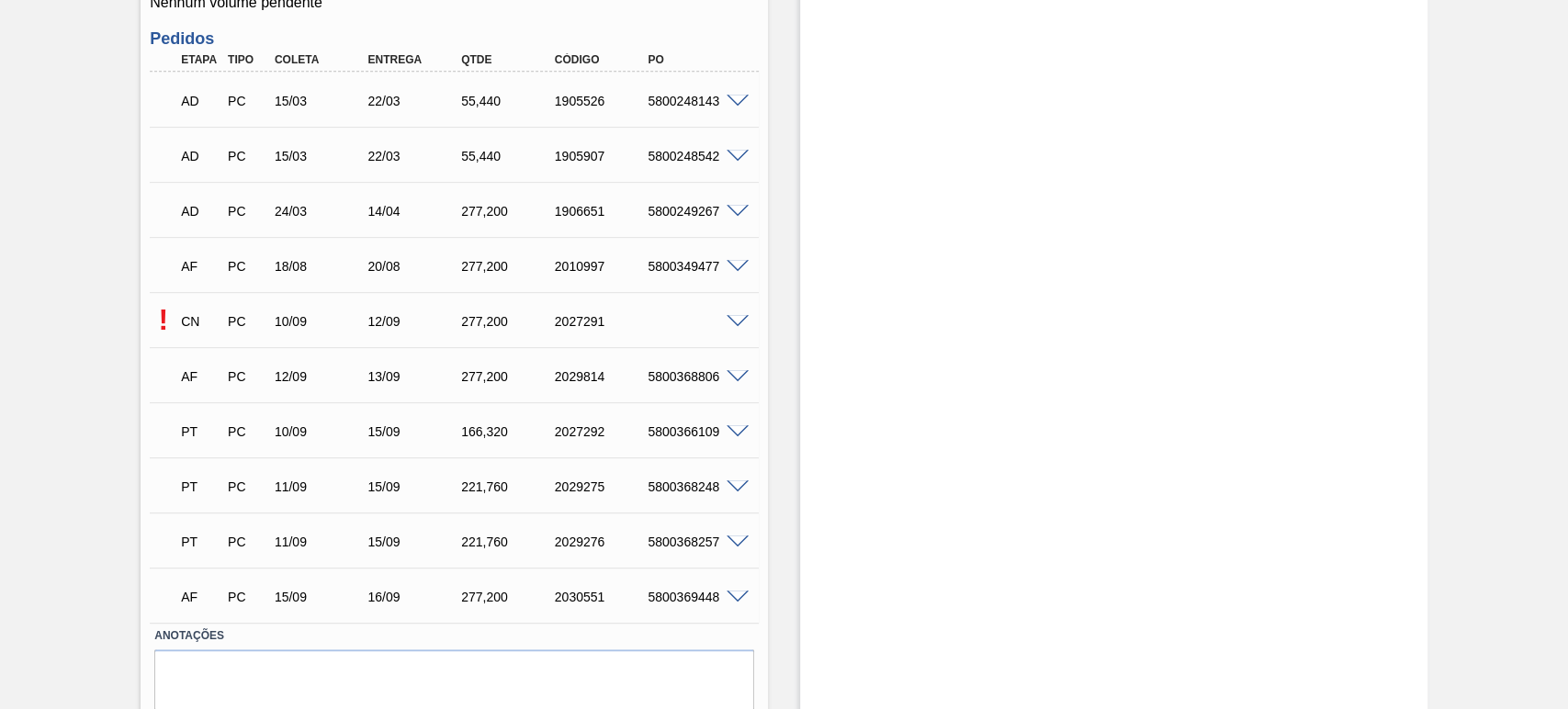
scroll to position [687, 0]
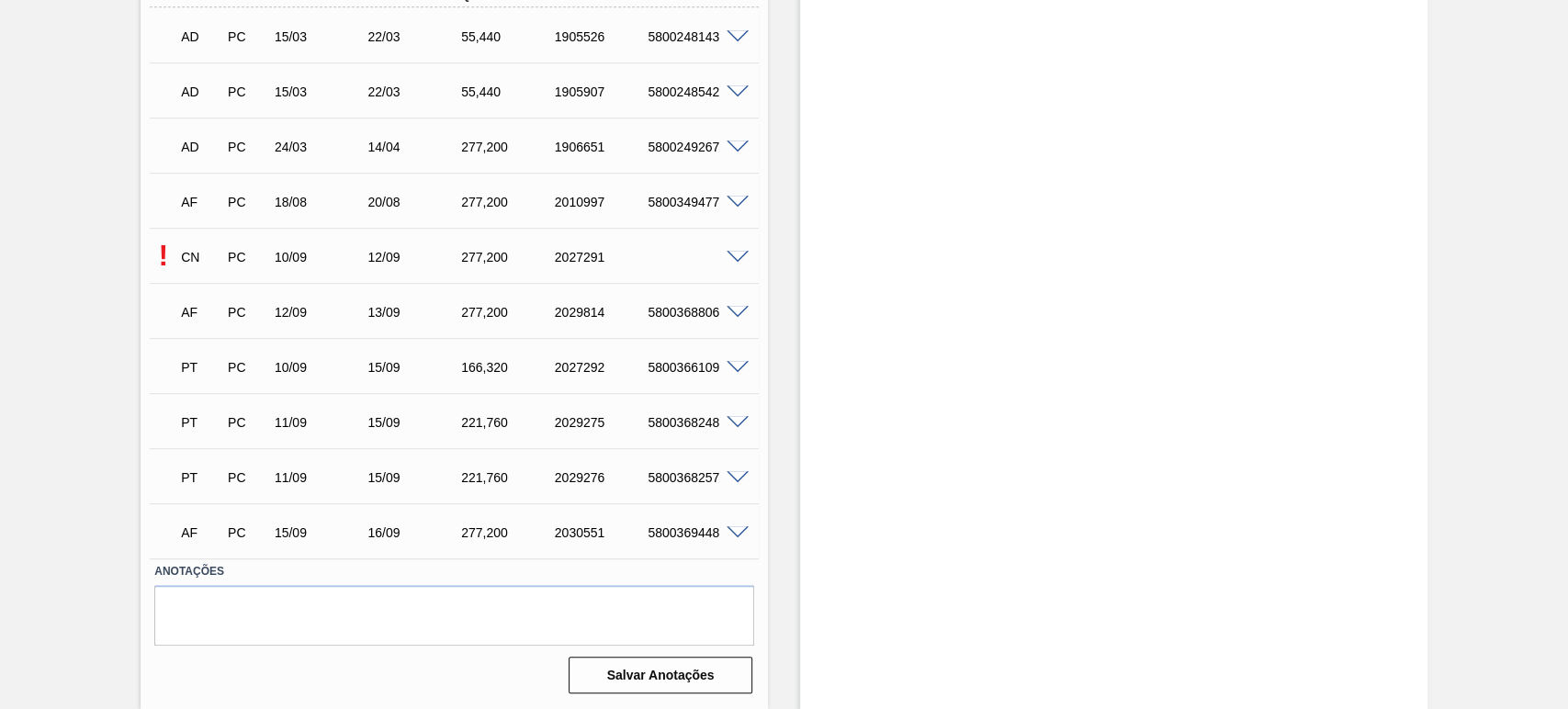
click at [683, 529] on div "5800369448" at bounding box center [695, 532] width 103 height 14
copy div "5800369448"
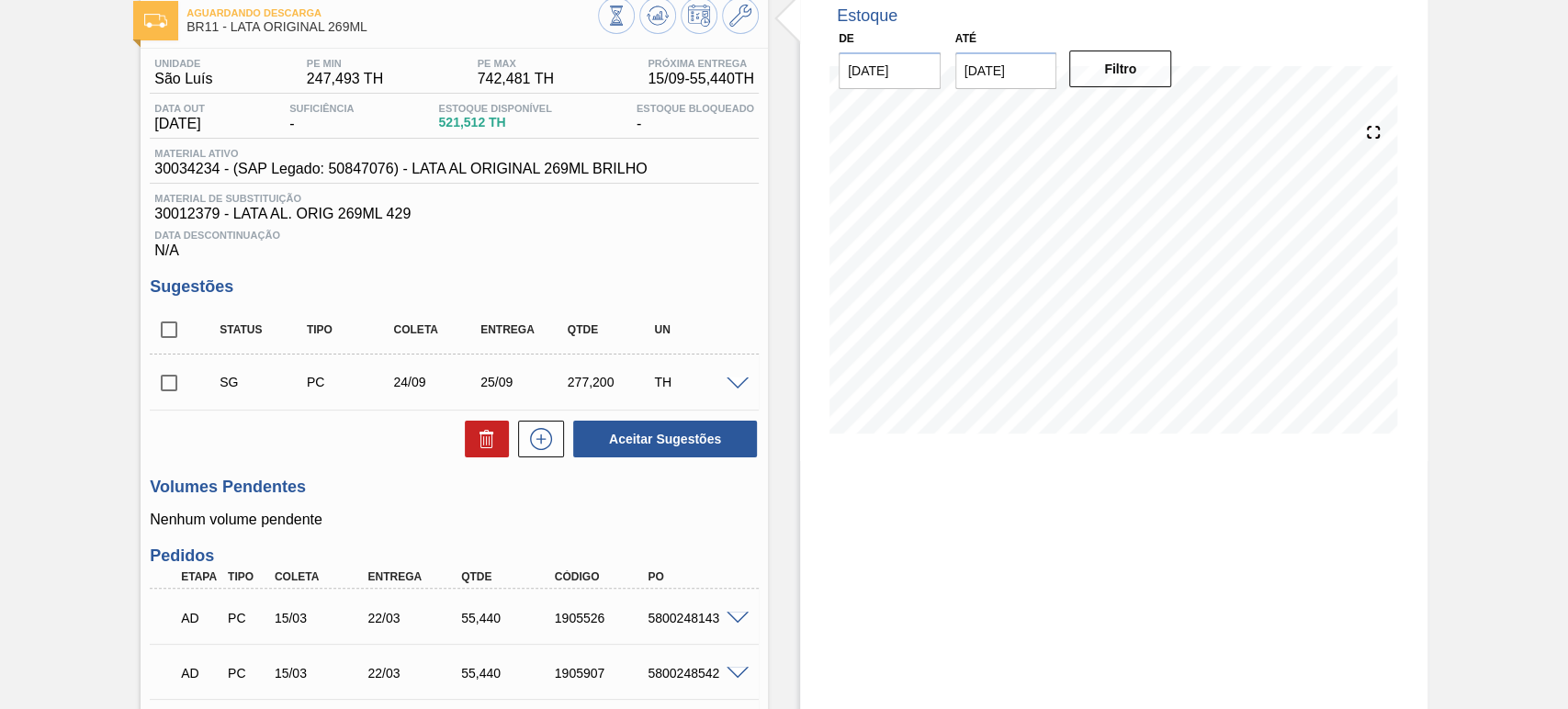
scroll to position [0, 0]
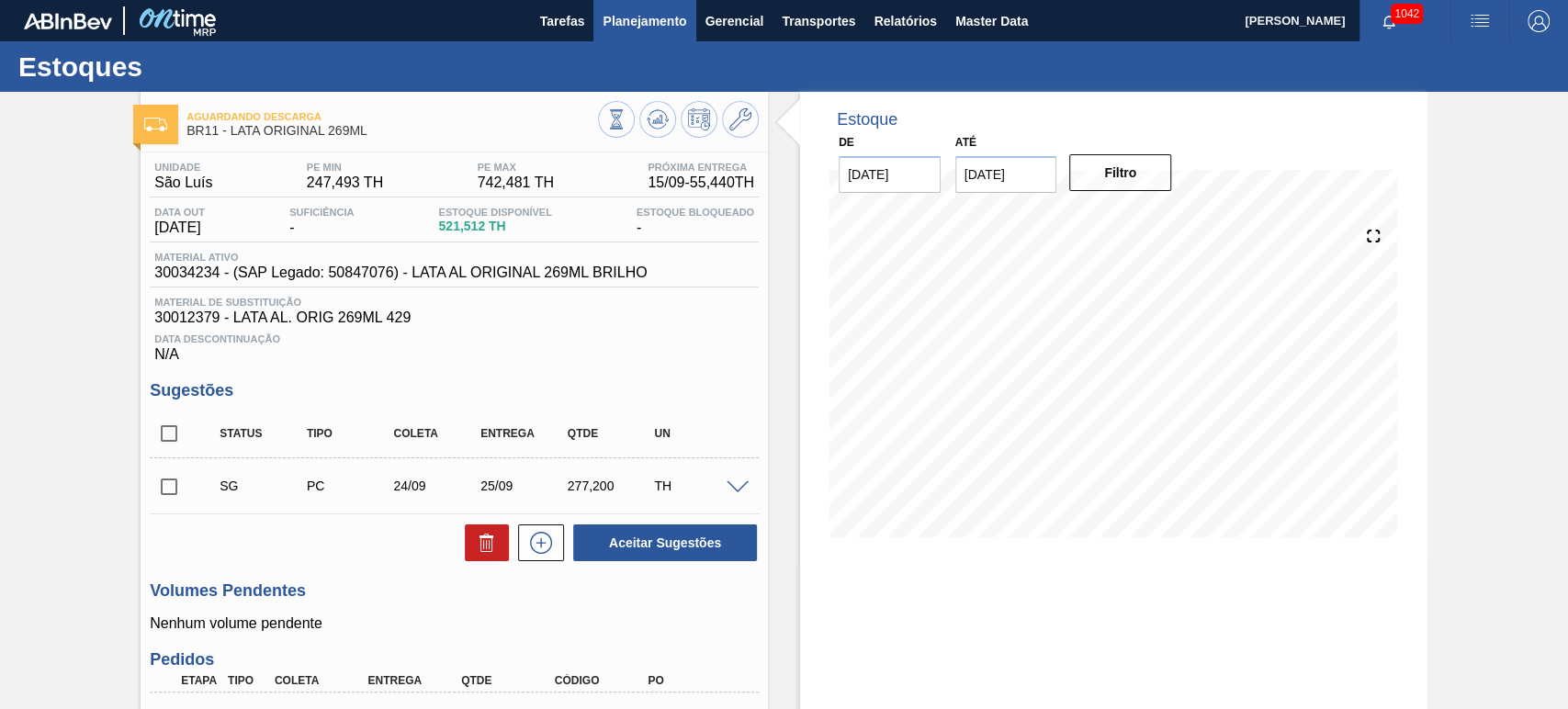
click at [657, 27] on span "Planejamento" at bounding box center [644, 21] width 83 height 22
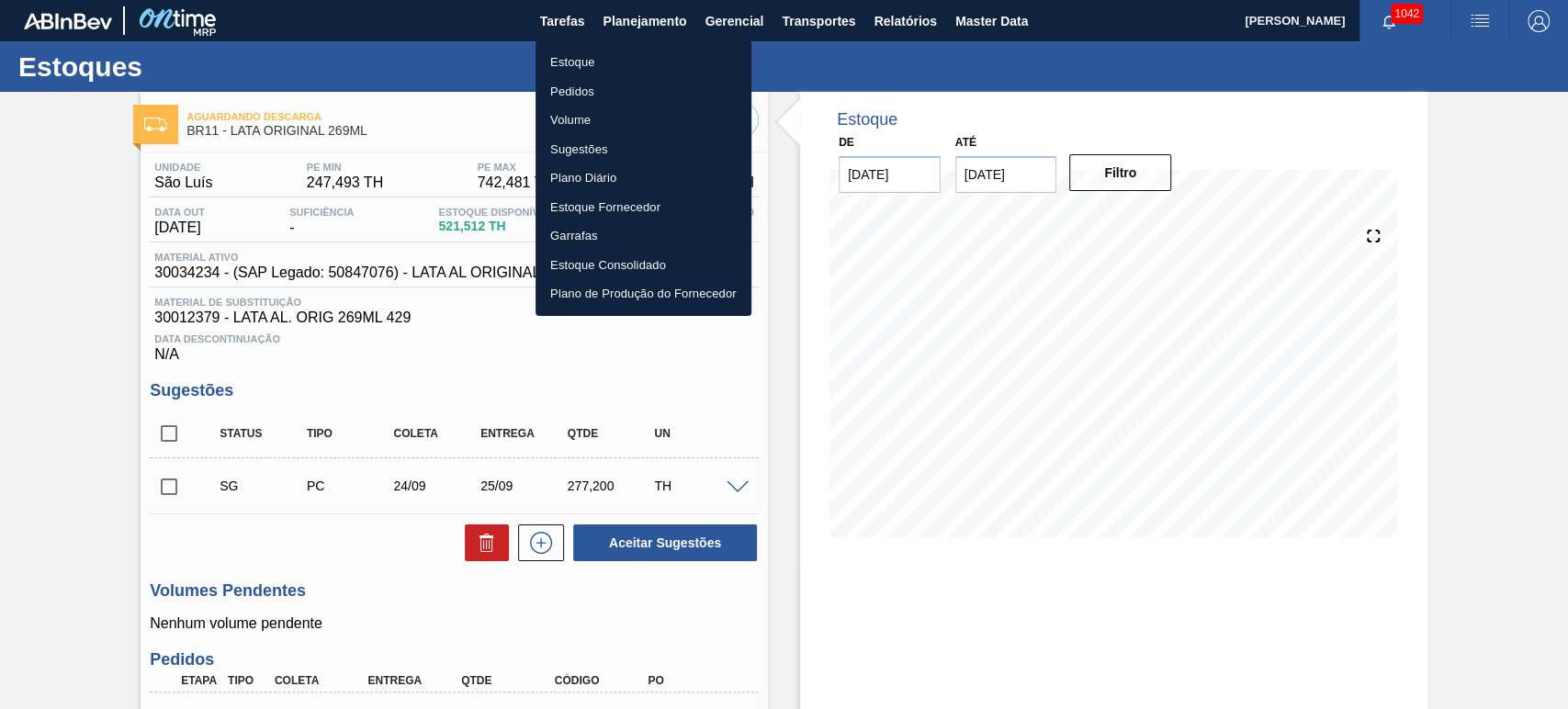
click at [581, 55] on li "Estoque" at bounding box center [644, 62] width 216 height 30
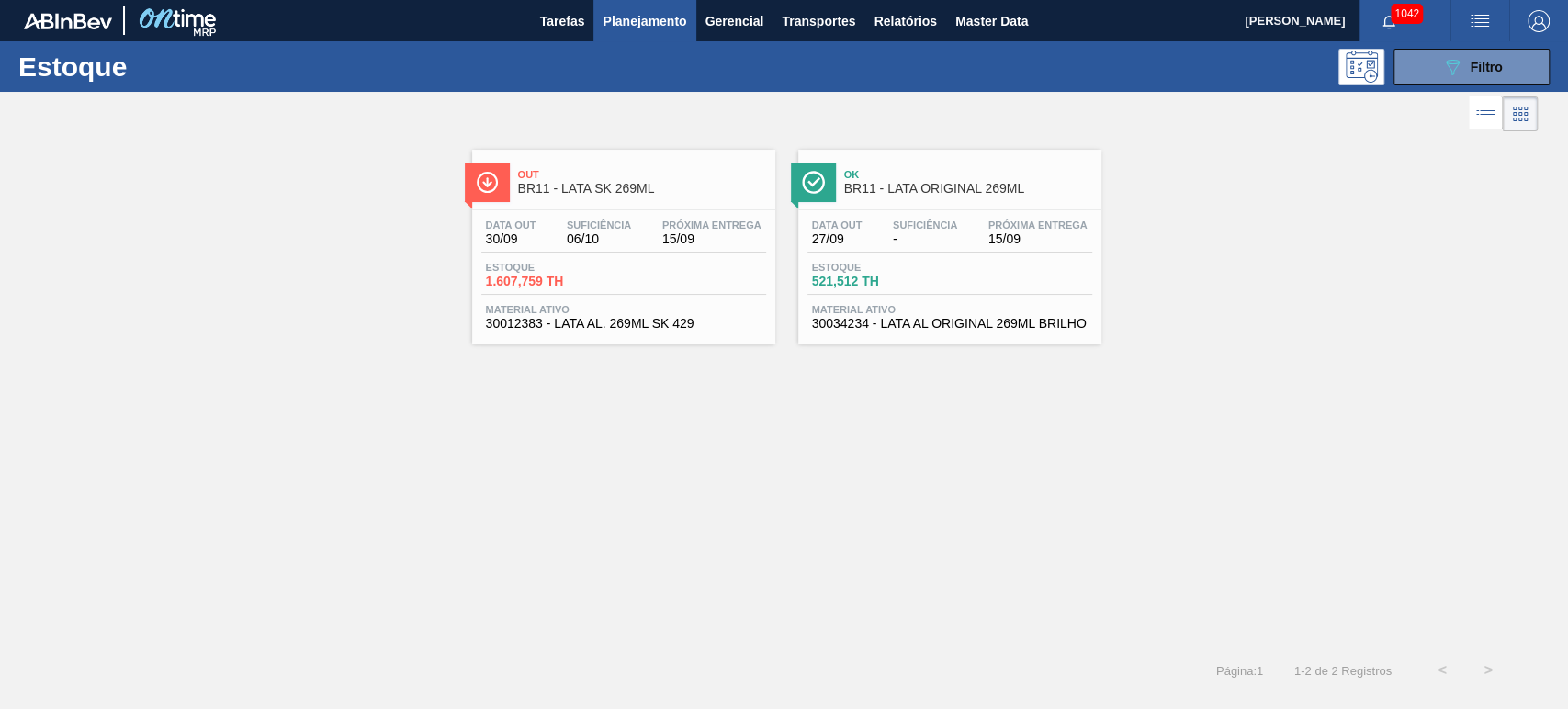
click at [563, 179] on span "Out" at bounding box center [641, 175] width 248 height 11
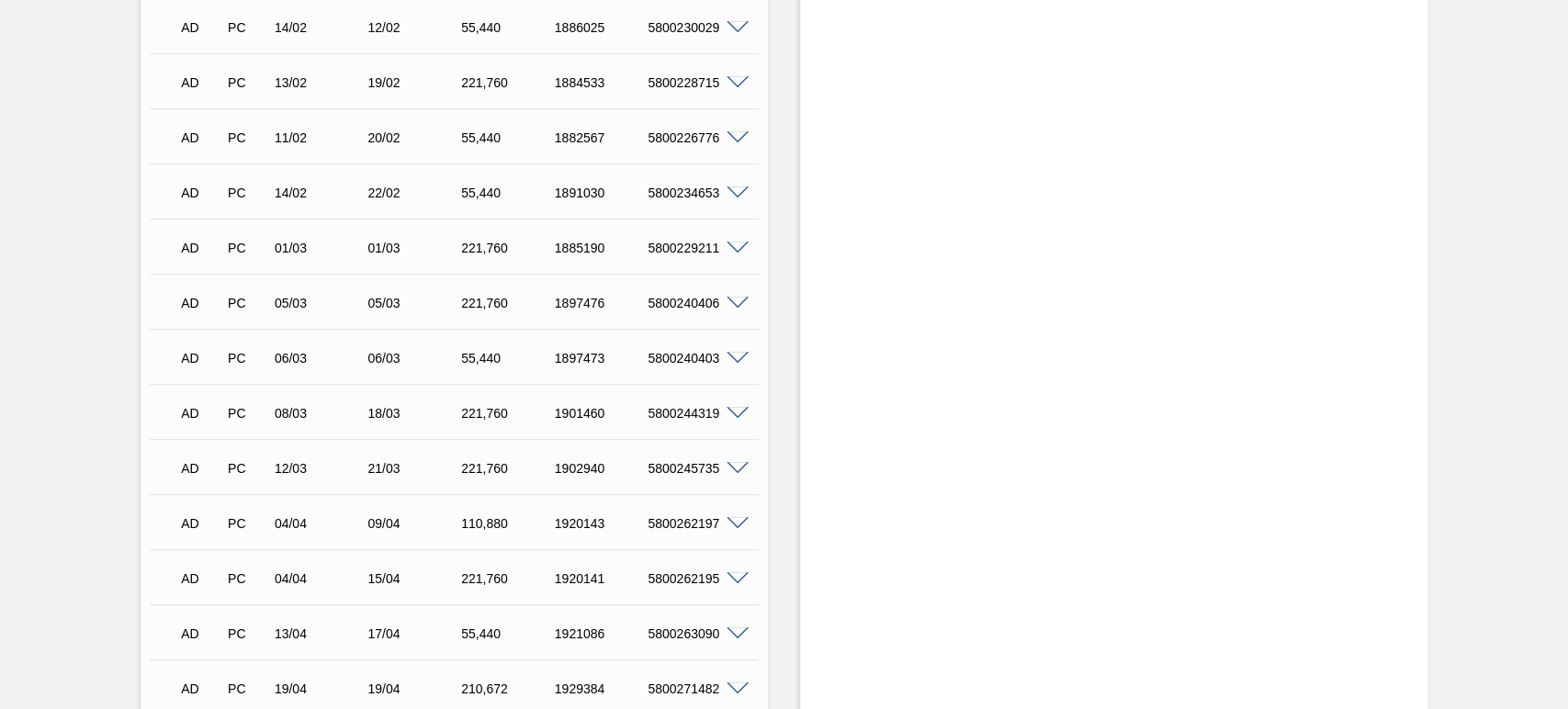
scroll to position [1899, 0]
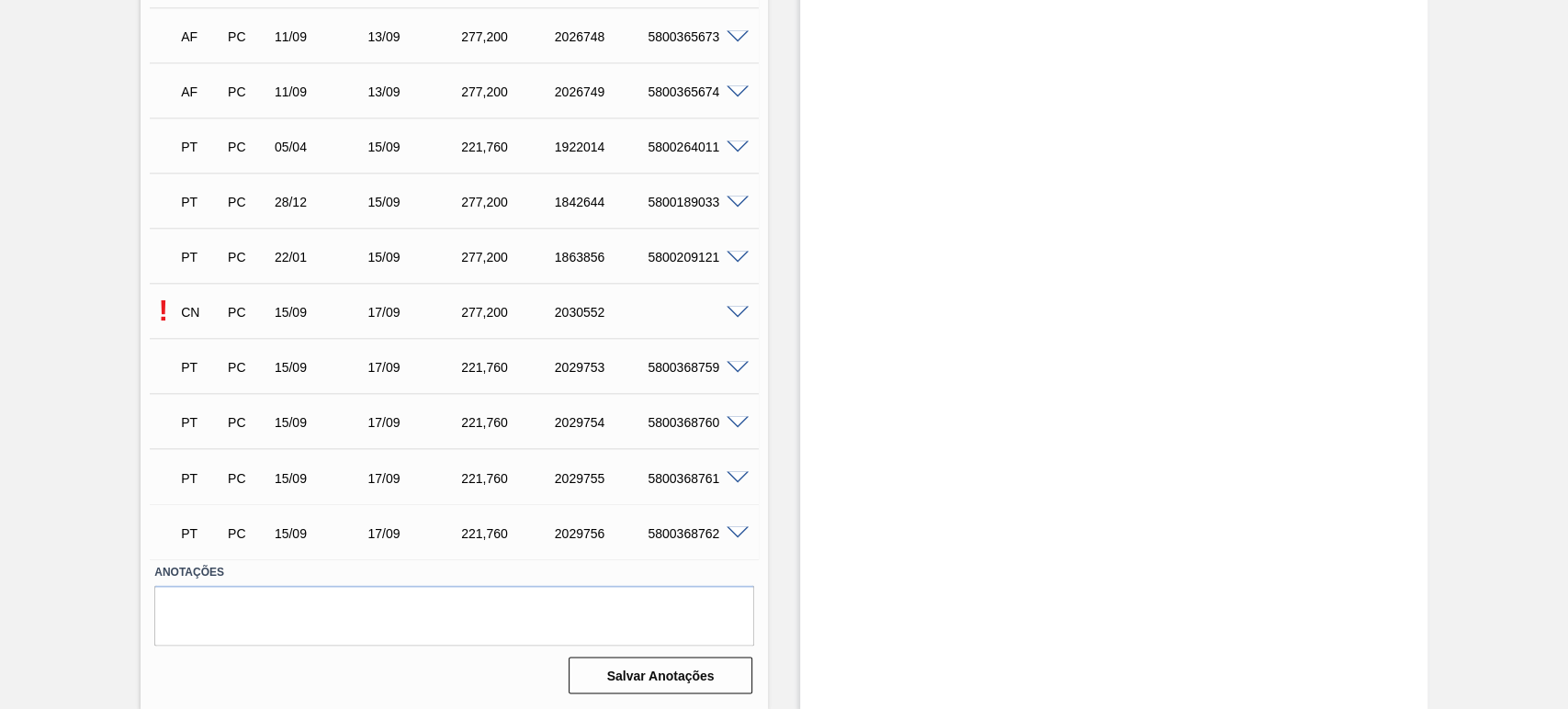
click at [740, 307] on span at bounding box center [737, 313] width 22 height 13
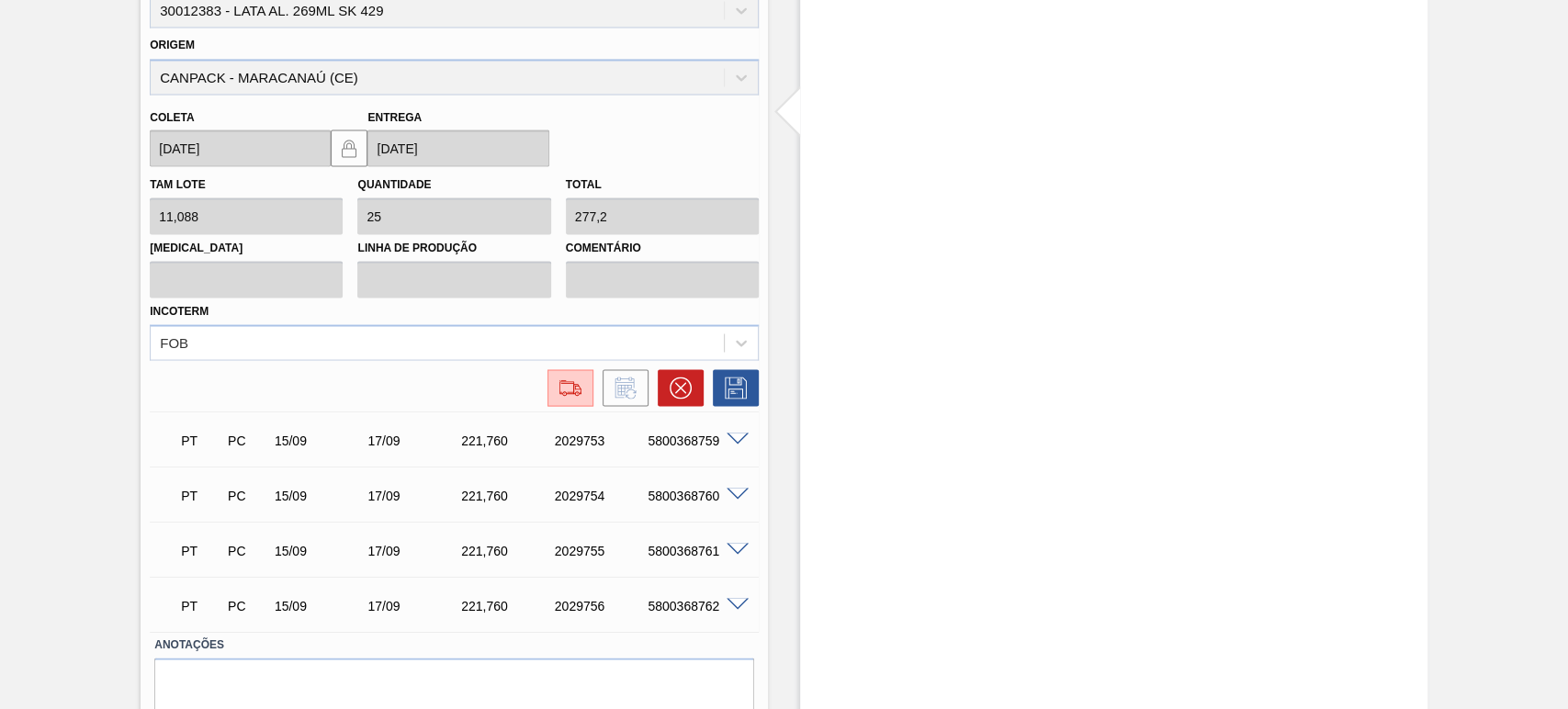
scroll to position [2343, 0]
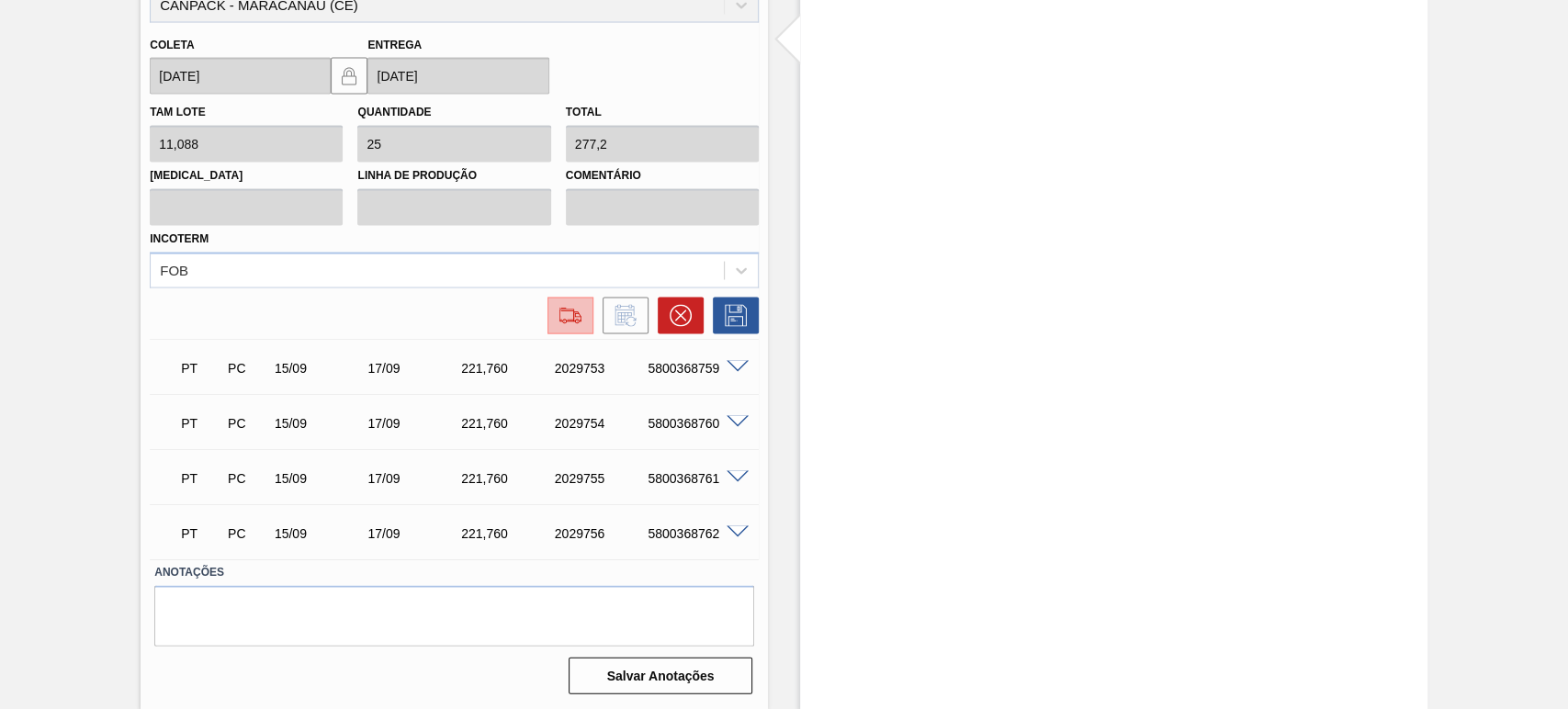
click at [564, 321] on img at bounding box center [571, 315] width 30 height 22
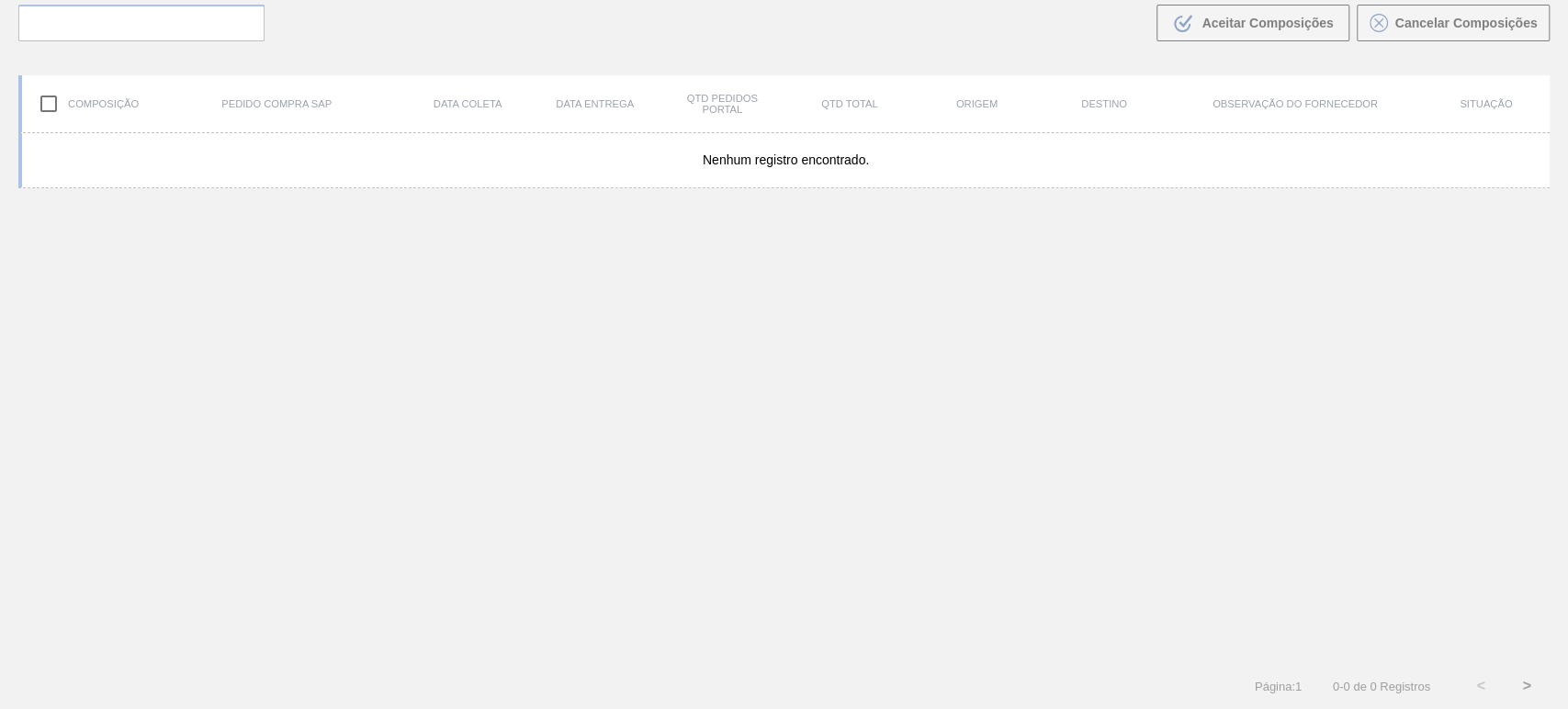
scroll to position [132, 0]
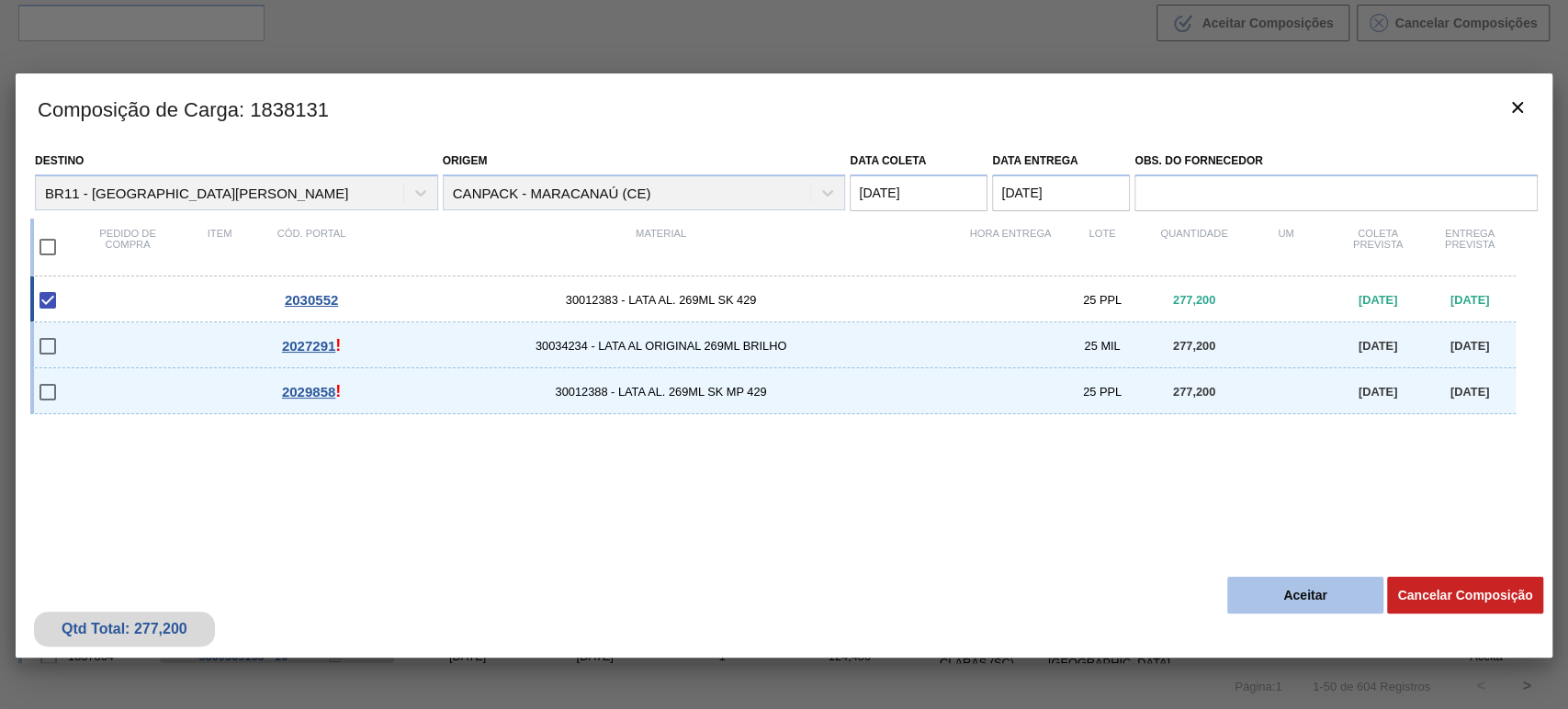
click at [1317, 605] on button "Aceitar" at bounding box center [1305, 595] width 156 height 36
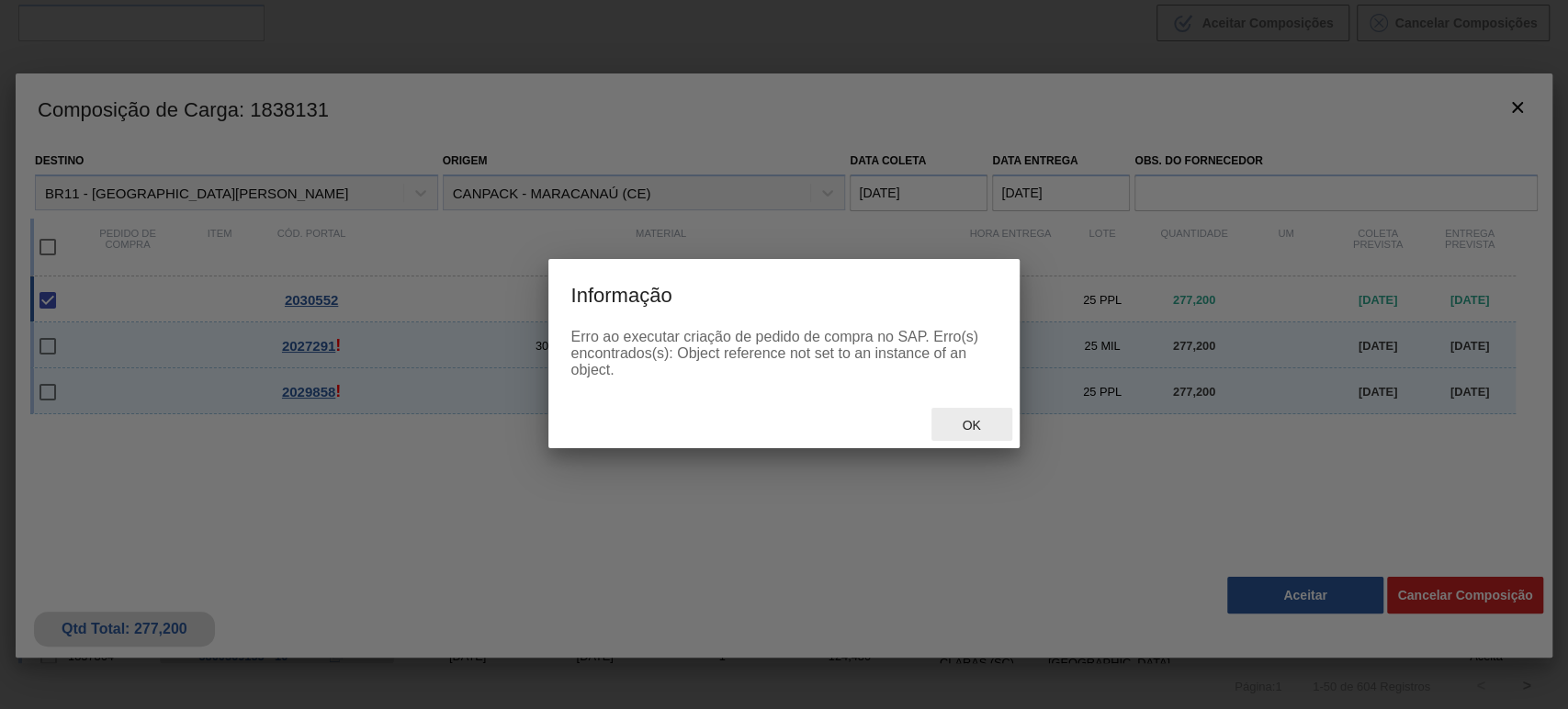
click at [977, 439] on div "Ok" at bounding box center [972, 425] width 80 height 34
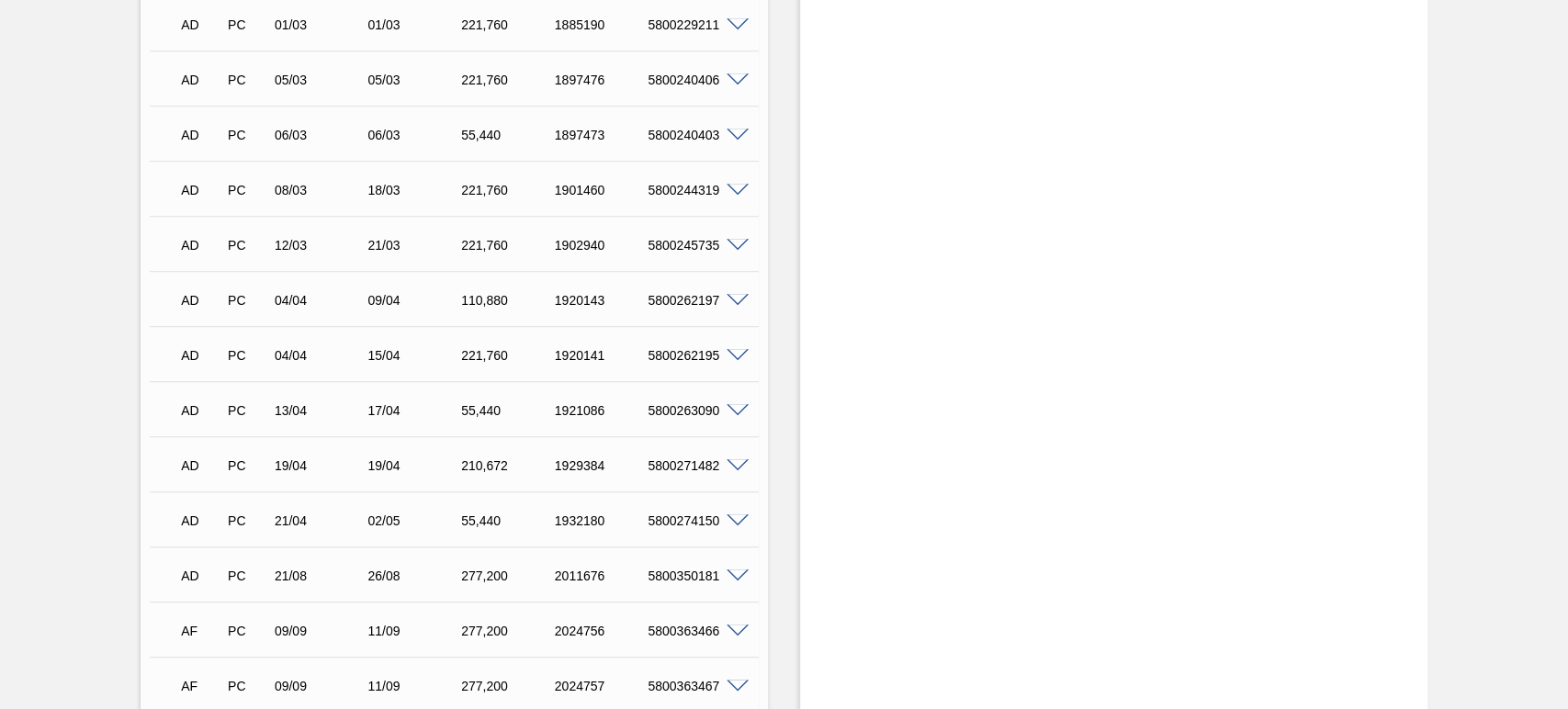
scroll to position [1899, 0]
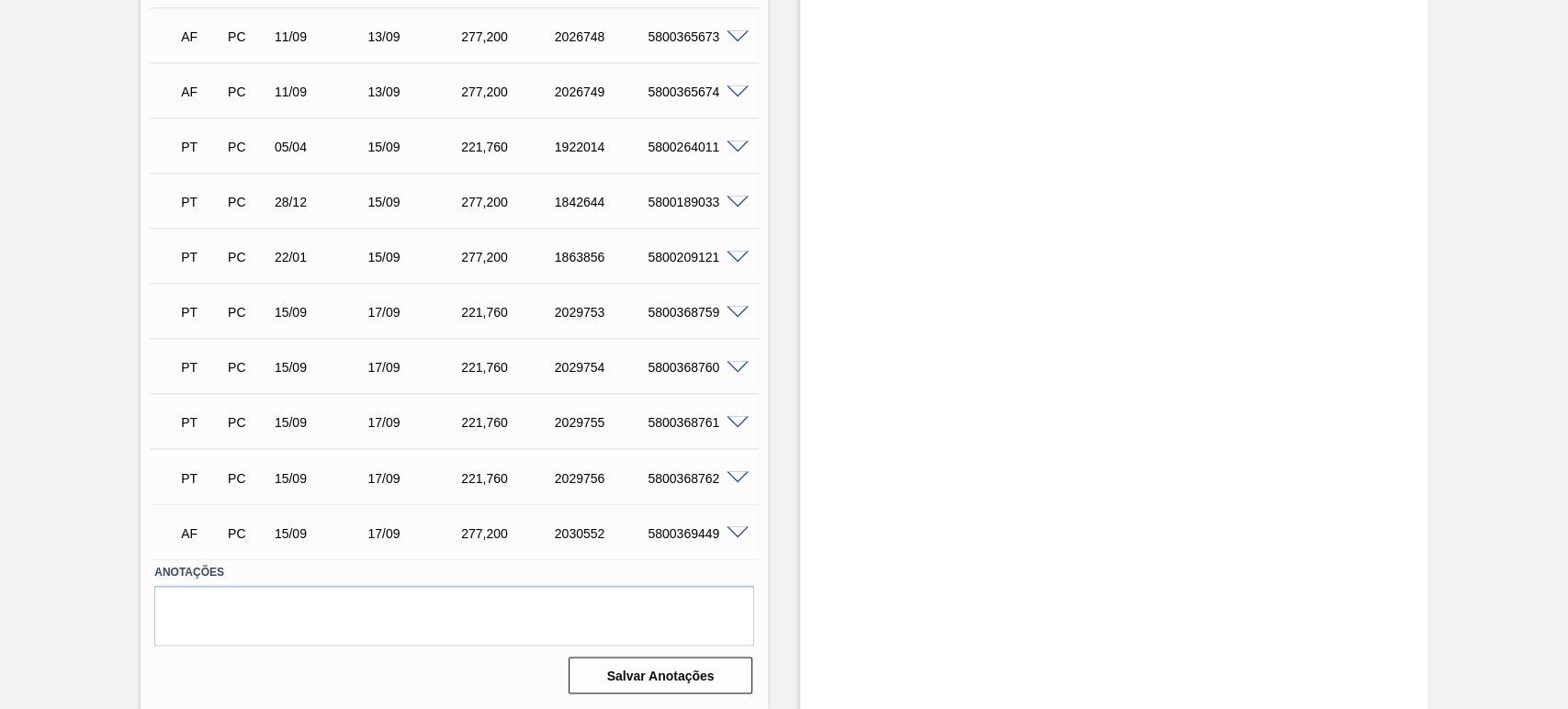
click at [740, 317] on span at bounding box center [737, 313] width 22 height 13
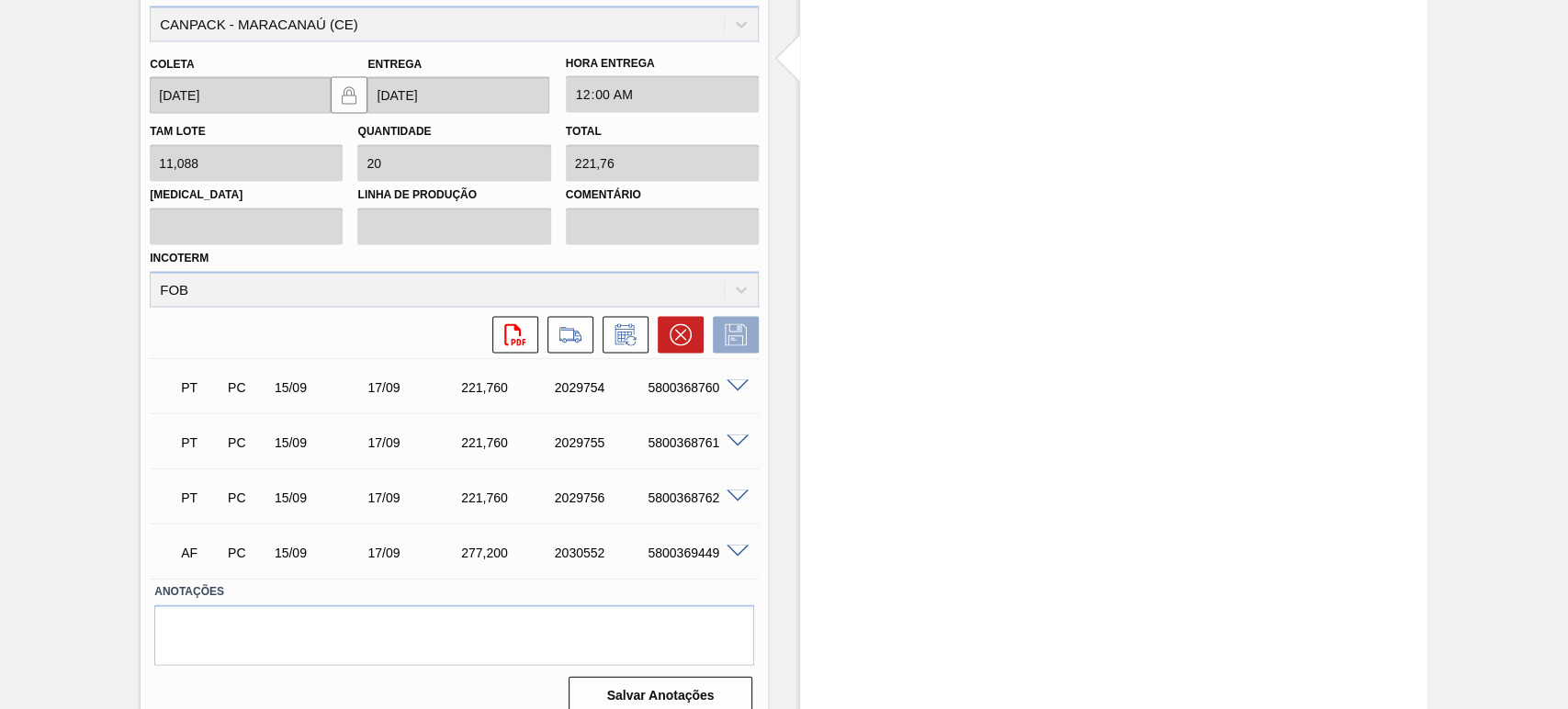
scroll to position [2343, 0]
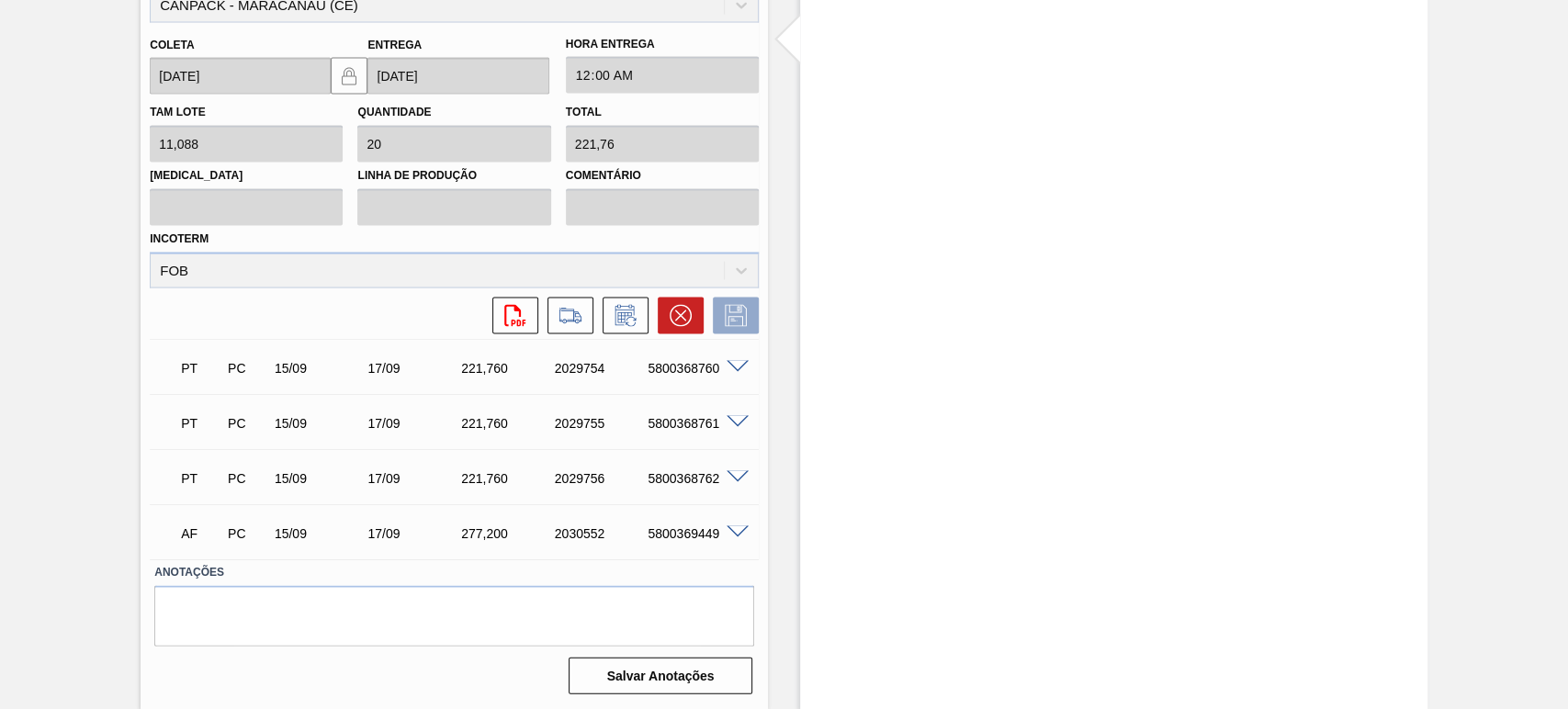
click at [739, 535] on span at bounding box center [737, 532] width 22 height 13
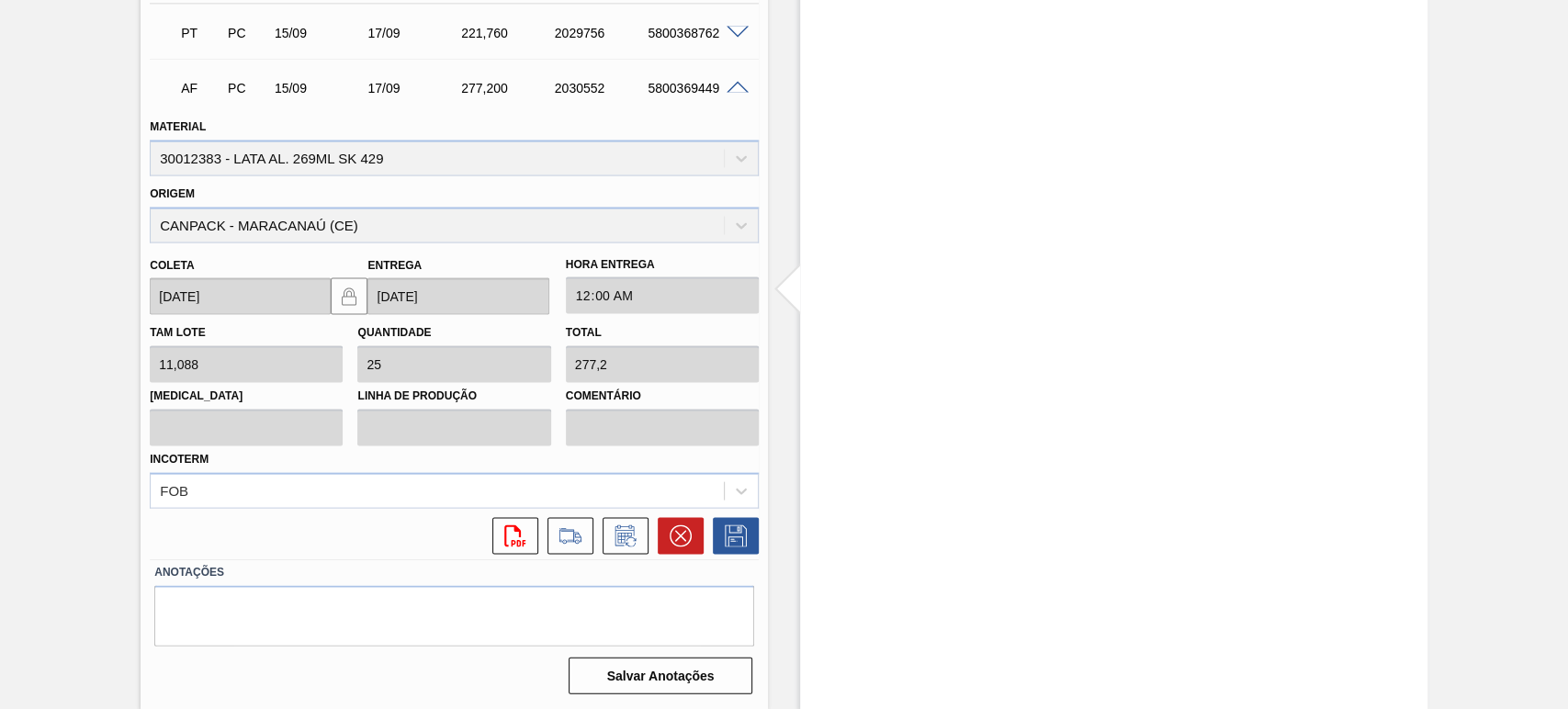
click at [680, 86] on div "5800369449" at bounding box center [695, 87] width 103 height 14
copy div "5800369449"
